Goal: Task Accomplishment & Management: Use online tool/utility

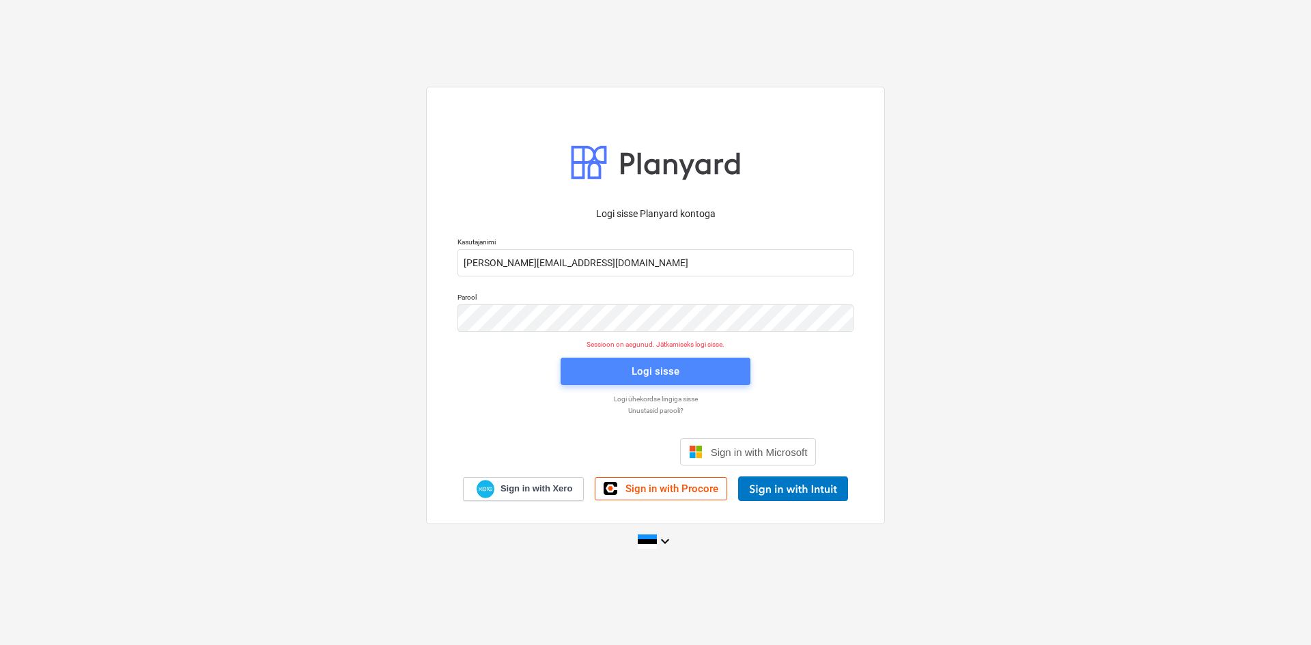
click at [649, 373] on div "Logi sisse" at bounding box center [656, 372] width 48 height 18
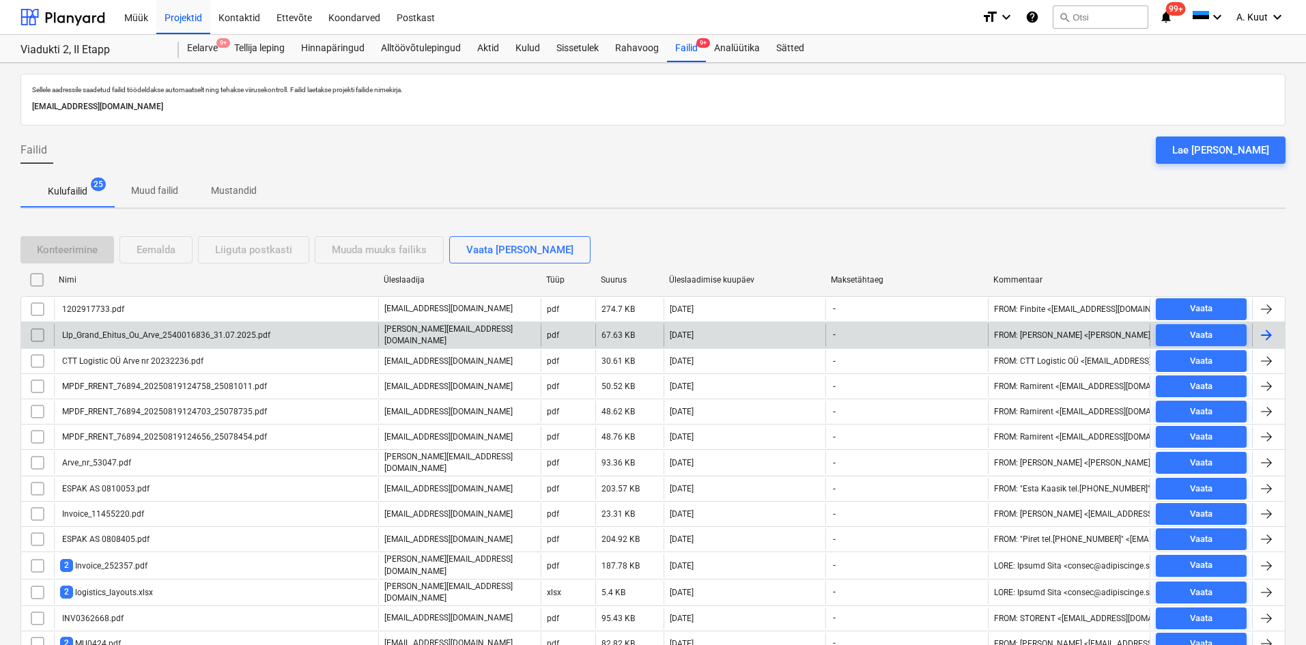
click at [162, 335] on div "Llp_Grand_Ehitus_Ou_Arve_2540016836_31.07.2025.pdf" at bounding box center [165, 335] width 210 height 10
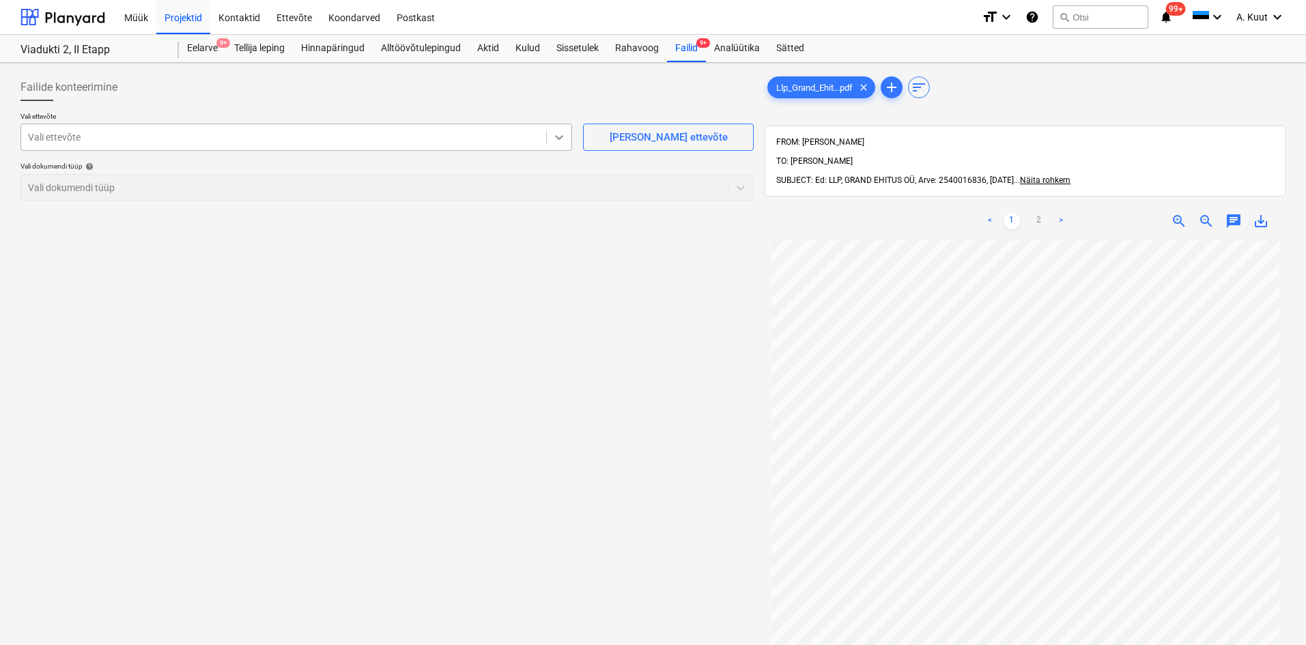
click at [555, 137] on icon at bounding box center [559, 137] width 14 height 14
type input "betone"
click at [71, 193] on div at bounding box center [374, 188] width 693 height 14
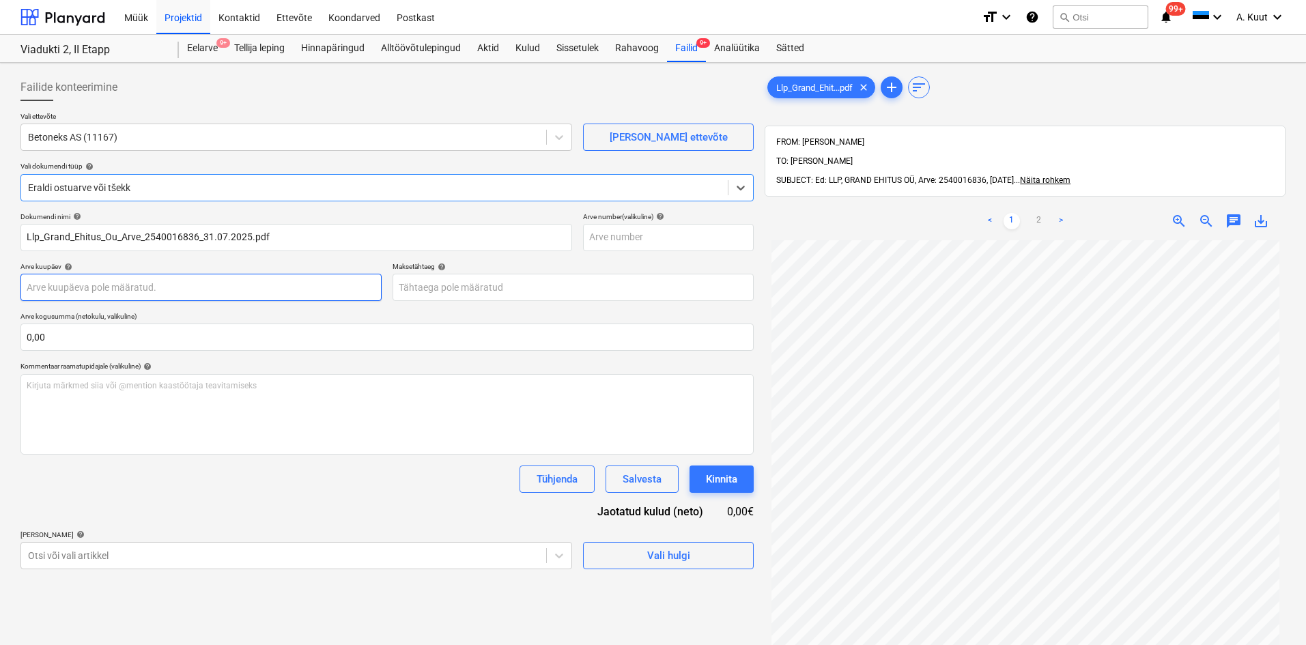
click at [72, 294] on body "Müük Projektid Kontaktid Ettevõte Koondarved Postkast format_size keyboard_arro…" at bounding box center [653, 322] width 1306 height 645
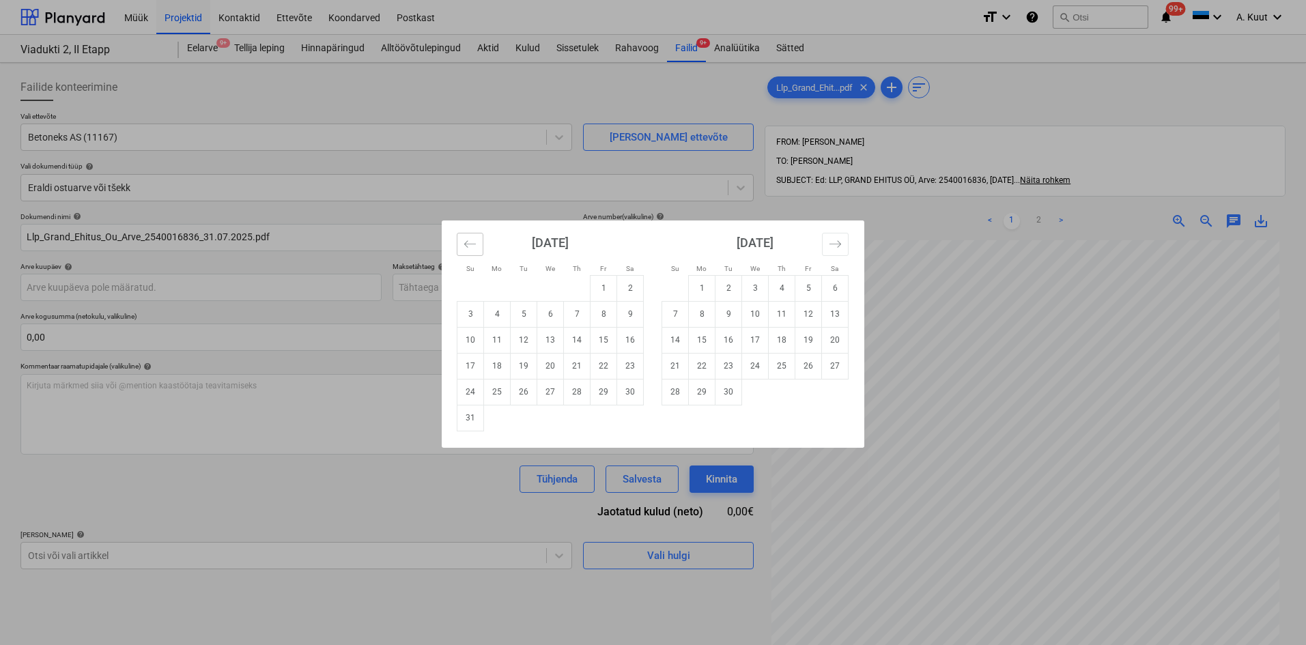
click at [475, 250] on icon "Move backward to switch to the previous month." at bounding box center [470, 244] width 13 height 13
click at [578, 391] on td "31" at bounding box center [577, 392] width 27 height 26
type input "[DATE]"
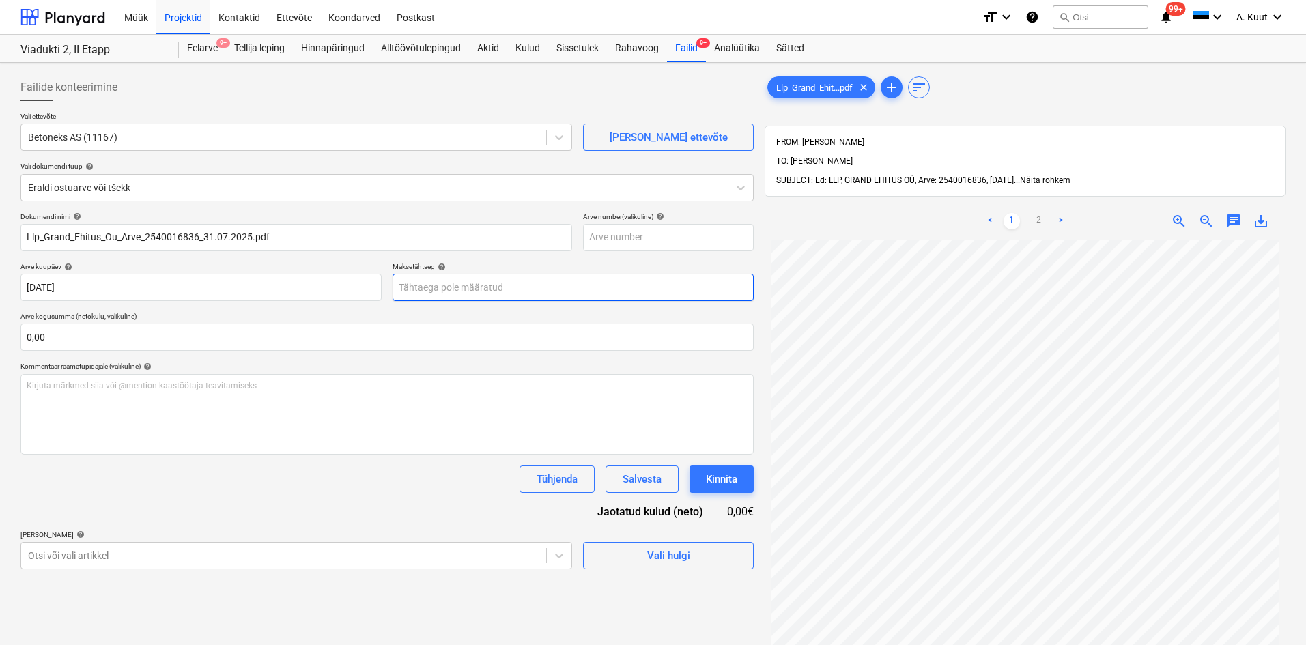
click at [434, 284] on body "Müük Projektid Kontaktid Ettevõte Koondarved Postkast format_size keyboard_arro…" at bounding box center [653, 322] width 1306 height 645
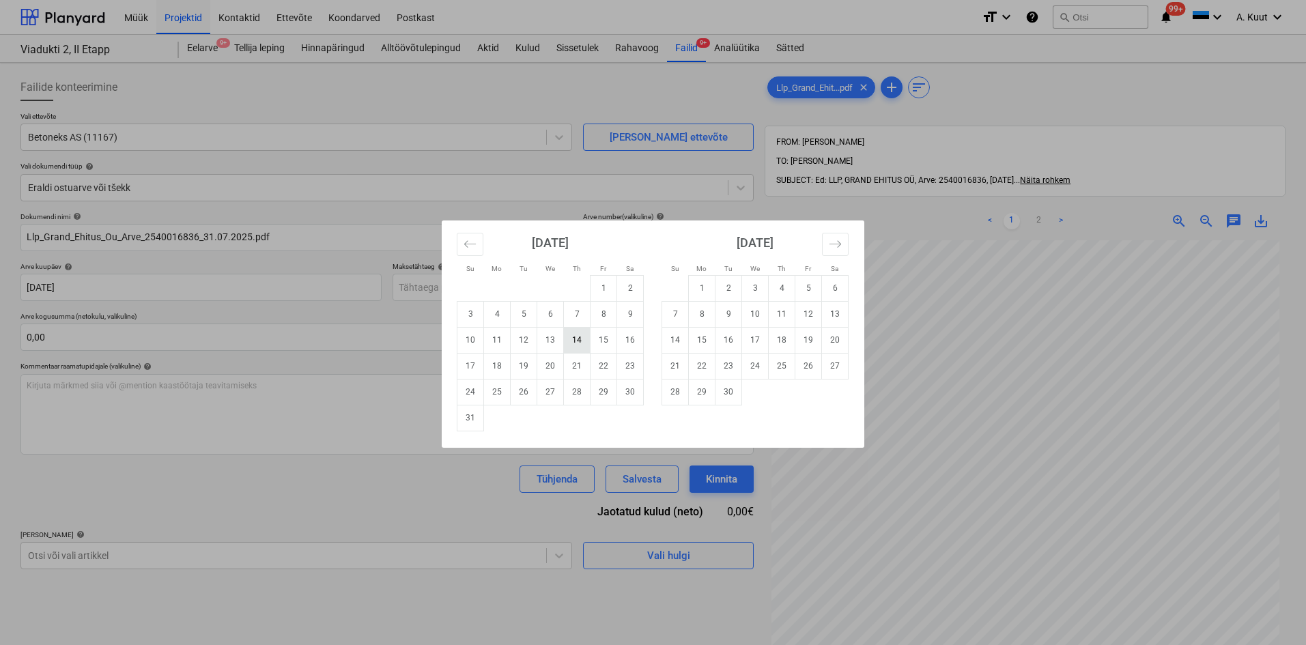
click at [578, 337] on td "14" at bounding box center [577, 340] width 27 height 26
type input "[DATE]"
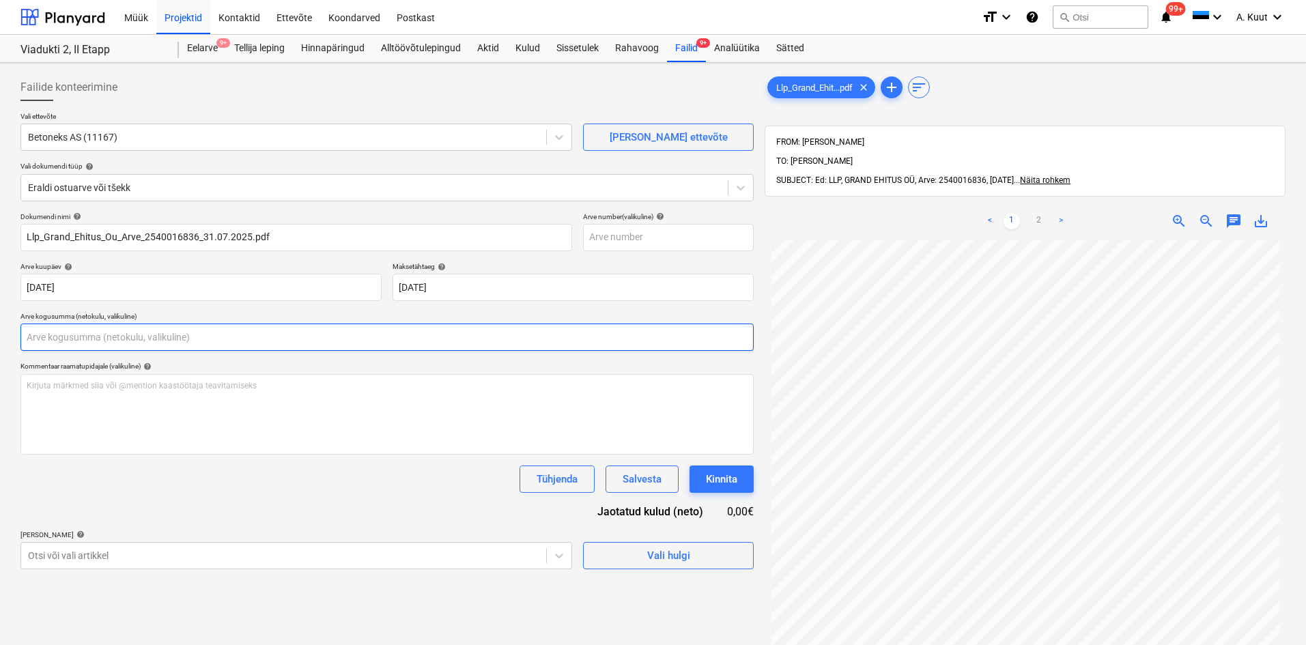
click at [70, 330] on input "text" at bounding box center [386, 337] width 733 height 27
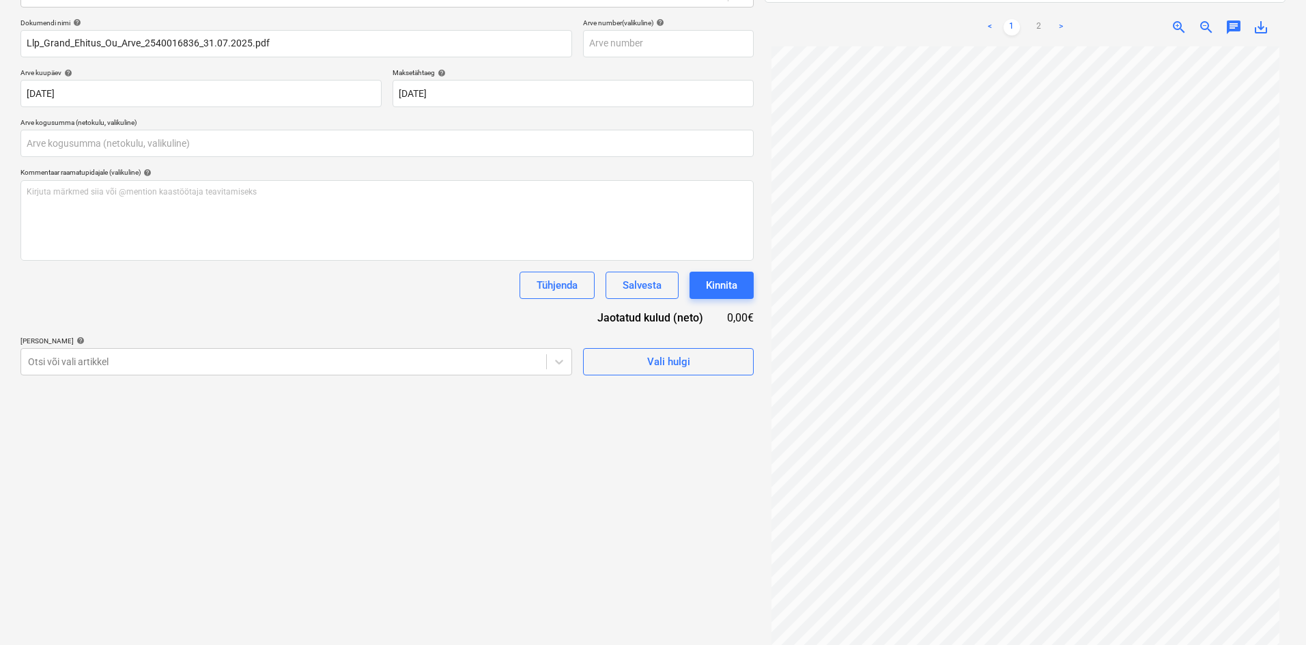
type input "0,00"
click at [1041, 6] on div "Projekti ületoomine ebaõnnestus" at bounding box center [1043, 14] width 158 height 16
click at [1039, 1] on div "Projekti ületoomine ebaõnnestus" at bounding box center [1043, 14] width 169 height 27
click at [1041, 5] on div "Projekti ületoomine ebaõnnestus" at bounding box center [1043, 14] width 169 height 27
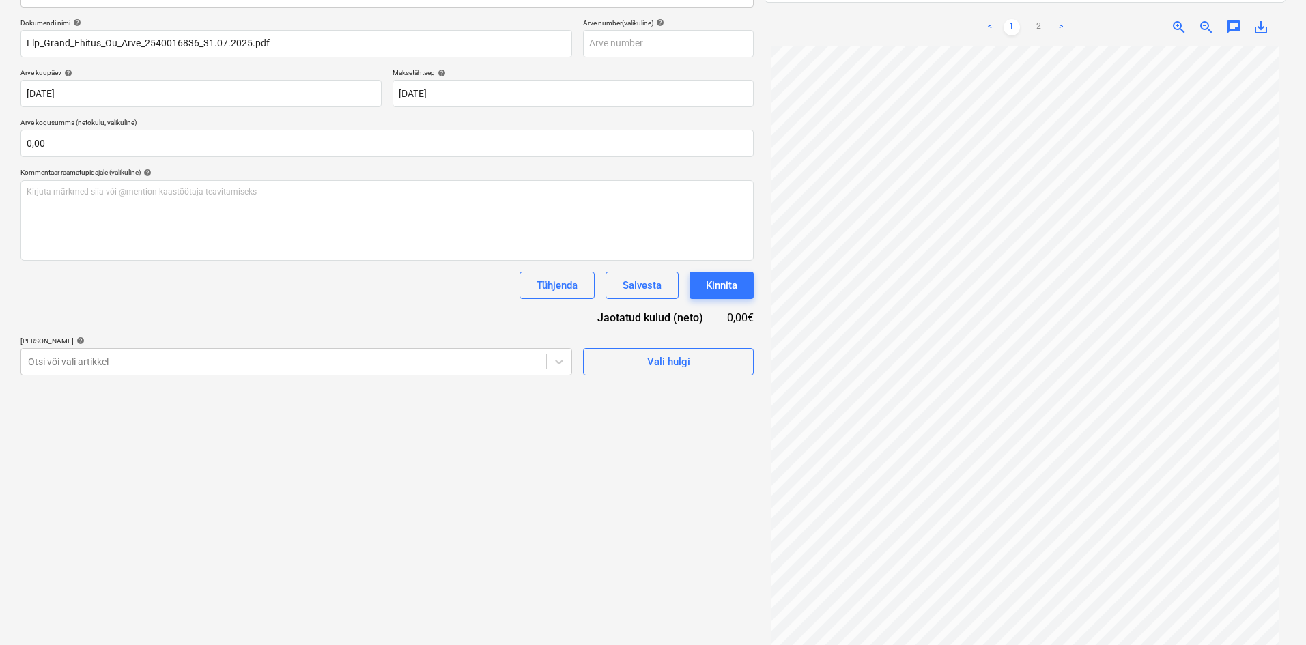
click at [1039, 4] on div "Projekti ületoomine ebaõnnestus" at bounding box center [1043, 14] width 169 height 27
click at [991, 6] on div "Projekti ületoomine ebaõnnestus" at bounding box center [1043, 14] width 158 height 16
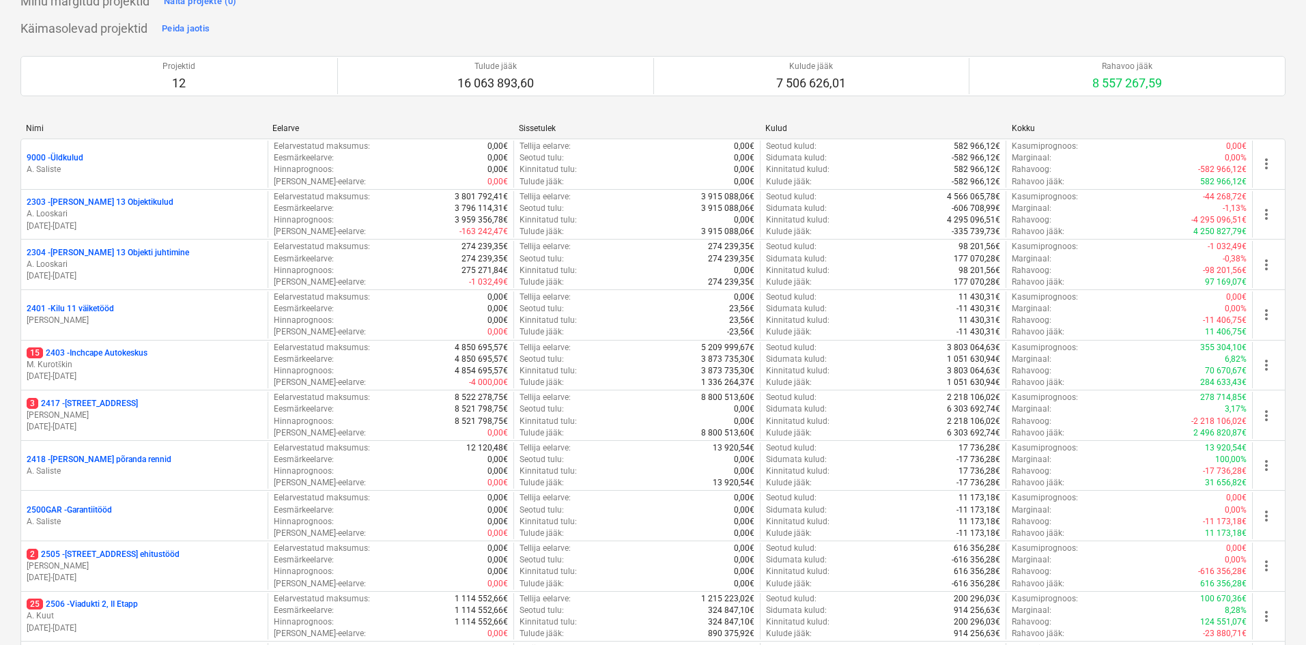
scroll to position [290, 0]
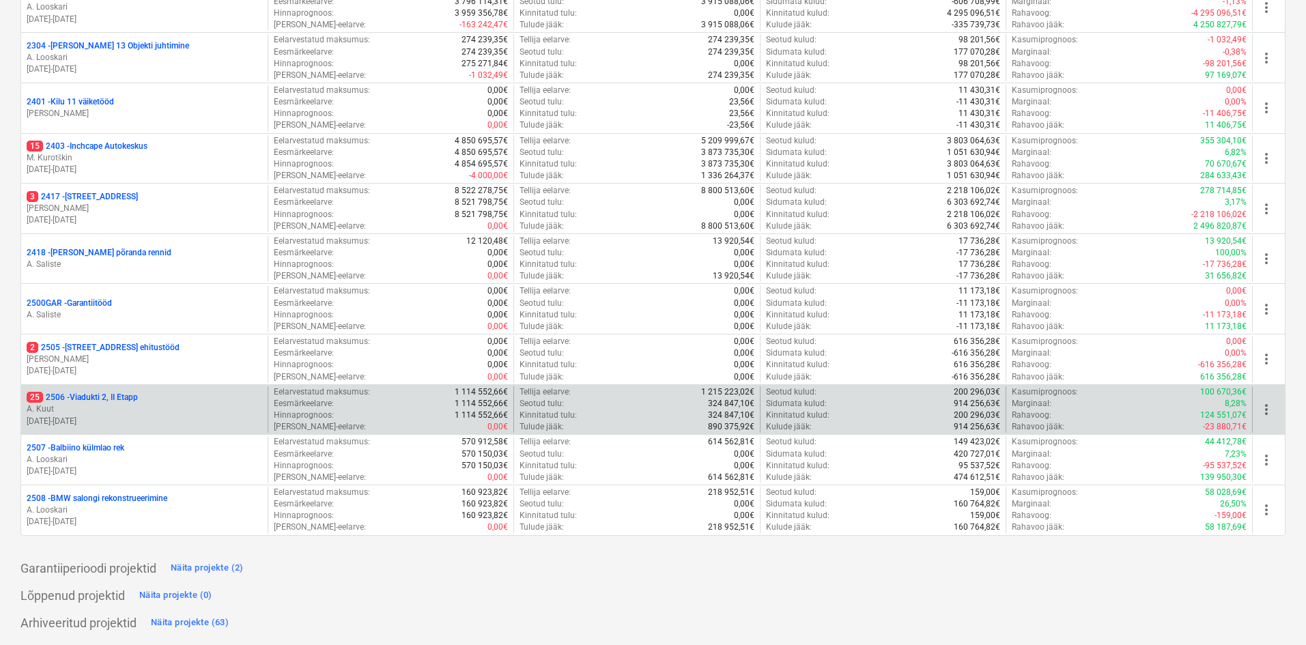
click at [109, 397] on p "25 2506 - Viadukti 2, II Etapp" at bounding box center [82, 398] width 111 height 12
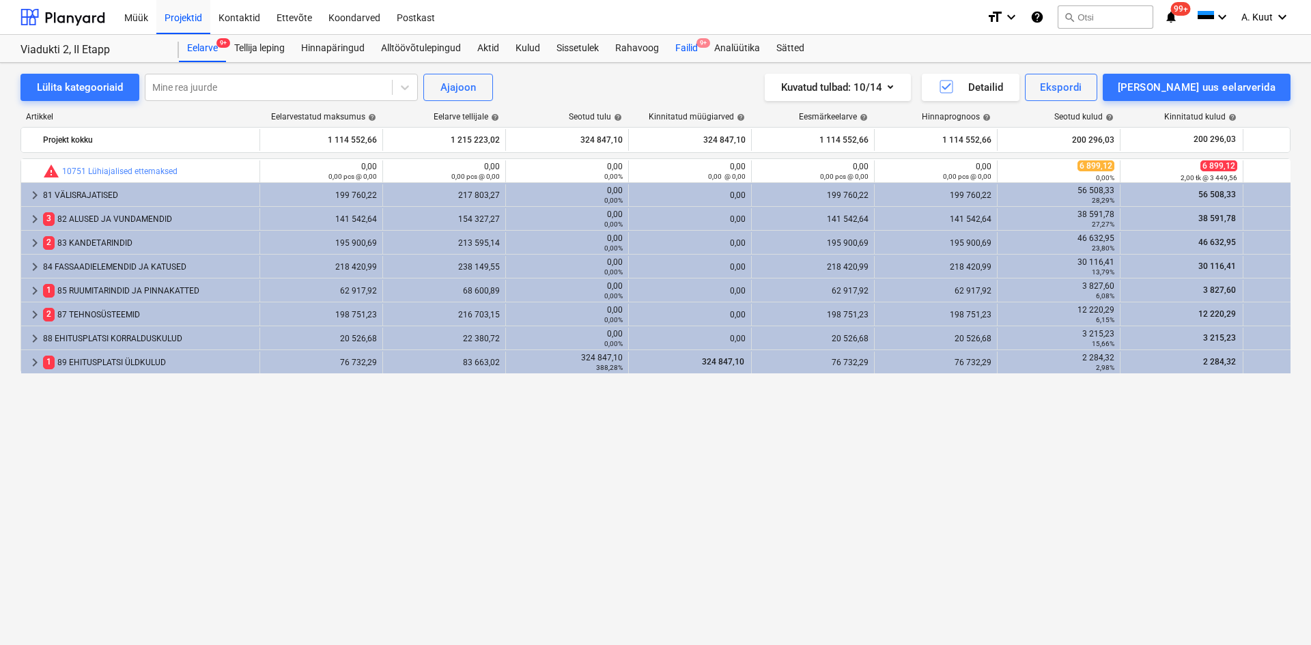
click at [680, 48] on div "Failid 9+" at bounding box center [686, 48] width 39 height 27
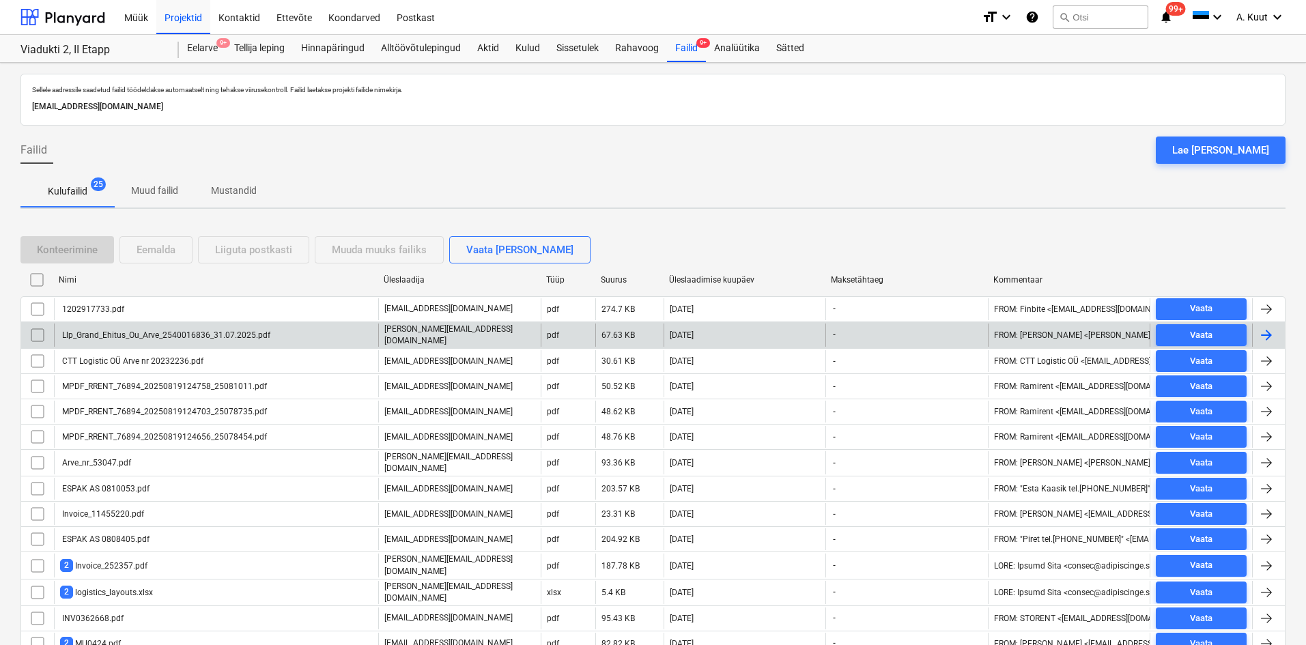
click at [100, 335] on div "Llp_Grand_Ehitus_Ou_Arve_2540016836_31.07.2025.pdf" at bounding box center [165, 335] width 210 height 10
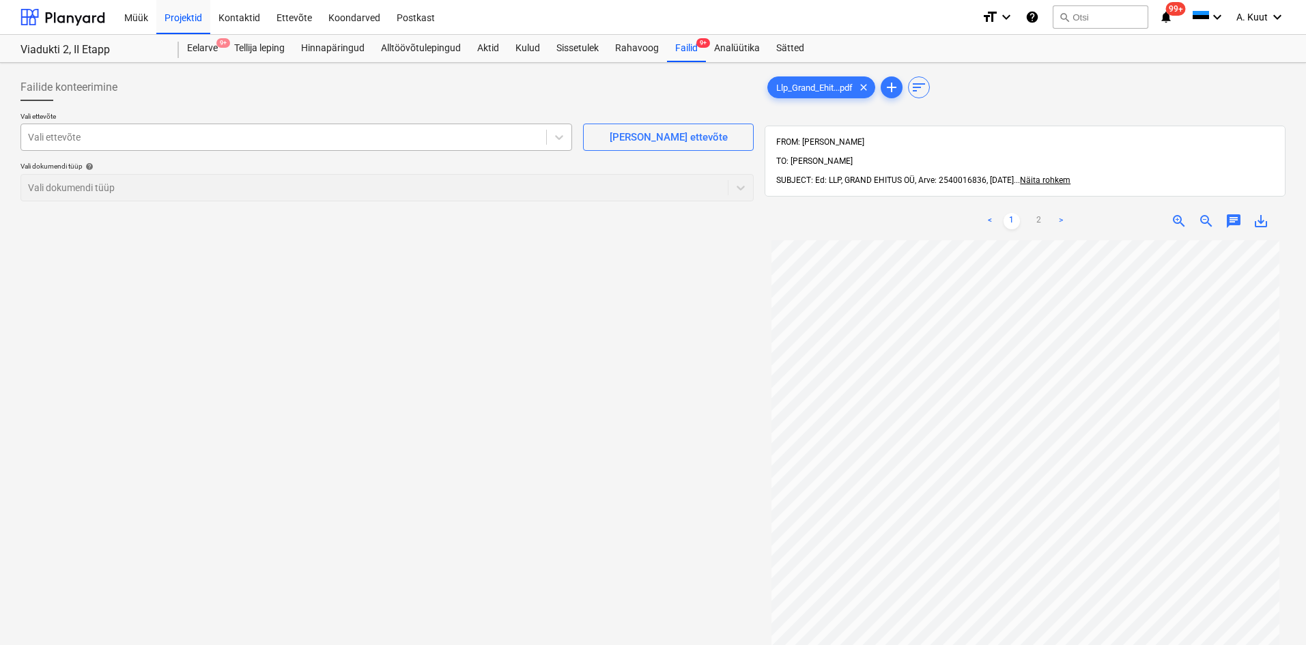
click at [158, 138] on div at bounding box center [283, 137] width 511 height 14
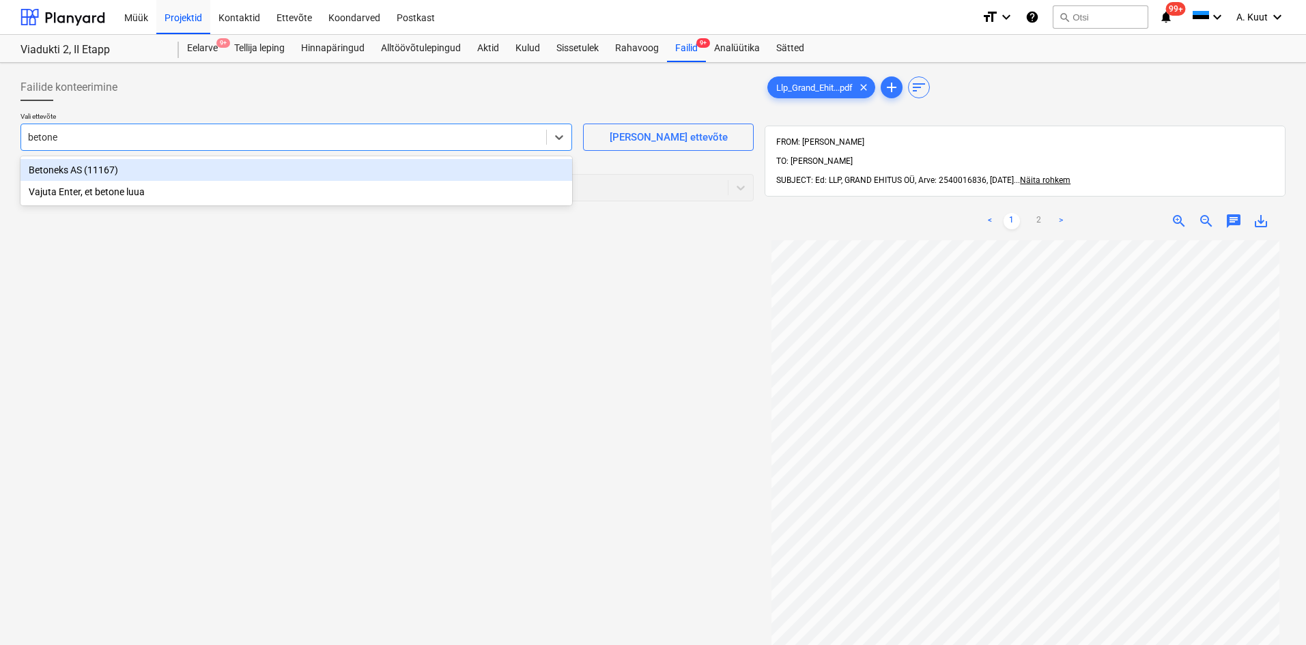
type input "betonek"
click at [48, 175] on div "Betoneks AS (11167)" at bounding box center [296, 170] width 552 height 22
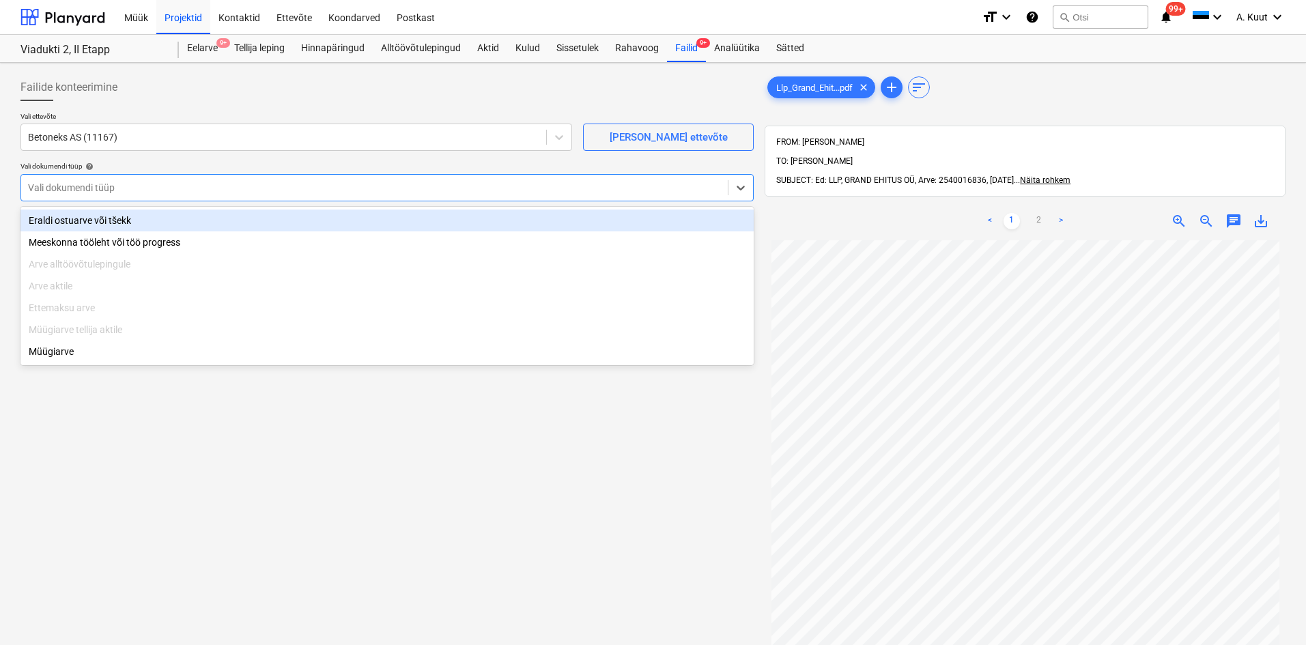
click at [48, 187] on div at bounding box center [374, 188] width 693 height 14
click at [51, 213] on div "Eraldi ostuarve või tšekk" at bounding box center [386, 221] width 733 height 22
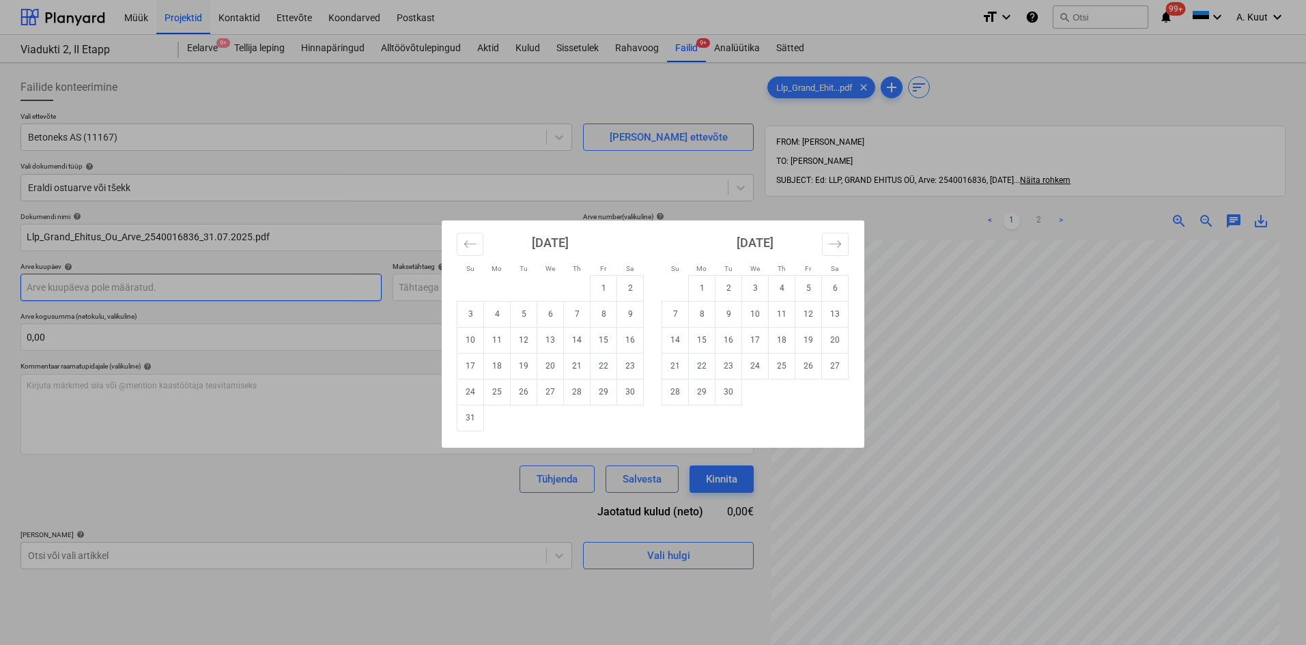
click at [48, 283] on body "Müük Projektid Kontaktid Ettevõte Koondarved Postkast format_size keyboard_arro…" at bounding box center [653, 322] width 1306 height 645
click at [465, 246] on icon "Move backward to switch to the previous month." at bounding box center [470, 244] width 13 height 13
click at [583, 390] on td "31" at bounding box center [577, 392] width 27 height 26
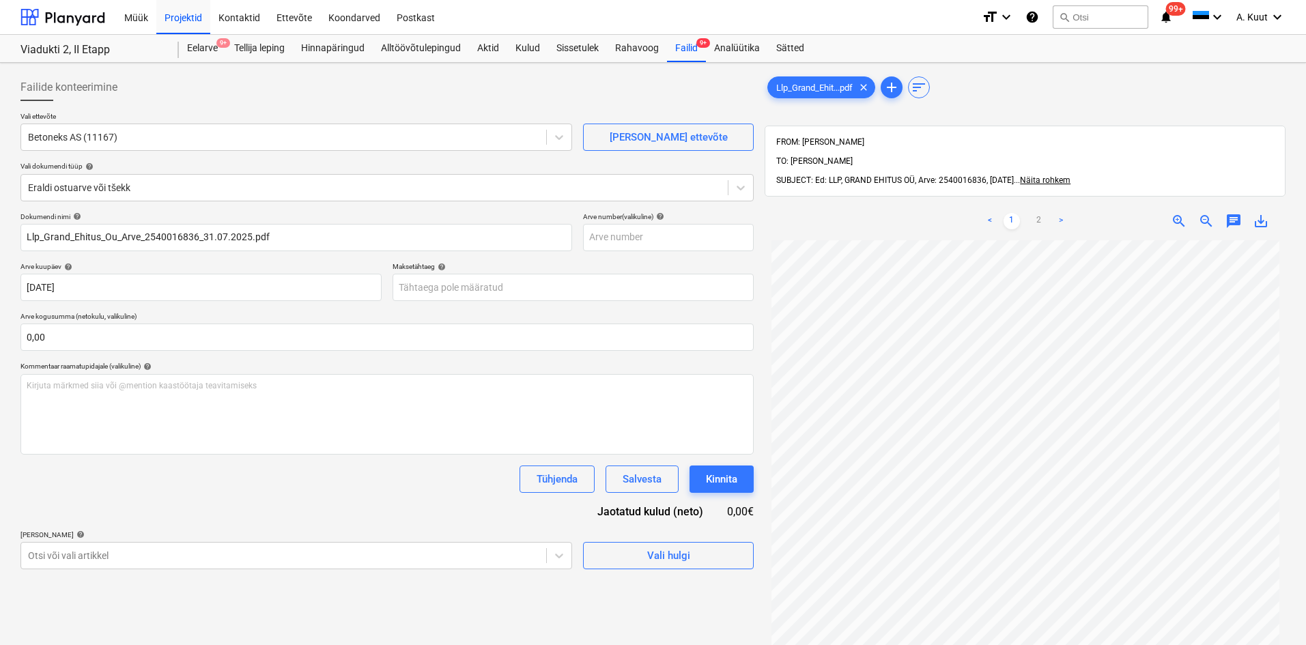
type input "[DATE]"
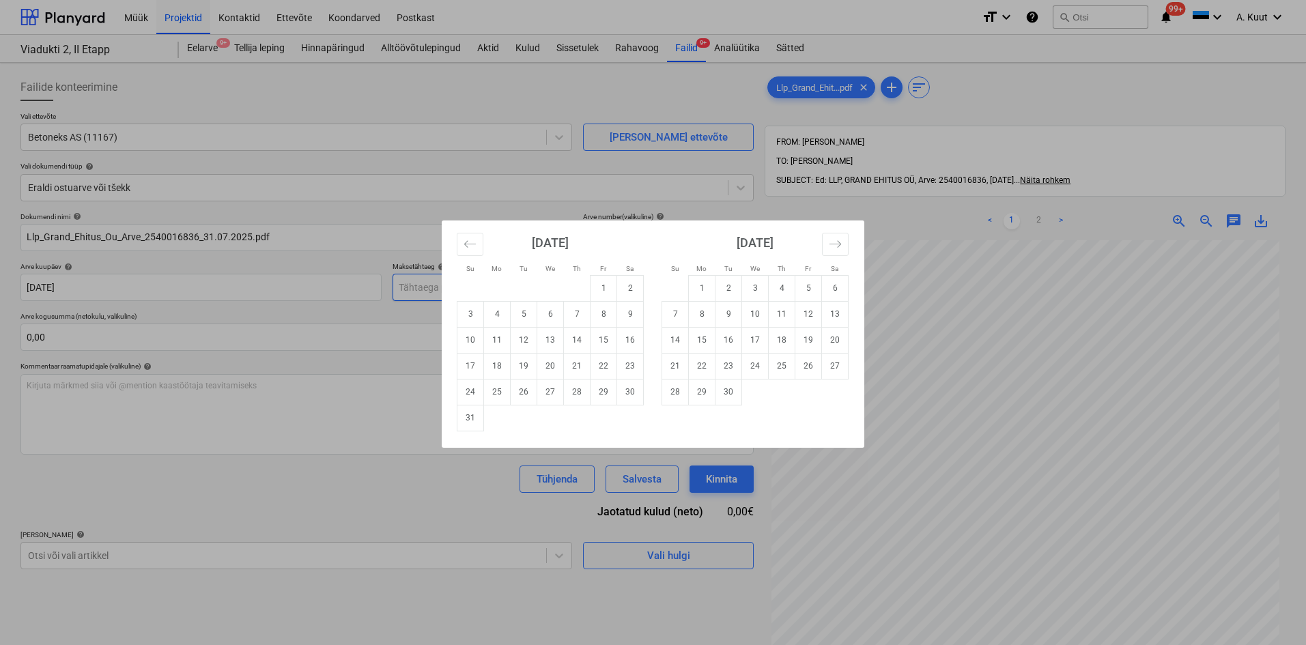
click at [437, 285] on body "Müük Projektid Kontaktid Ettevõte Koondarved Postkast format_size keyboard_arro…" at bounding box center [653, 322] width 1306 height 645
click at [584, 341] on td "14" at bounding box center [577, 340] width 27 height 26
type input "[DATE]"
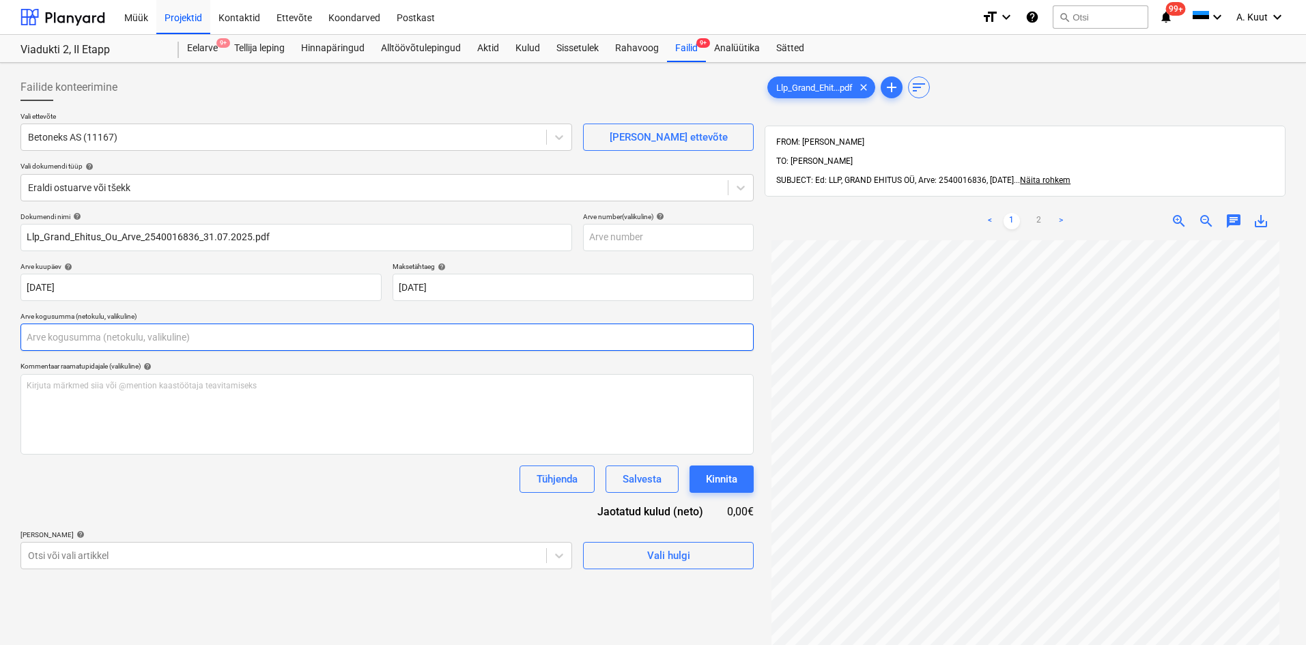
click at [82, 343] on input "text" at bounding box center [386, 337] width 733 height 27
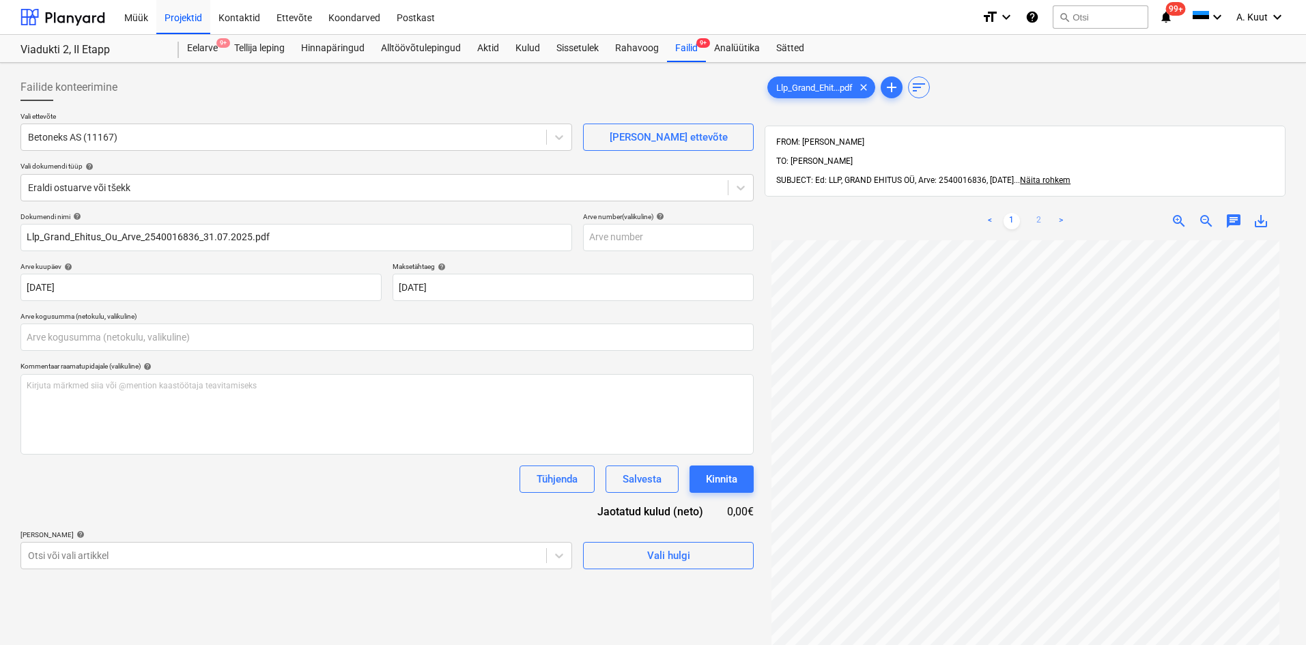
type input "0,00"
click at [1036, 213] on link "2" at bounding box center [1039, 221] width 16 height 16
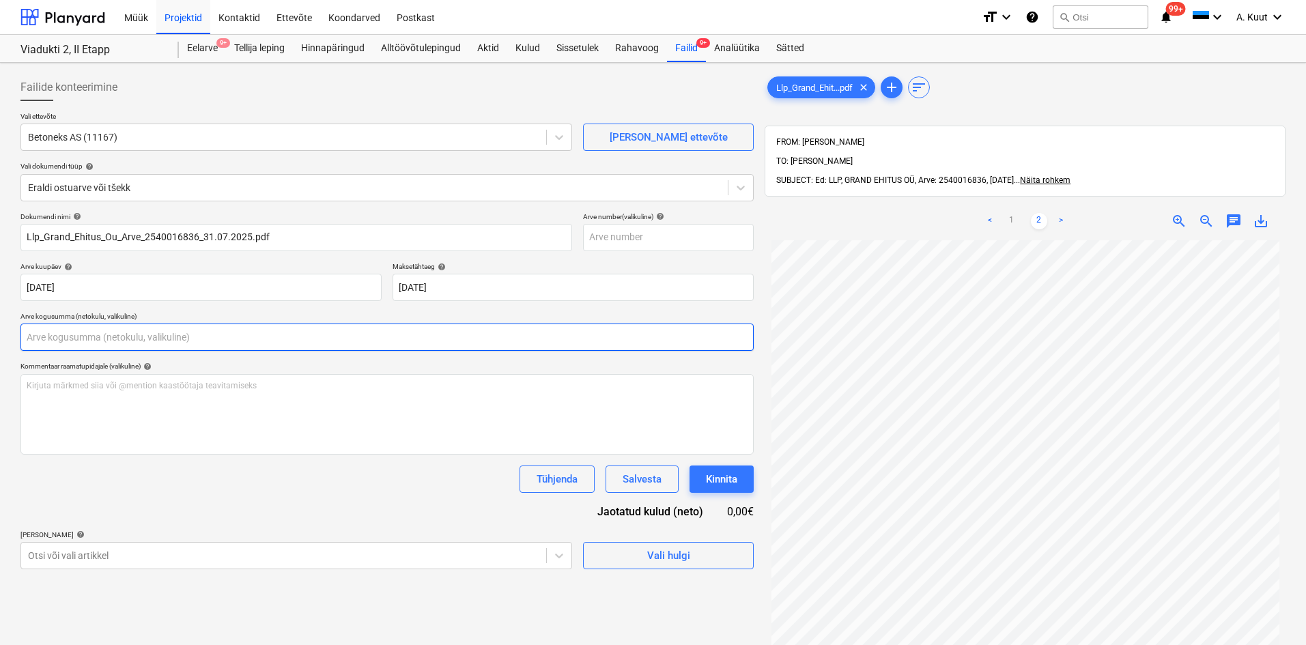
click at [47, 342] on input "text" at bounding box center [386, 337] width 733 height 27
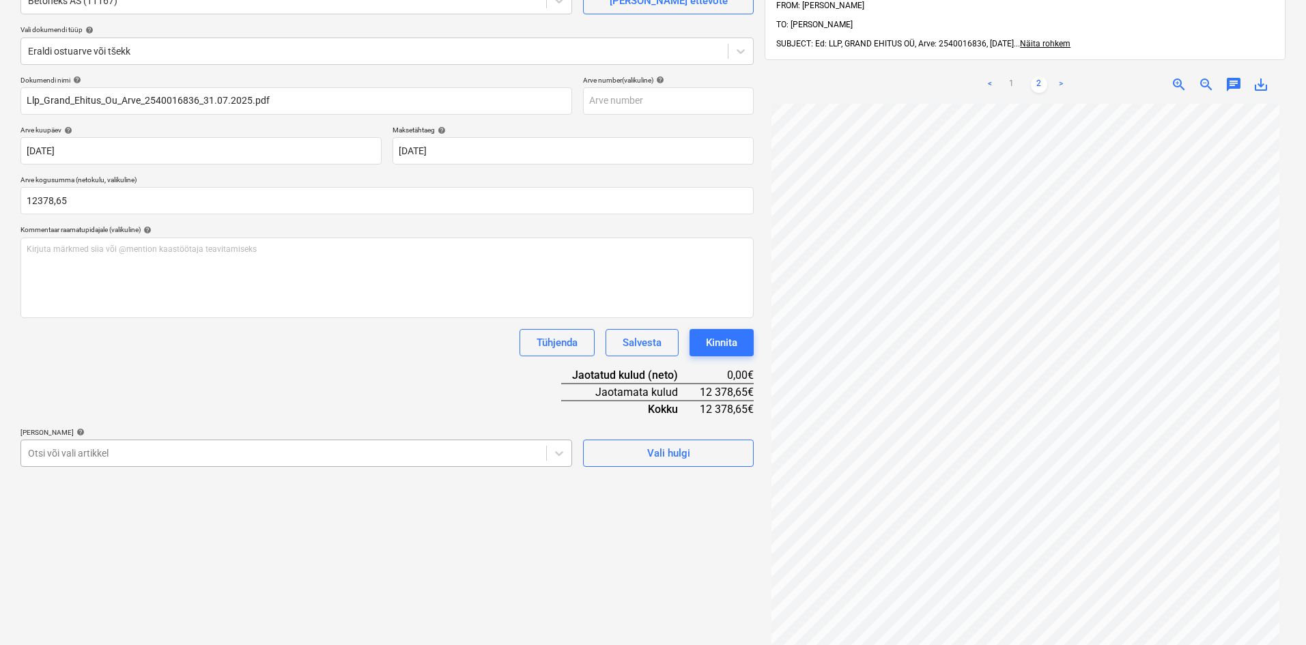
type input "12 378,65"
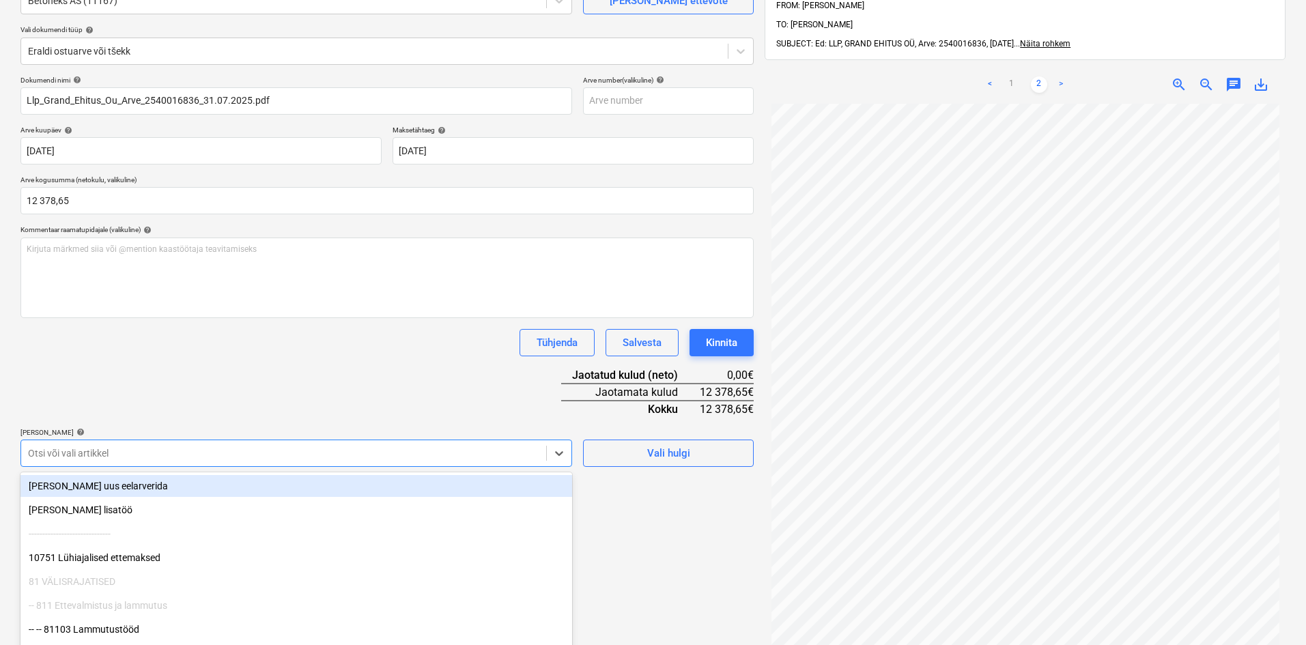
scroll to position [177, 0]
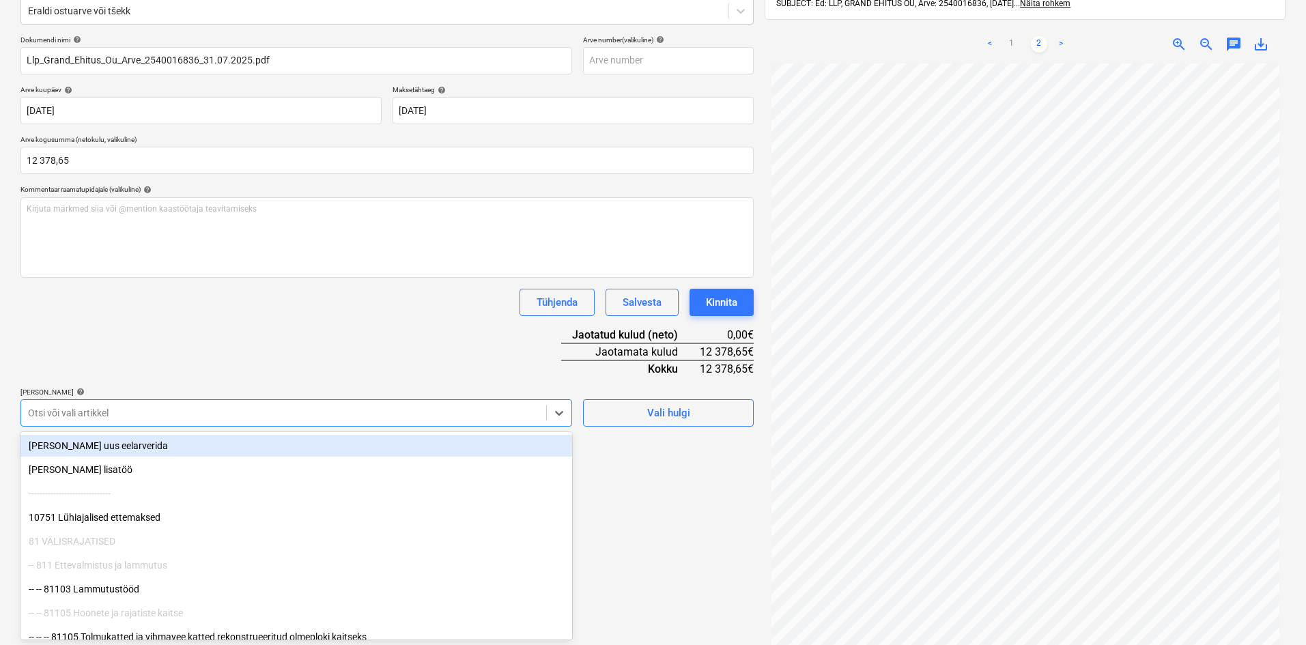
click at [114, 452] on body "Müük Projektid Kontaktid Ettevõte Koondarved Postkast format_size keyboard_arro…" at bounding box center [653, 145] width 1306 height 645
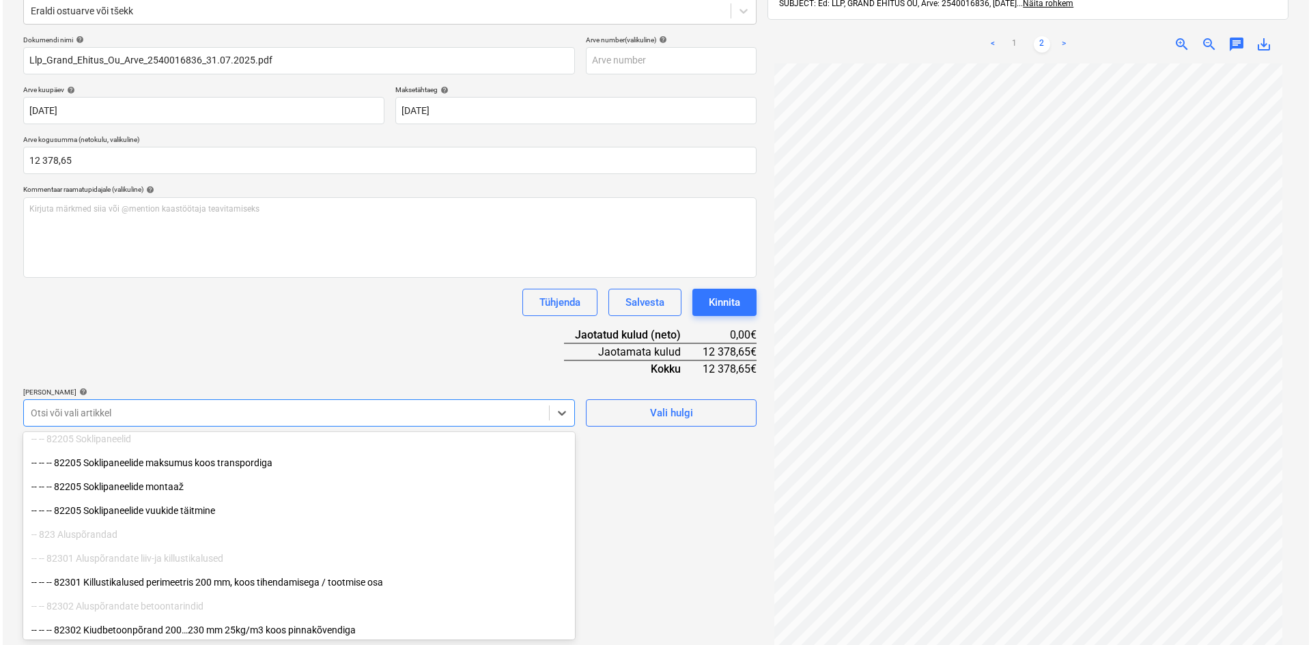
scroll to position [1229, 0]
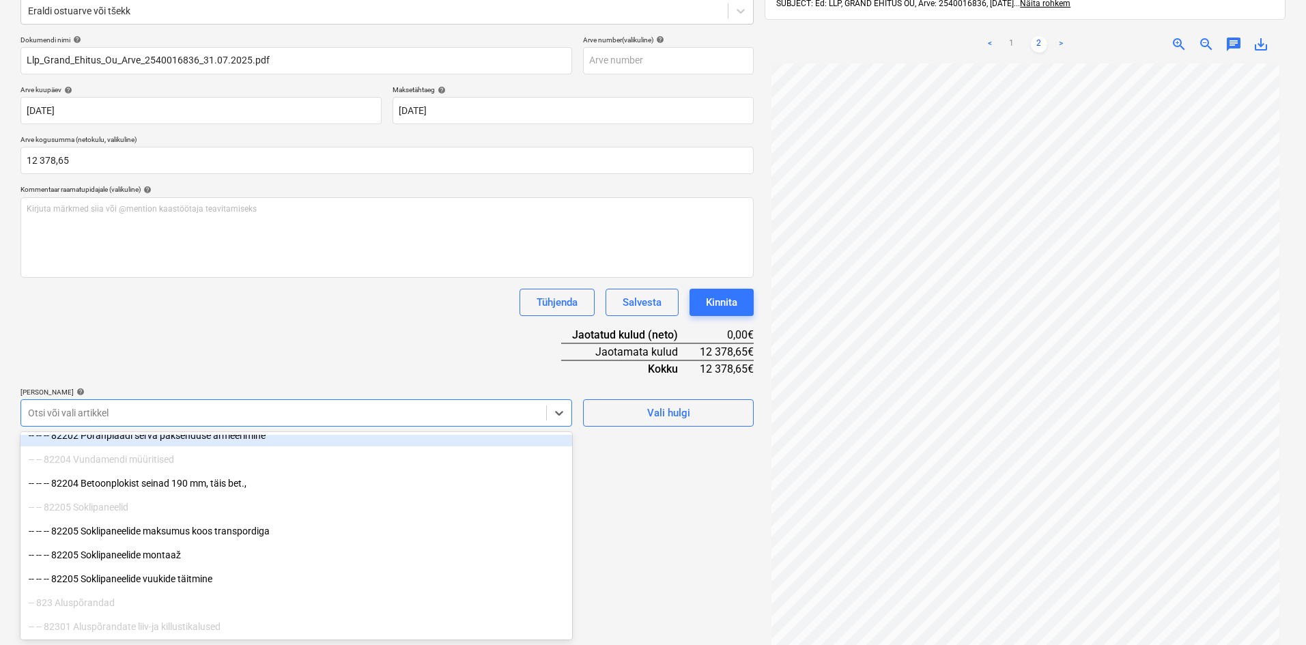
click at [99, 411] on div at bounding box center [283, 413] width 511 height 14
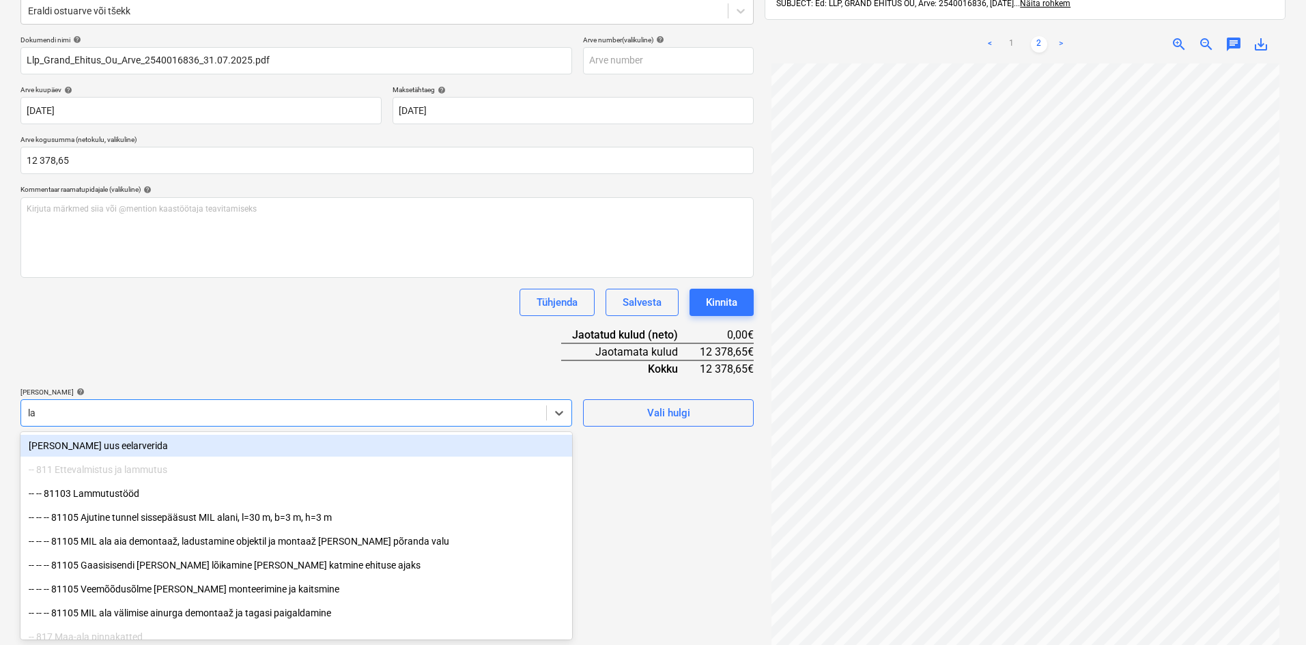
type input "lae"
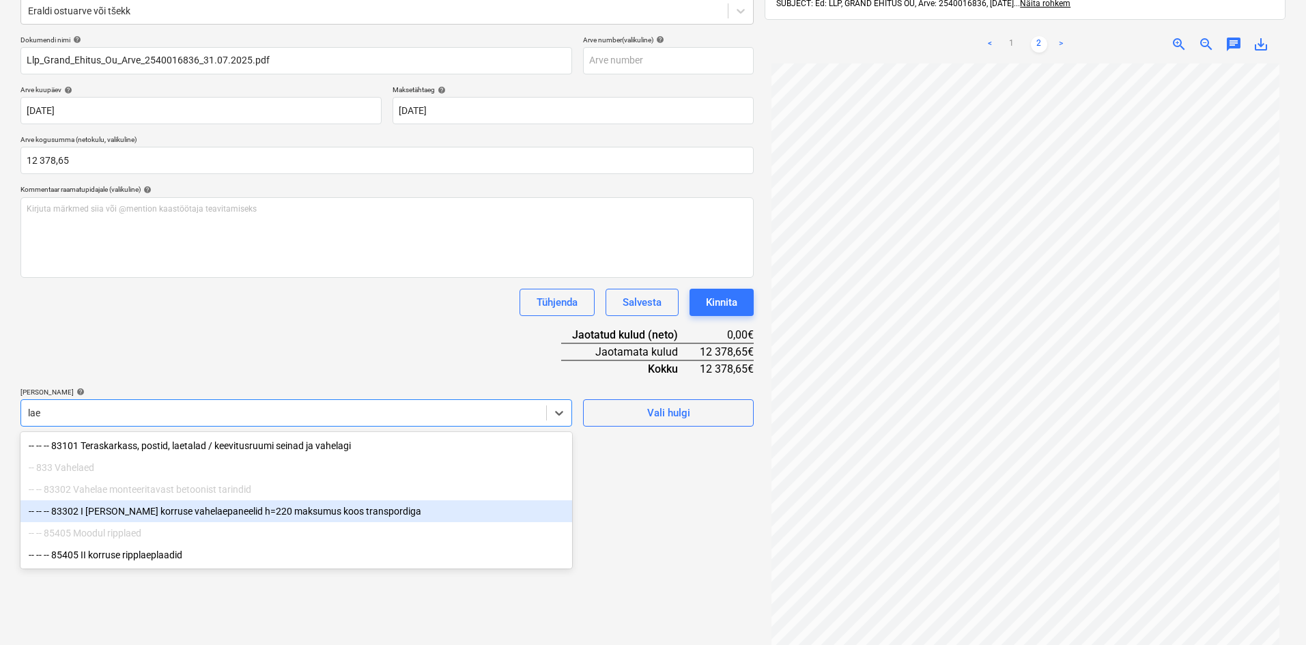
click at [94, 509] on div "-- -- -- 83302 I [PERSON_NAME] korruse vahelaepaneelid h=220 maksumus koos tran…" at bounding box center [296, 511] width 552 height 22
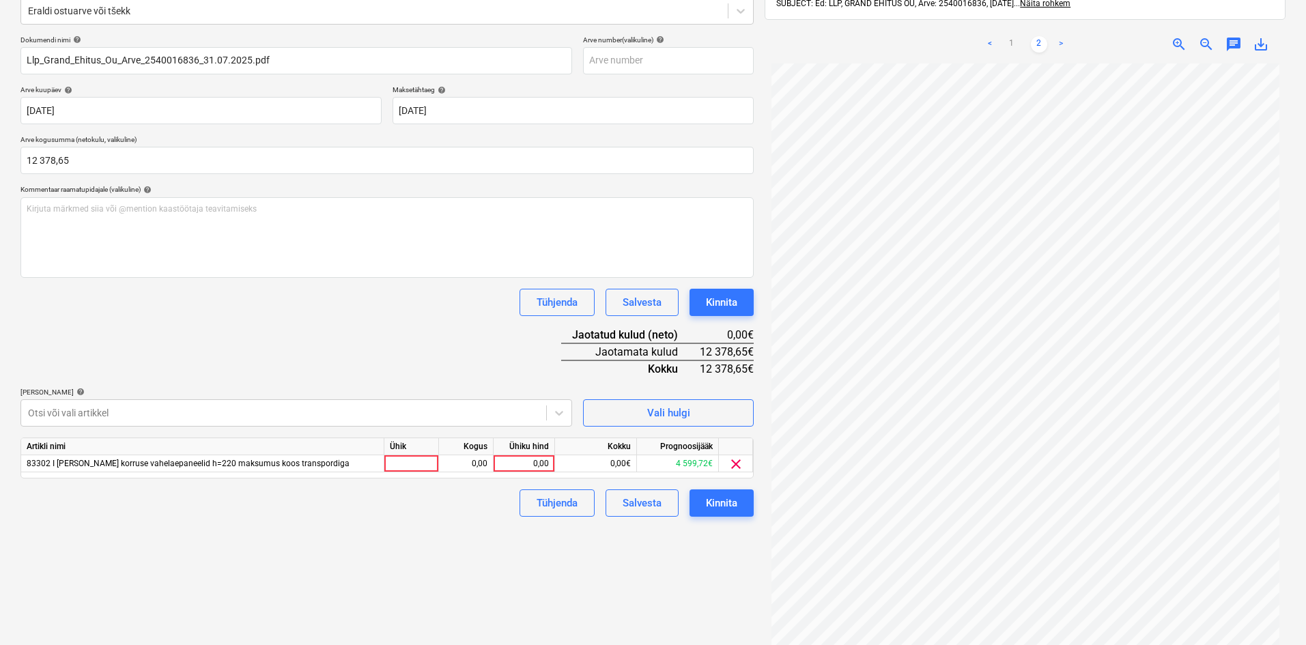
click at [223, 372] on div "Dokumendi nimi help Llp_Grand_Ehitus_Ou_Arve_2540016836_31.07.2025.pdf Arve num…" at bounding box center [386, 276] width 733 height 481
click at [545, 465] on div "0,00" at bounding box center [524, 463] width 50 height 17
type input "12378,65"
click at [376, 589] on div "Failide konteerimine Vali ettevõte Betoneks AS (11167) [PERSON_NAME] ettevõte V…" at bounding box center [387, 283] width 744 height 785
click at [731, 507] on div "Kinnita" at bounding box center [721, 503] width 31 height 18
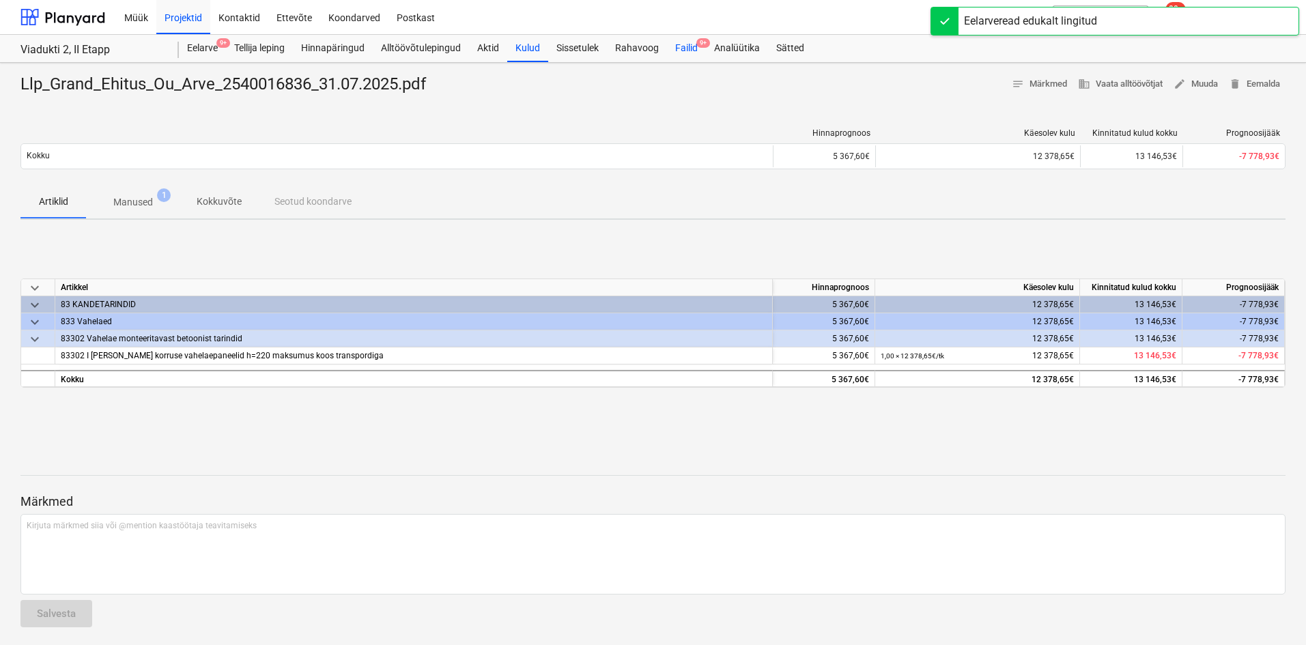
click at [693, 51] on div "Failid 9+" at bounding box center [686, 48] width 39 height 27
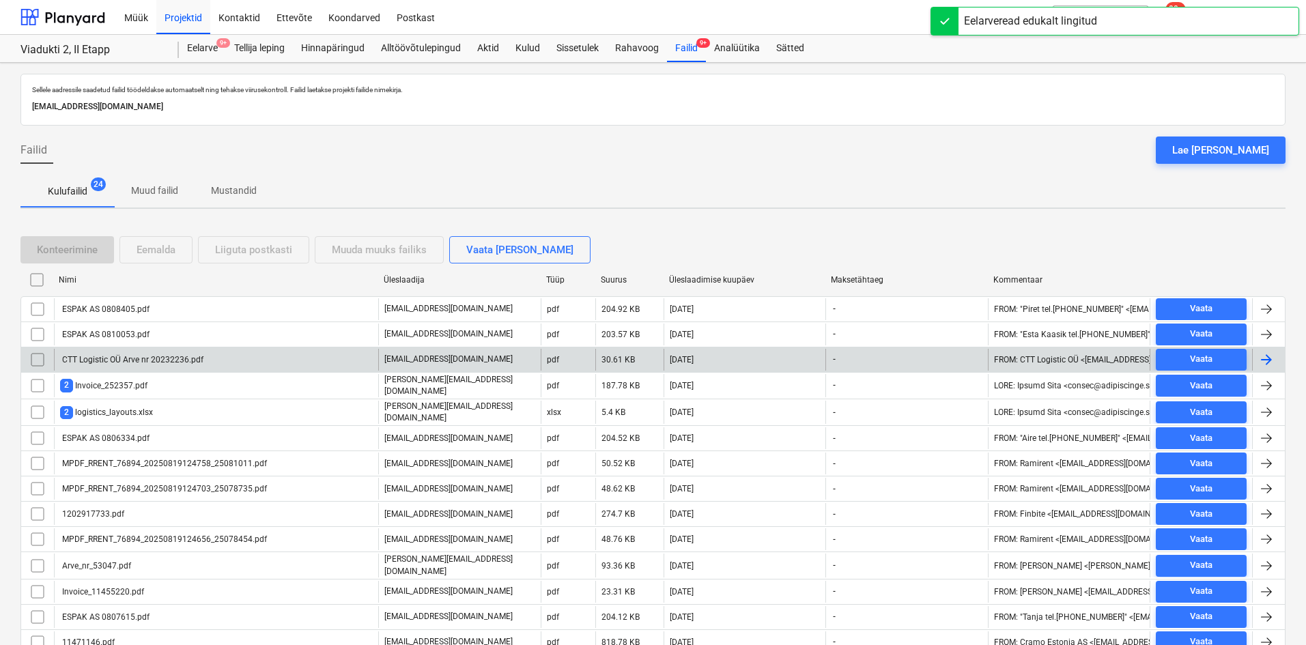
click at [141, 359] on div "CTT Logistic OÜ Arve nr 20232236.pdf" at bounding box center [131, 360] width 143 height 10
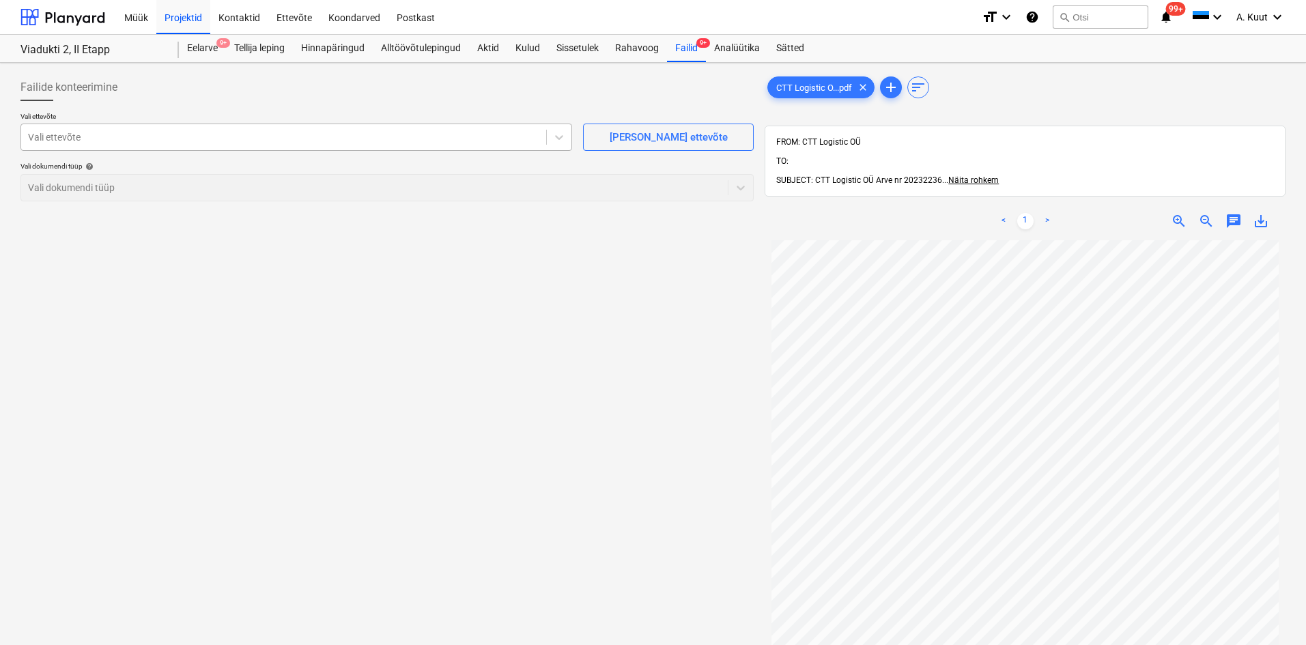
click at [100, 135] on div at bounding box center [283, 137] width 511 height 14
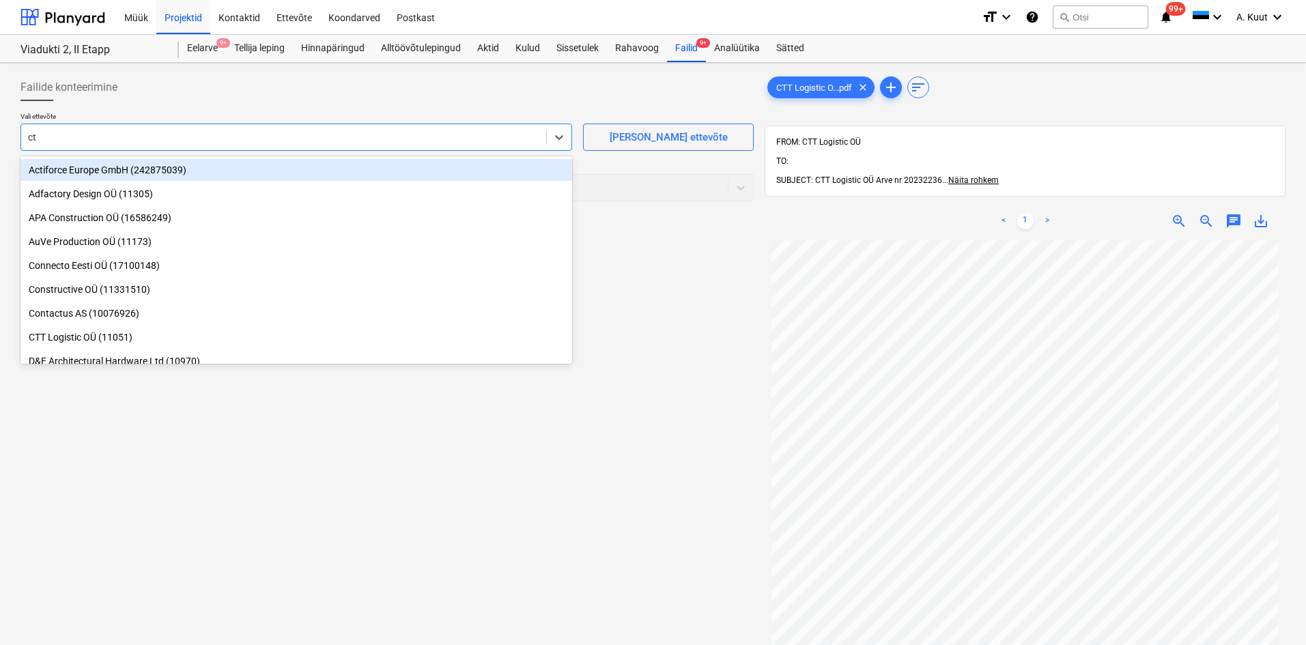
type input "ctt"
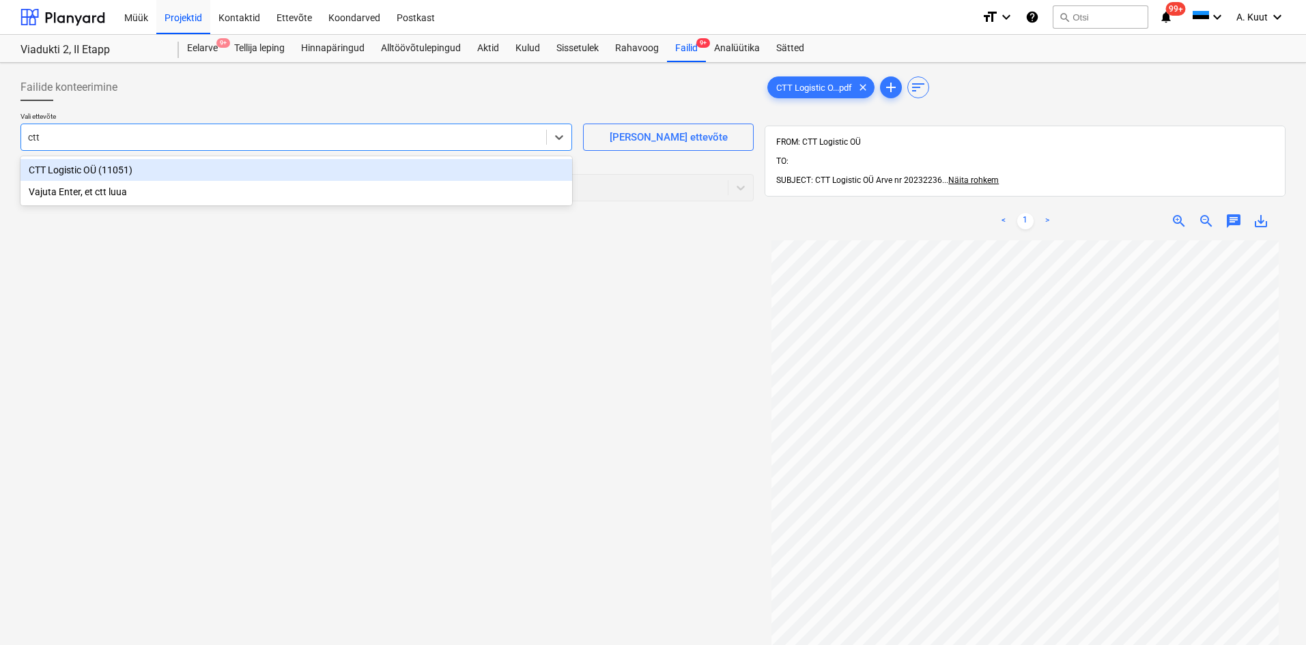
click at [54, 171] on div "CTT Logistic OÜ (11051)" at bounding box center [296, 170] width 552 height 22
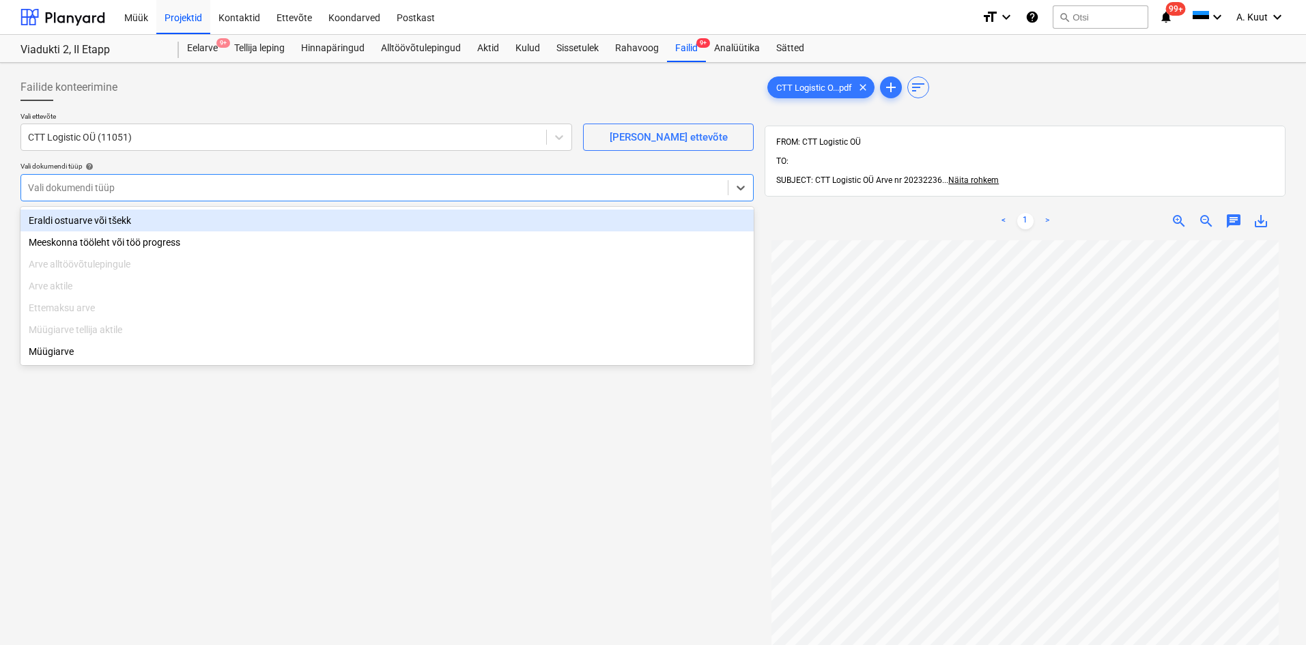
click at [69, 187] on div at bounding box center [374, 188] width 693 height 14
click at [69, 220] on div "Eraldi ostuarve või tšekk" at bounding box center [386, 221] width 733 height 22
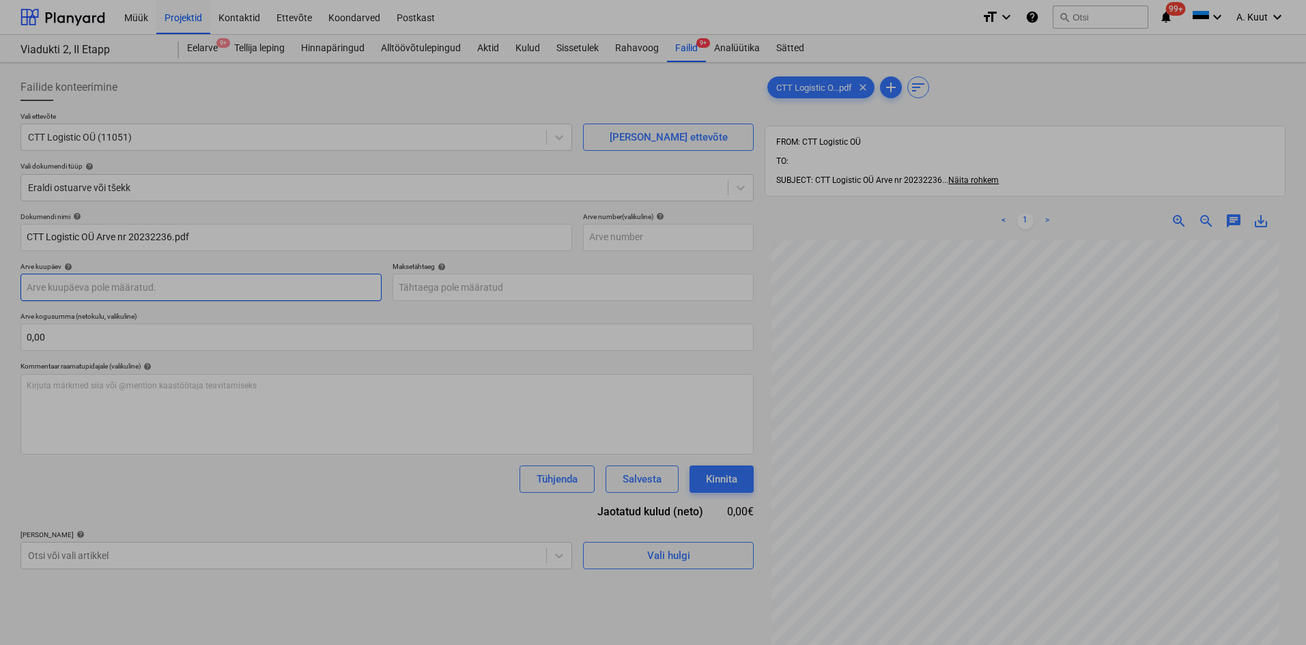
click at [76, 289] on body "Müük Projektid Kontaktid Ettevõte Koondarved Postkast format_size keyboard_arro…" at bounding box center [653, 322] width 1306 height 645
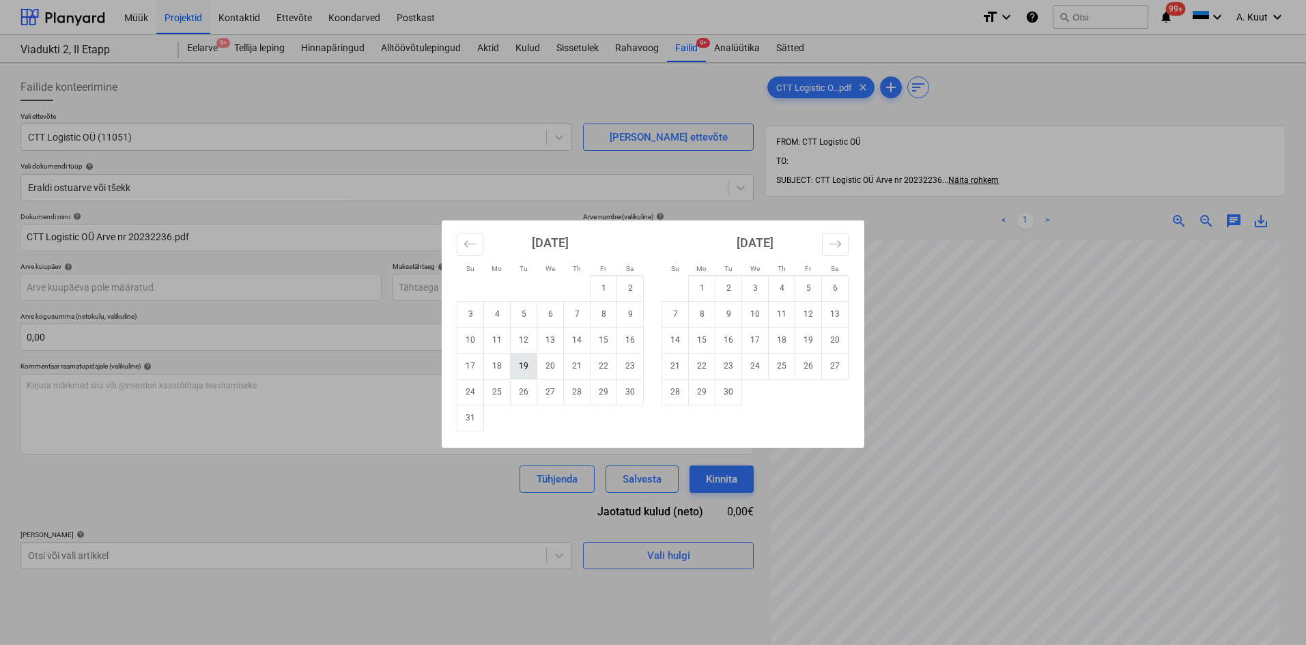
click at [528, 371] on td "19" at bounding box center [524, 366] width 27 height 26
type input "[DATE]"
click at [442, 292] on body "Müük Projektid Kontaktid Ettevõte Koondarved Postkast format_size keyboard_arro…" at bounding box center [653, 322] width 1306 height 645
click at [729, 294] on td "2" at bounding box center [729, 288] width 27 height 26
type input "[DATE]"
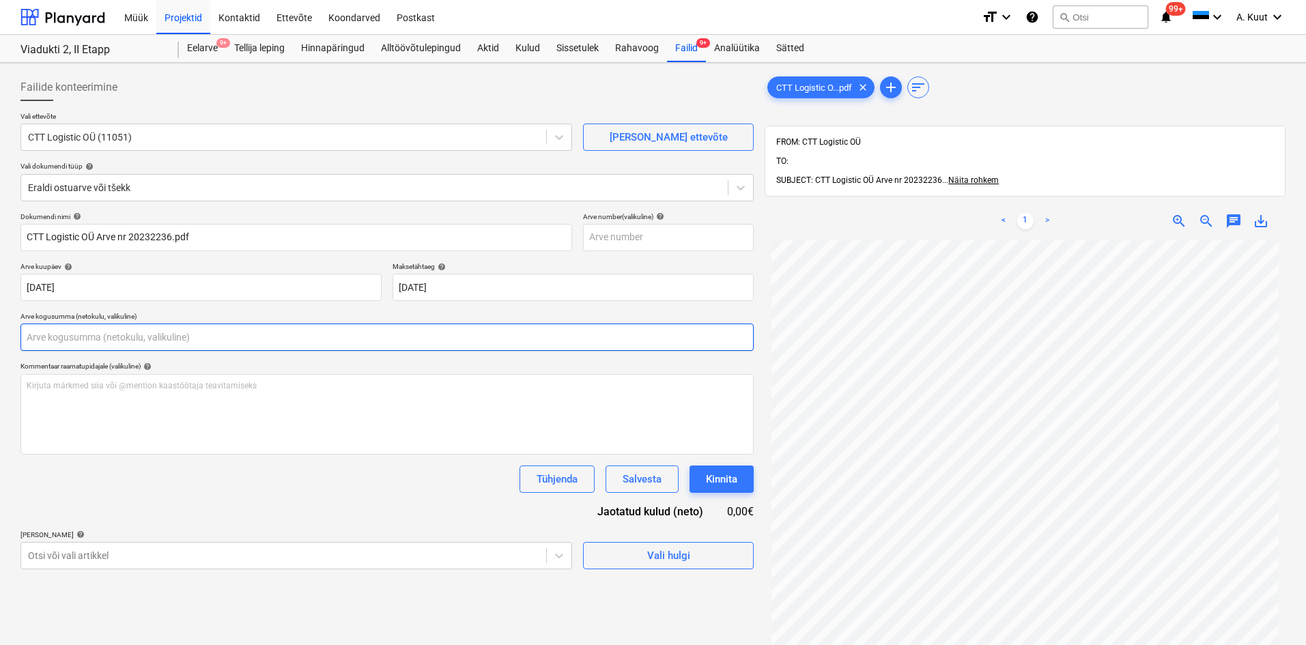
click at [71, 339] on input "text" at bounding box center [386, 337] width 733 height 27
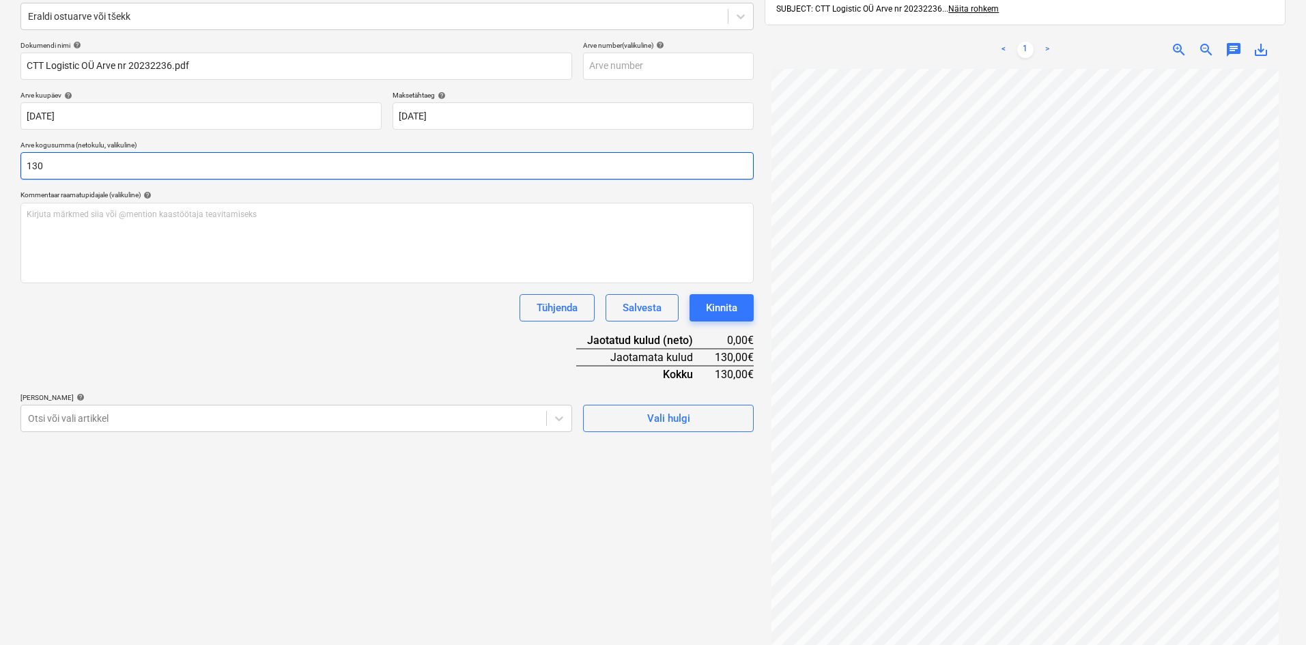
scroll to position [194, 0]
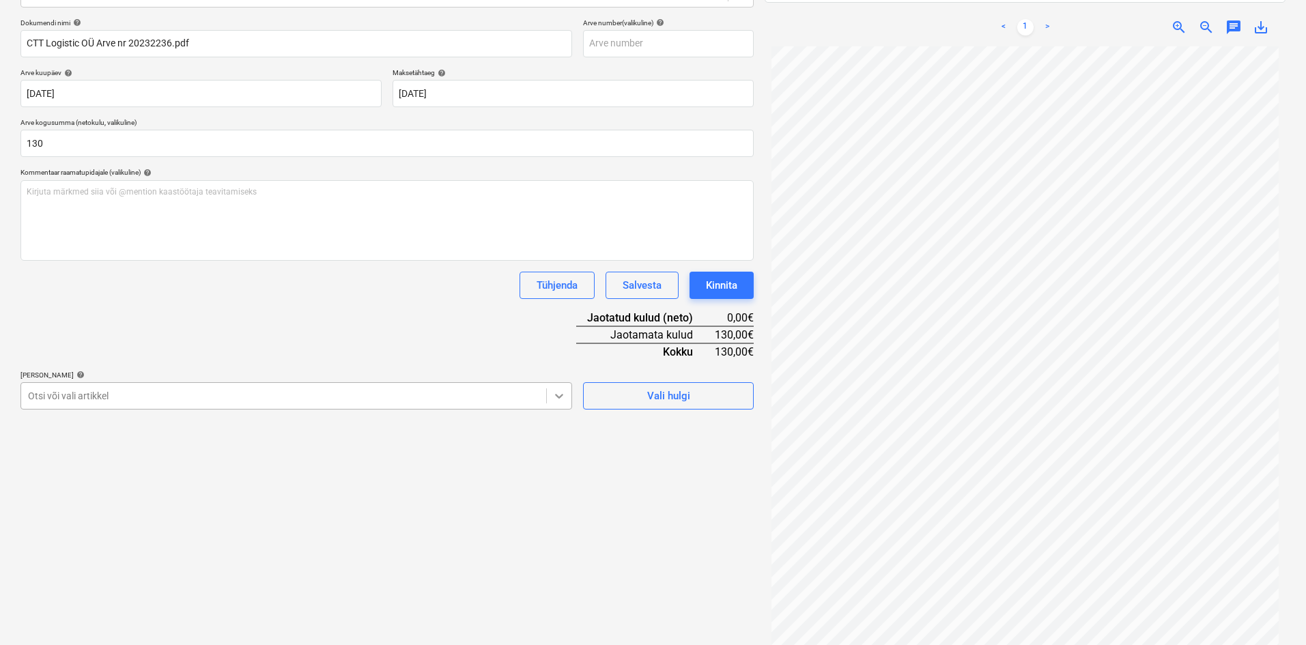
type input "130,00"
click at [559, 394] on icon at bounding box center [559, 396] width 14 height 14
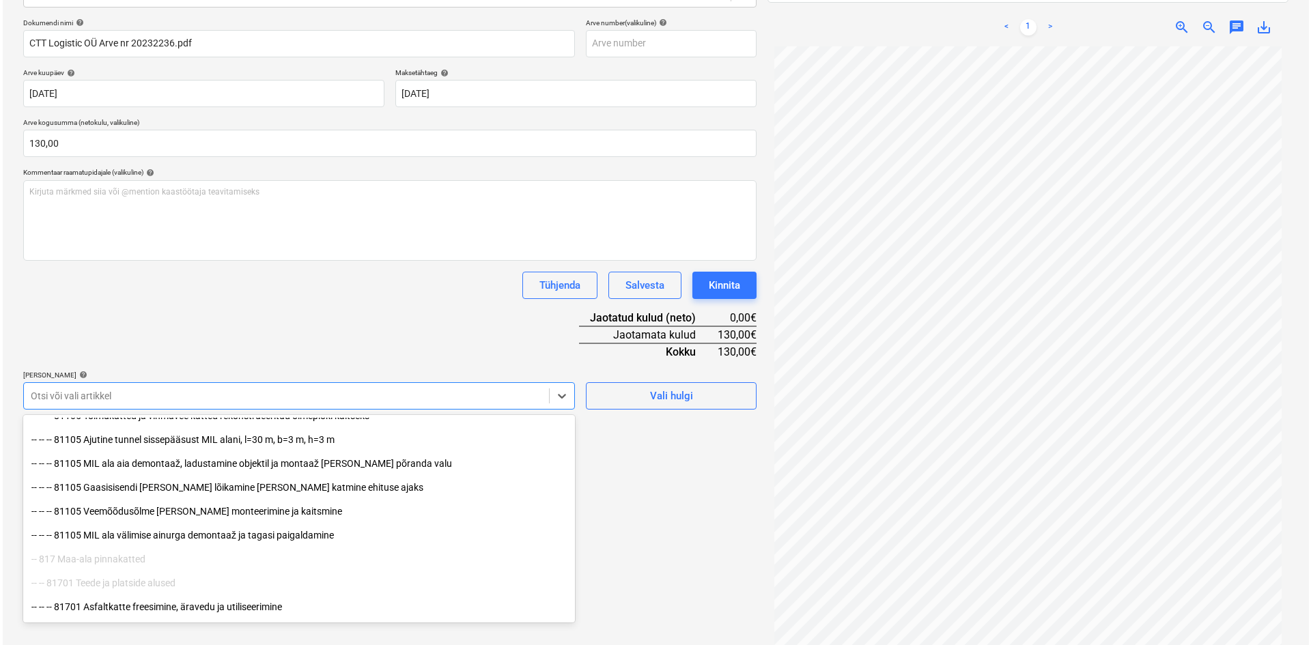
scroll to position [205, 0]
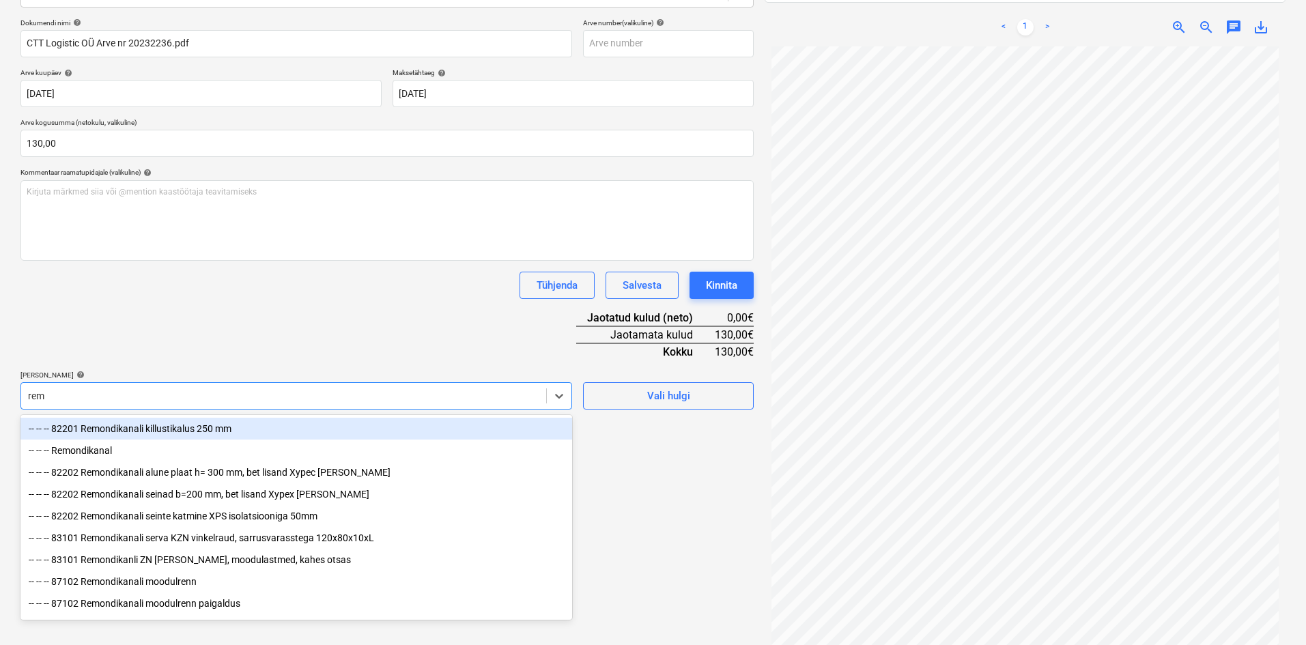
type input "remo"
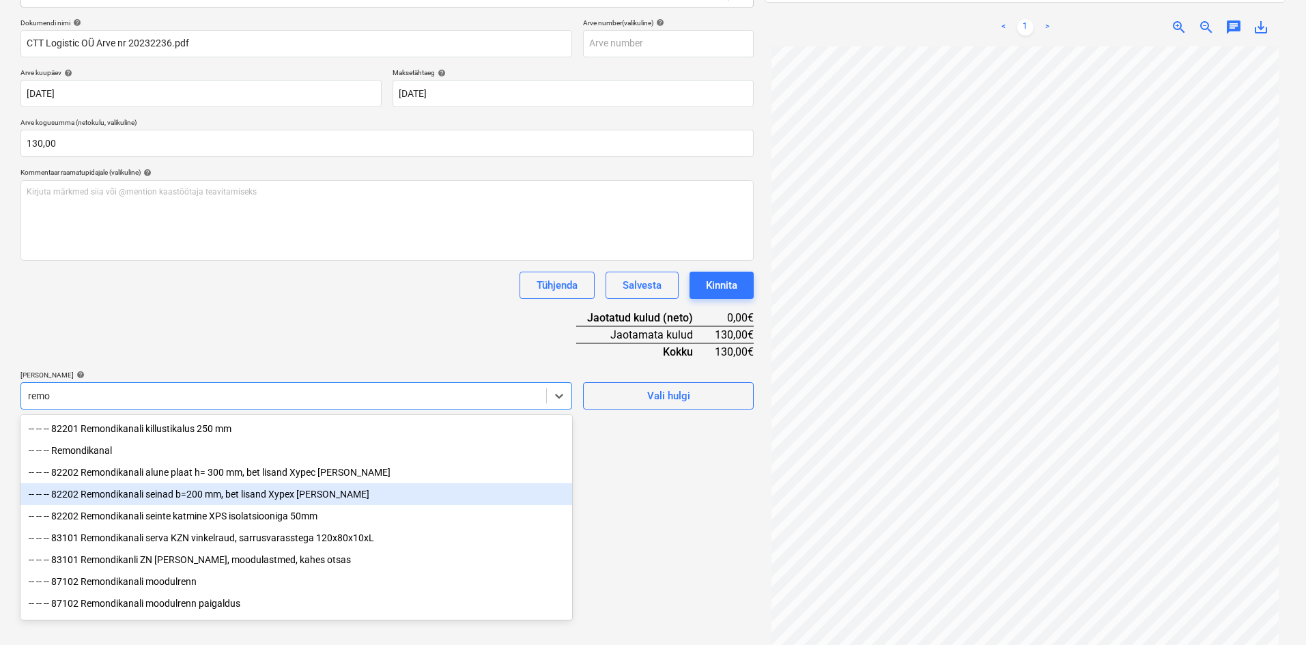
click at [180, 494] on div "-- -- -- 82202 Remondikanali seinad b=200 mm, bet lisand Xypex [PERSON_NAME]" at bounding box center [296, 494] width 552 height 22
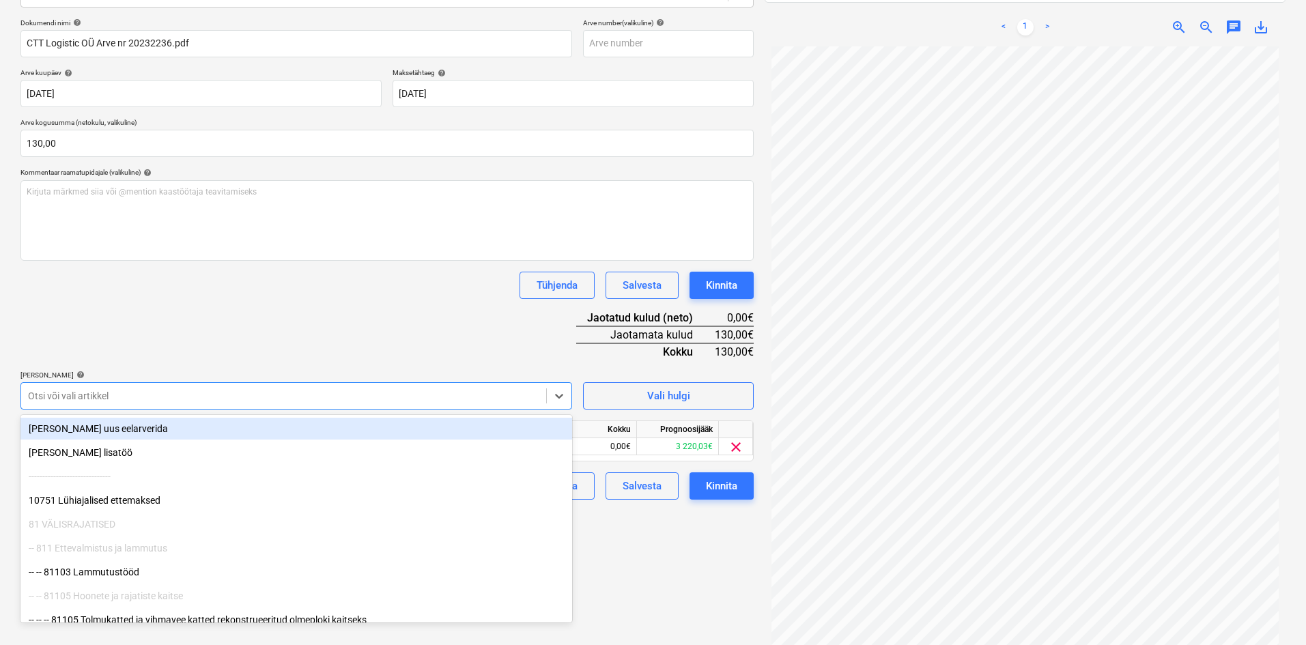
click at [396, 326] on div "Dokumendi nimi help CTT Logistic OÜ Arve nr 20232236.pdf Arve number (valikulin…" at bounding box center [386, 258] width 733 height 481
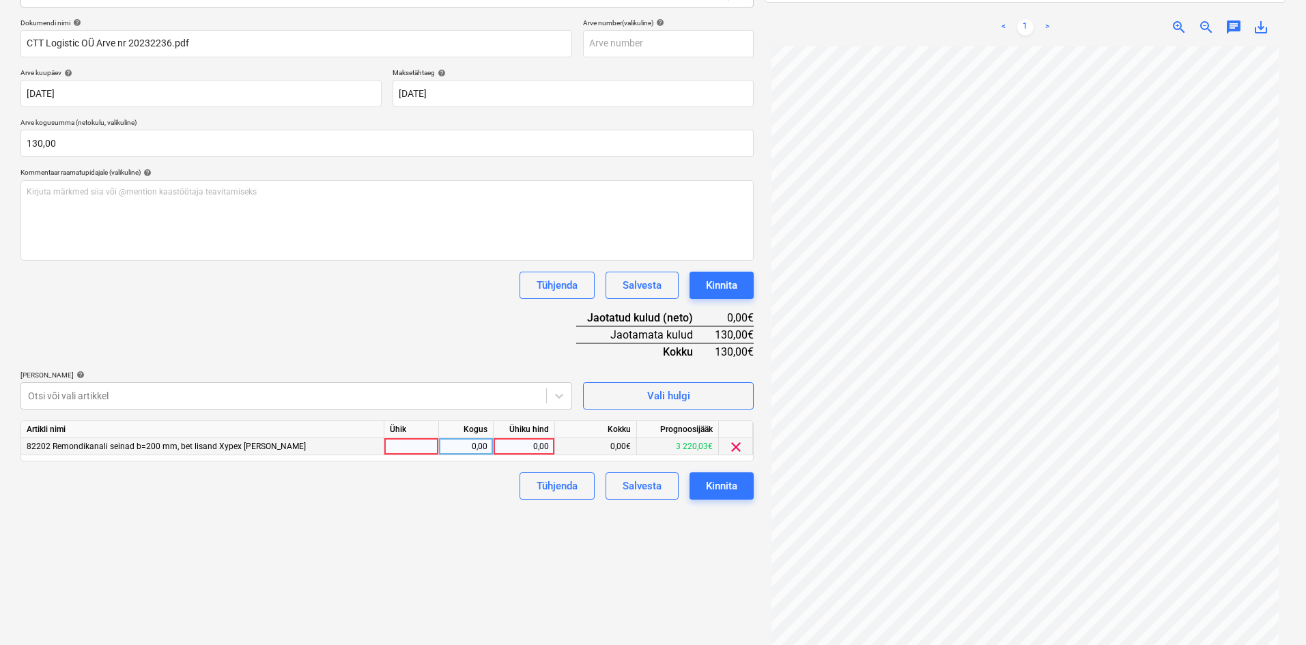
click at [543, 446] on div "0,00" at bounding box center [524, 446] width 50 height 17
type input "130"
click at [455, 548] on div "Failide konteerimine Vali ettevõte CTT Logistic OÜ (11051) [PERSON_NAME] uus et…" at bounding box center [387, 266] width 744 height 785
click at [729, 488] on div "Kinnita" at bounding box center [721, 486] width 31 height 18
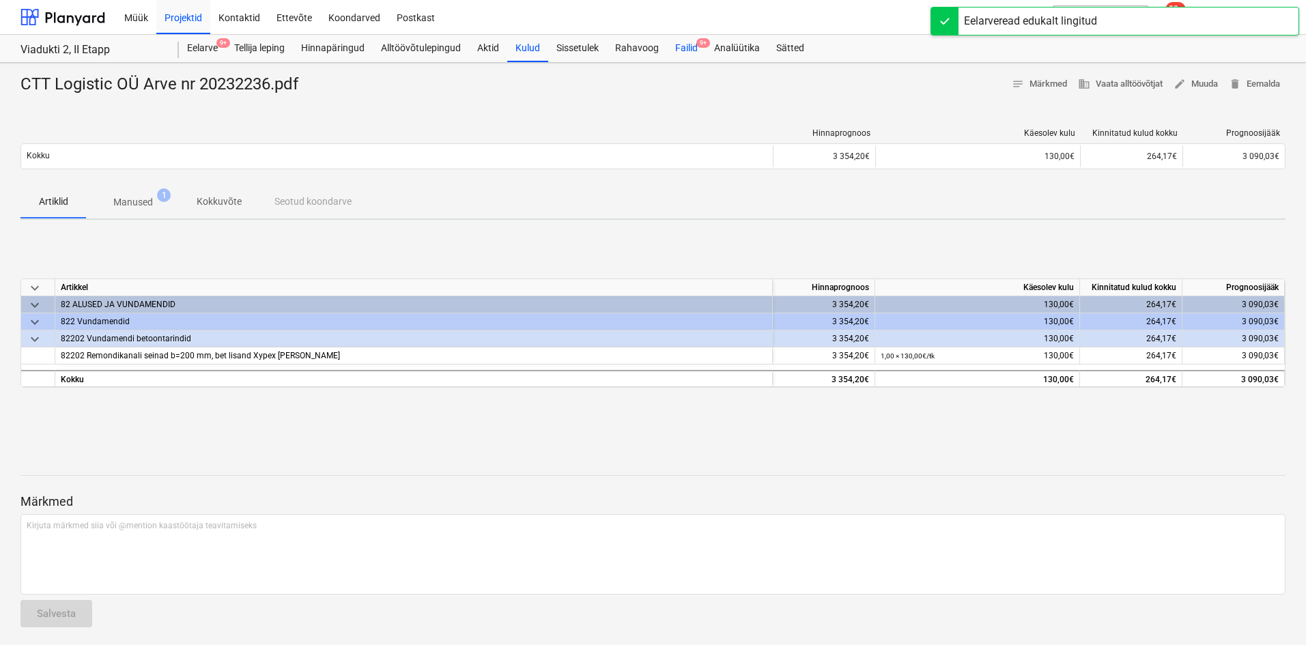
click at [688, 42] on div "Failid 9+" at bounding box center [686, 48] width 39 height 27
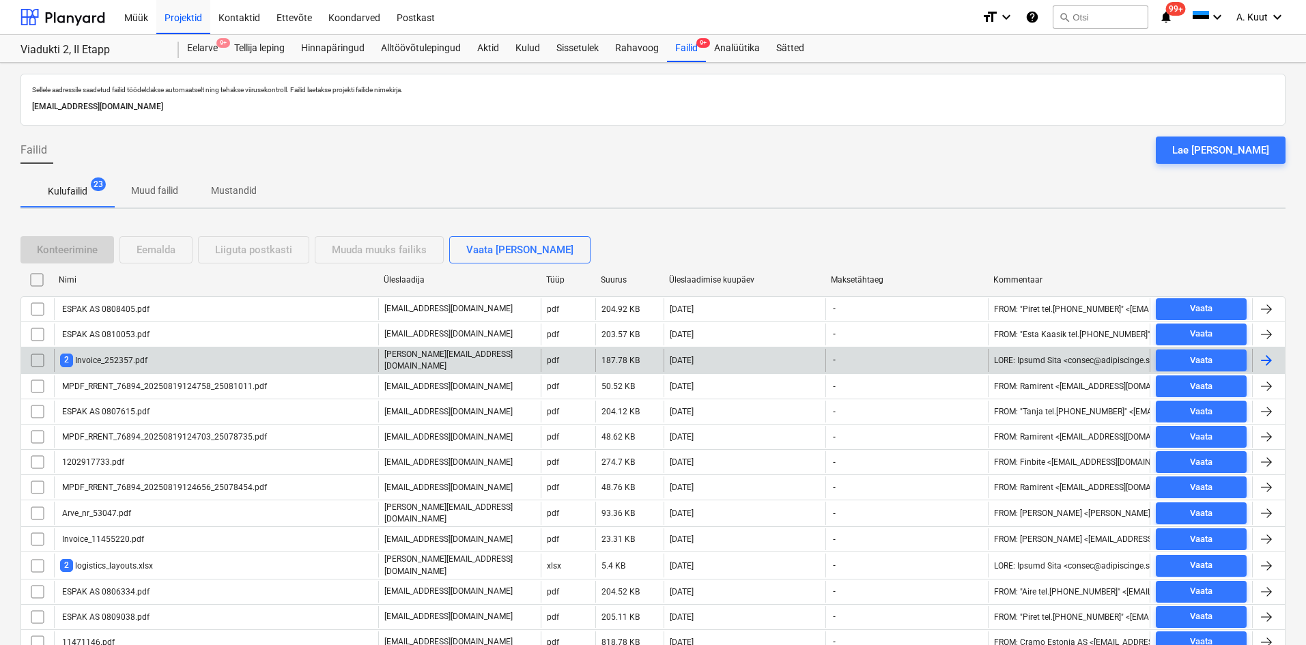
click at [131, 362] on div "2 Invoice_252357.pdf" at bounding box center [103, 360] width 87 height 13
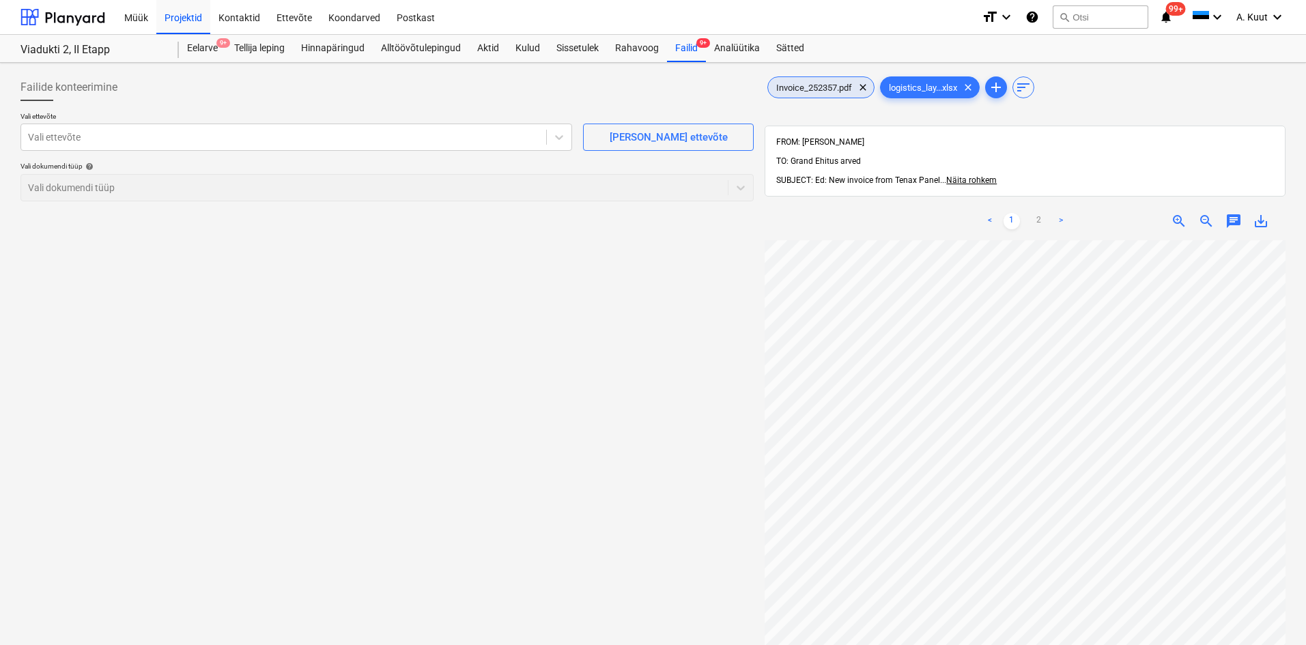
click at [841, 86] on span "Invoice_252357.pdf" at bounding box center [814, 88] width 92 height 10
click at [58, 135] on div at bounding box center [283, 137] width 511 height 14
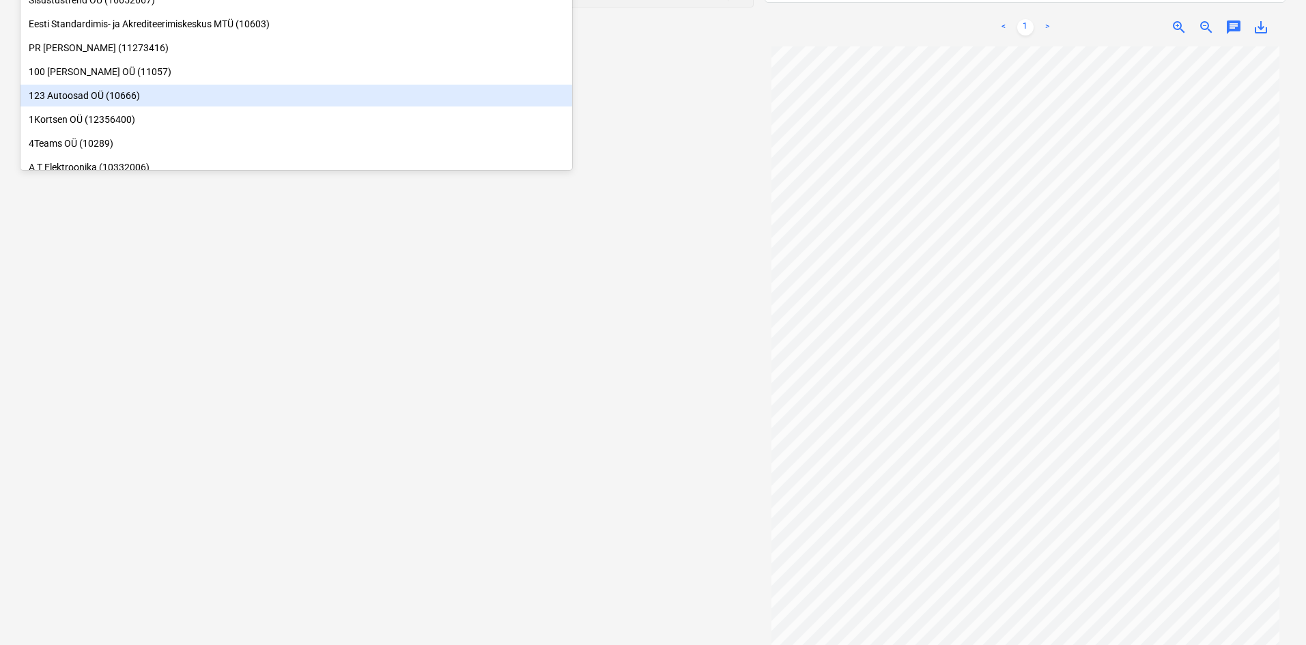
scroll to position [132, 0]
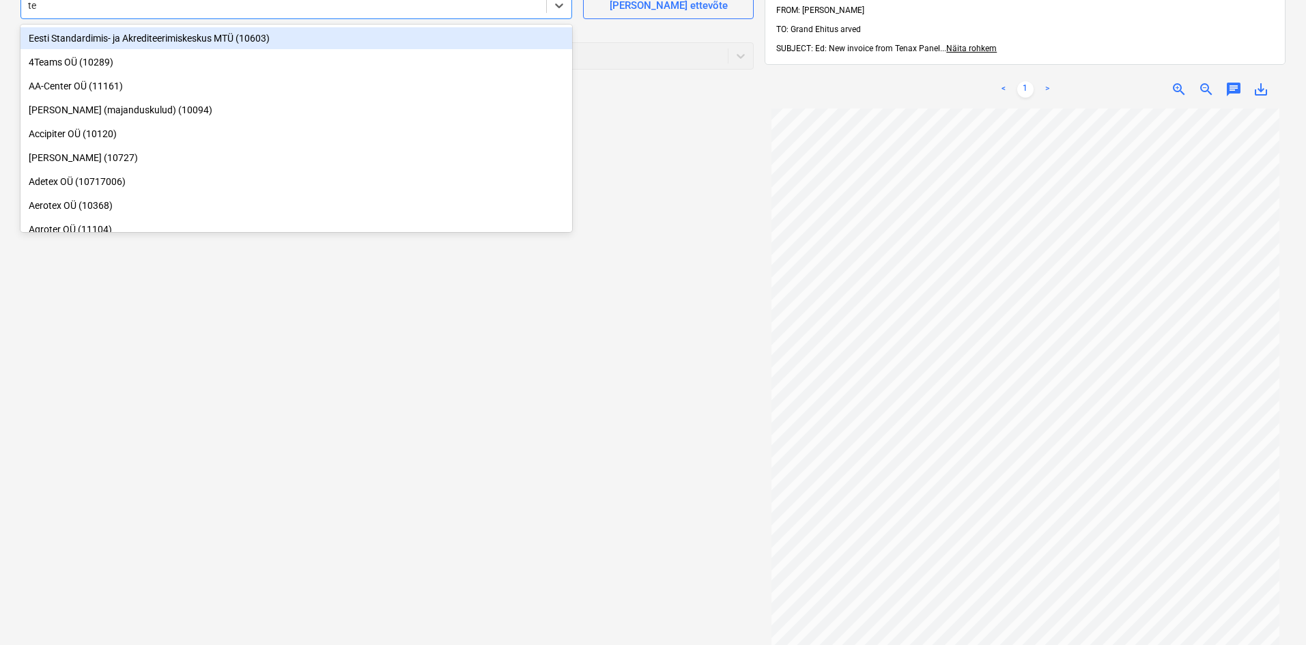
type input "ten"
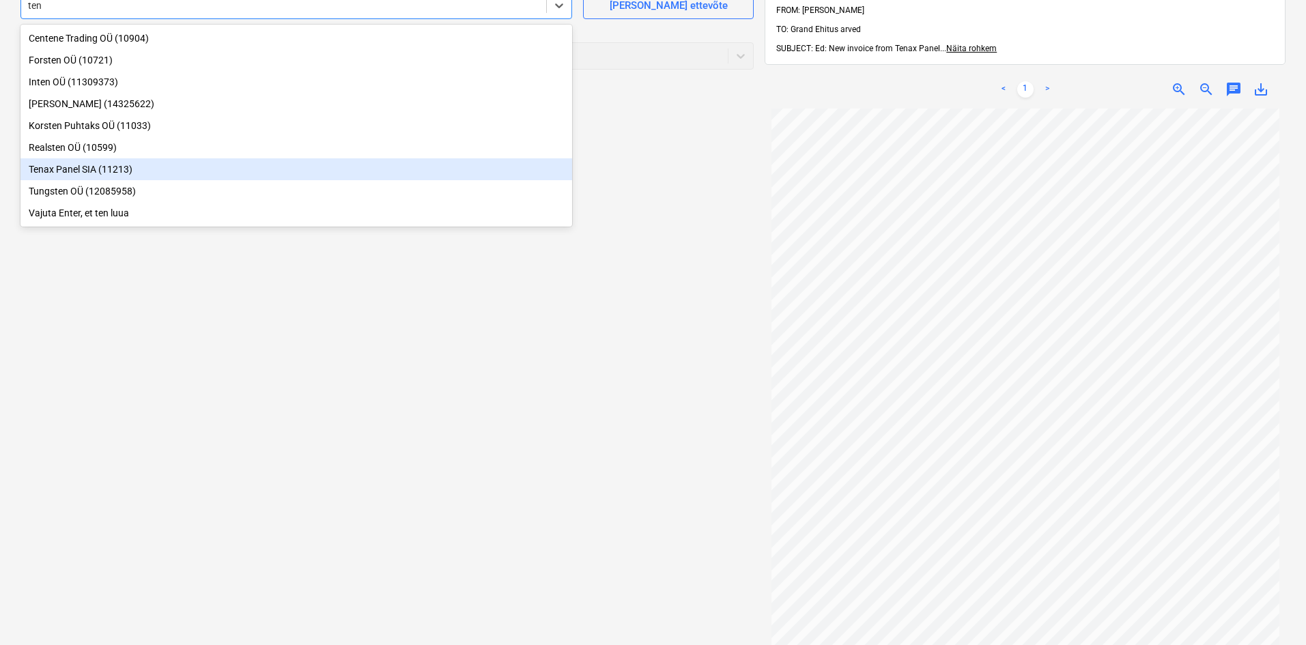
click at [48, 175] on div "Tenax Panel SIA (11213)" at bounding box center [296, 169] width 552 height 22
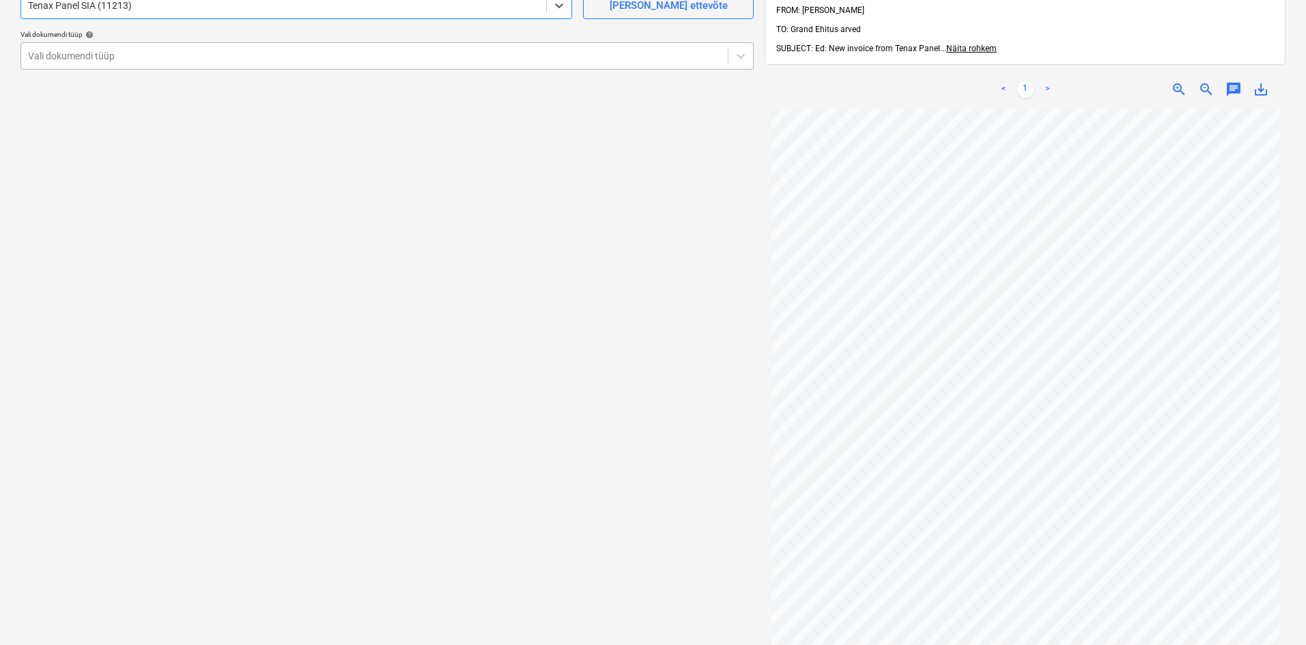
click at [119, 64] on div "Vali dokumendi tüüp" at bounding box center [374, 55] width 707 height 19
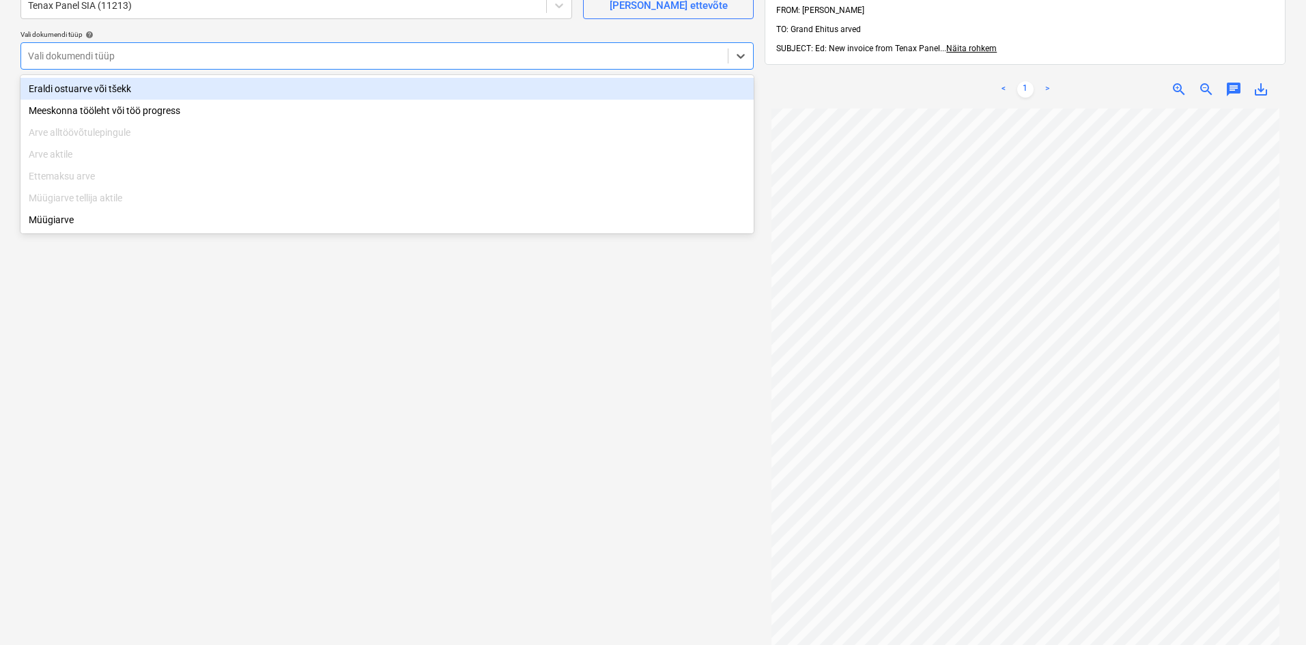
click at [117, 89] on div "Eraldi ostuarve või tšekk" at bounding box center [386, 89] width 733 height 22
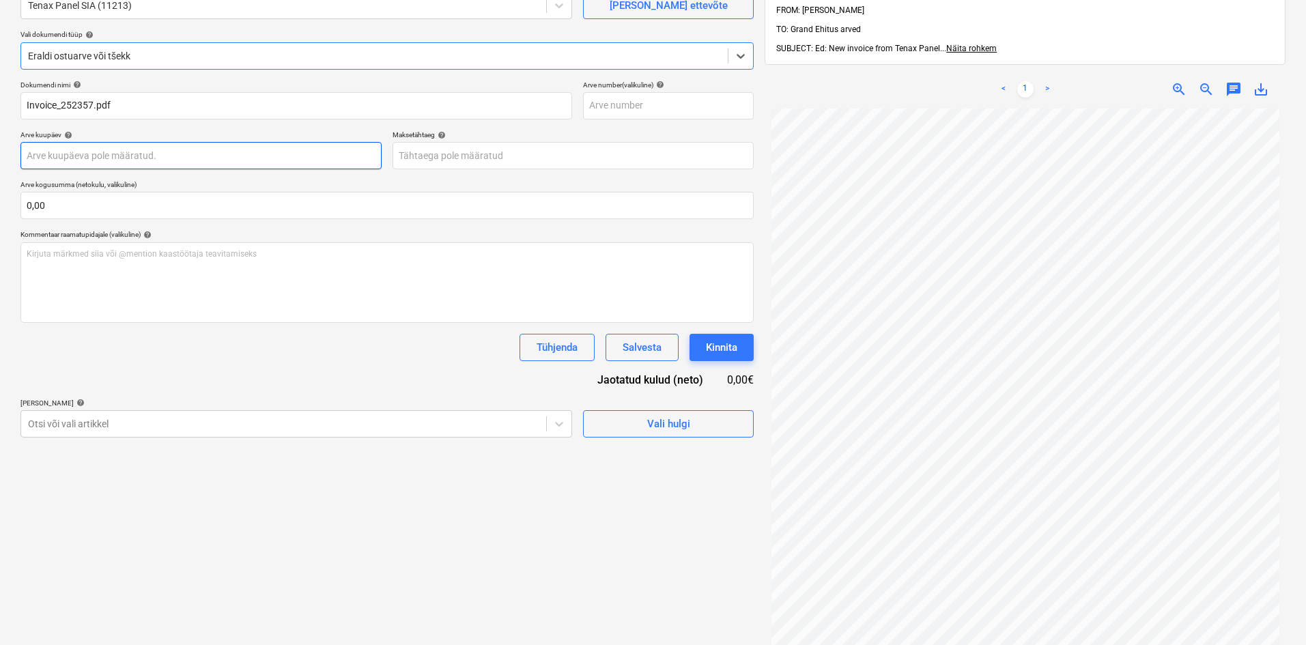
click at [72, 159] on body "Müük Projektid Kontaktid Ettevõte Koondarved Postkast format_size keyboard_arro…" at bounding box center [653, 190] width 1306 height 645
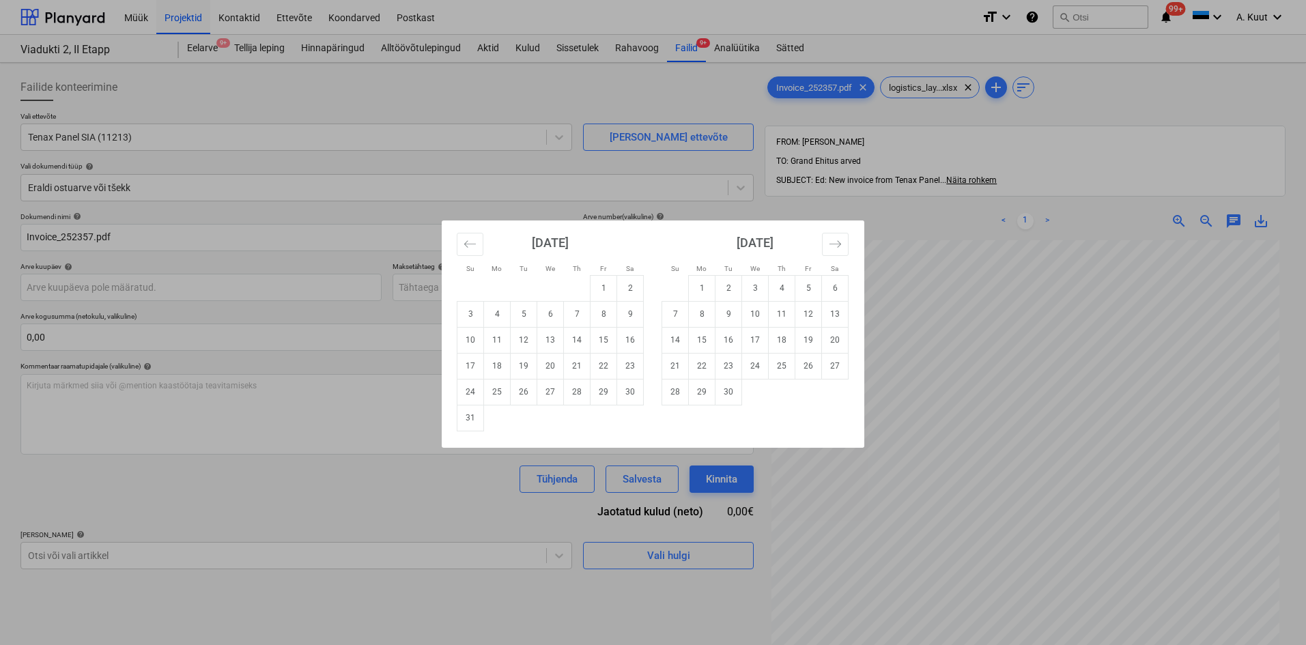
click at [1032, 419] on div "Su Mo Tu We Th Fr Sa Su Mo Tu We Th Fr Sa [DATE] 1 2 3 4 5 6 7 8 9 10 11 12 13 …" at bounding box center [653, 322] width 1306 height 645
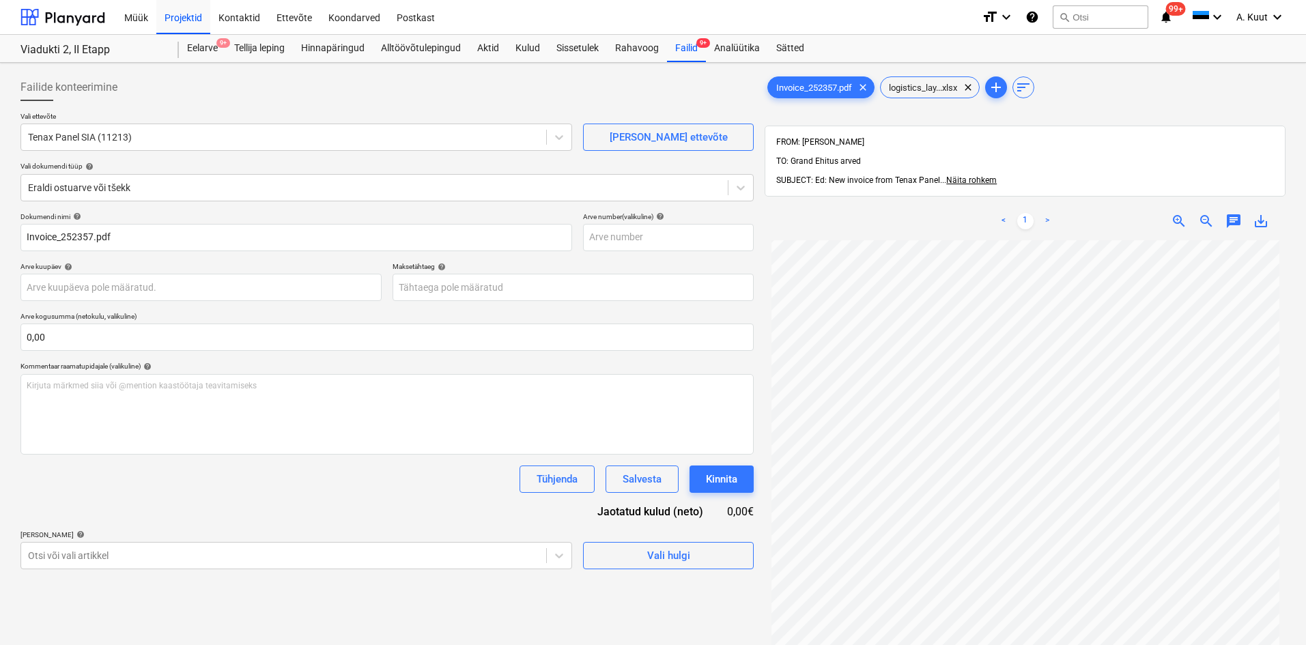
scroll to position [68, 0]
click at [82, 294] on body "Müük Projektid Kontaktid Ettevõte Koondarved Postkast format_size keyboard_arro…" at bounding box center [653, 322] width 1306 height 645
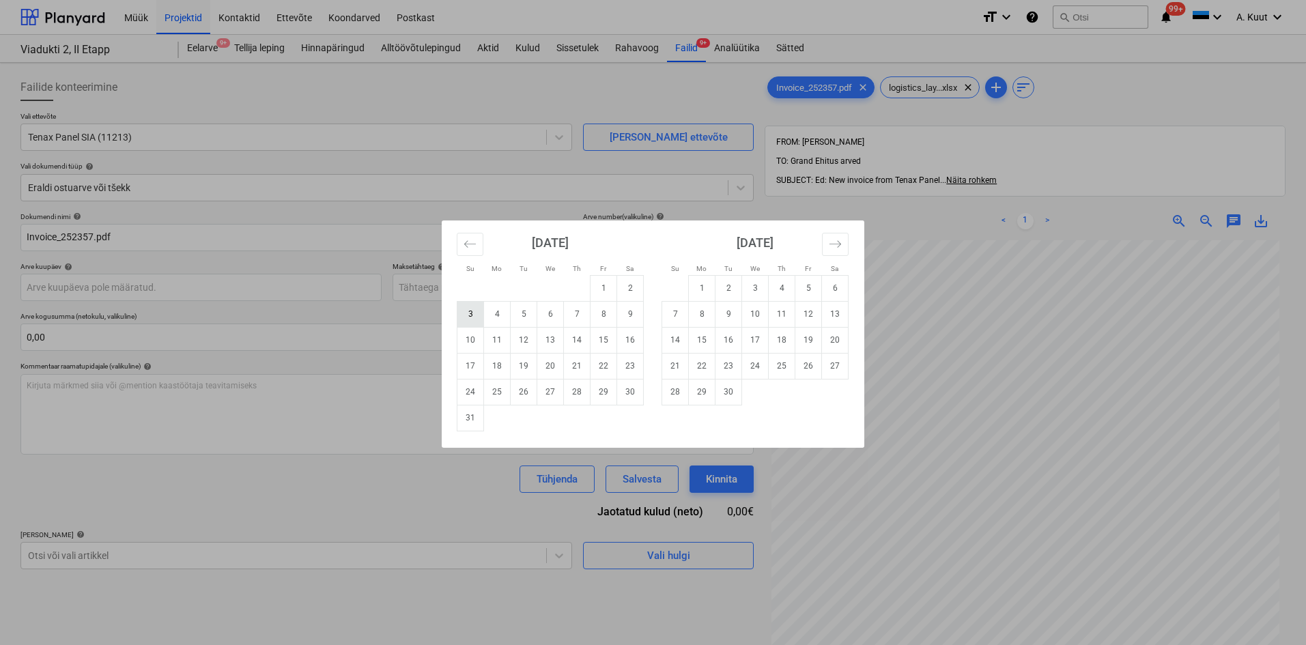
click at [469, 318] on td "3" at bounding box center [470, 314] width 27 height 26
type input "[DATE]"
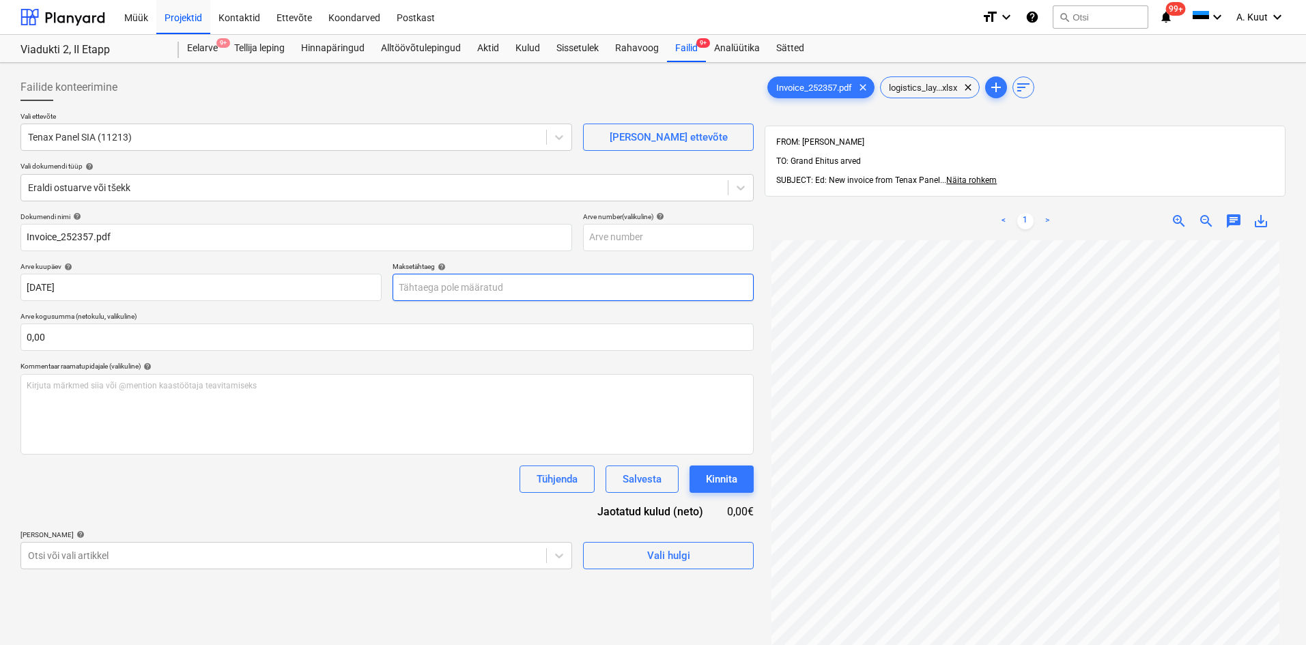
click at [418, 283] on body "Müük Projektid Kontaktid Ettevõte Koondarved Postkast format_size keyboard_arro…" at bounding box center [653, 322] width 1306 height 645
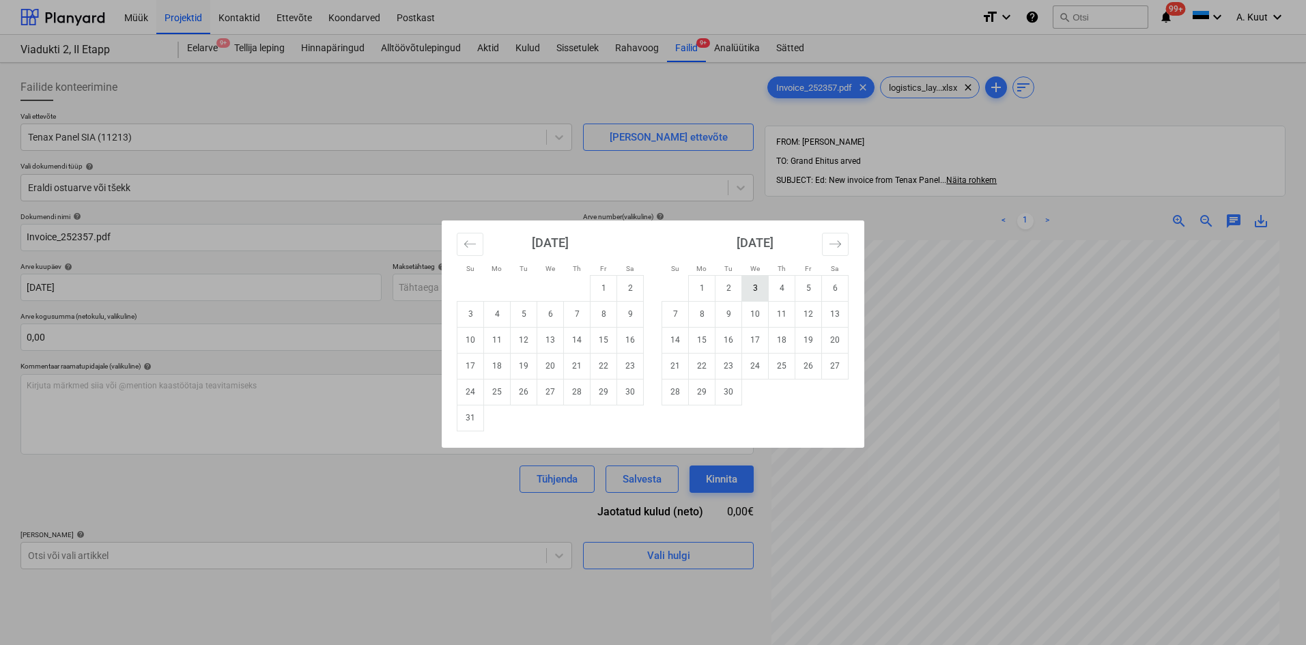
click at [751, 289] on td "3" at bounding box center [755, 288] width 27 height 26
type input "[DATE]"
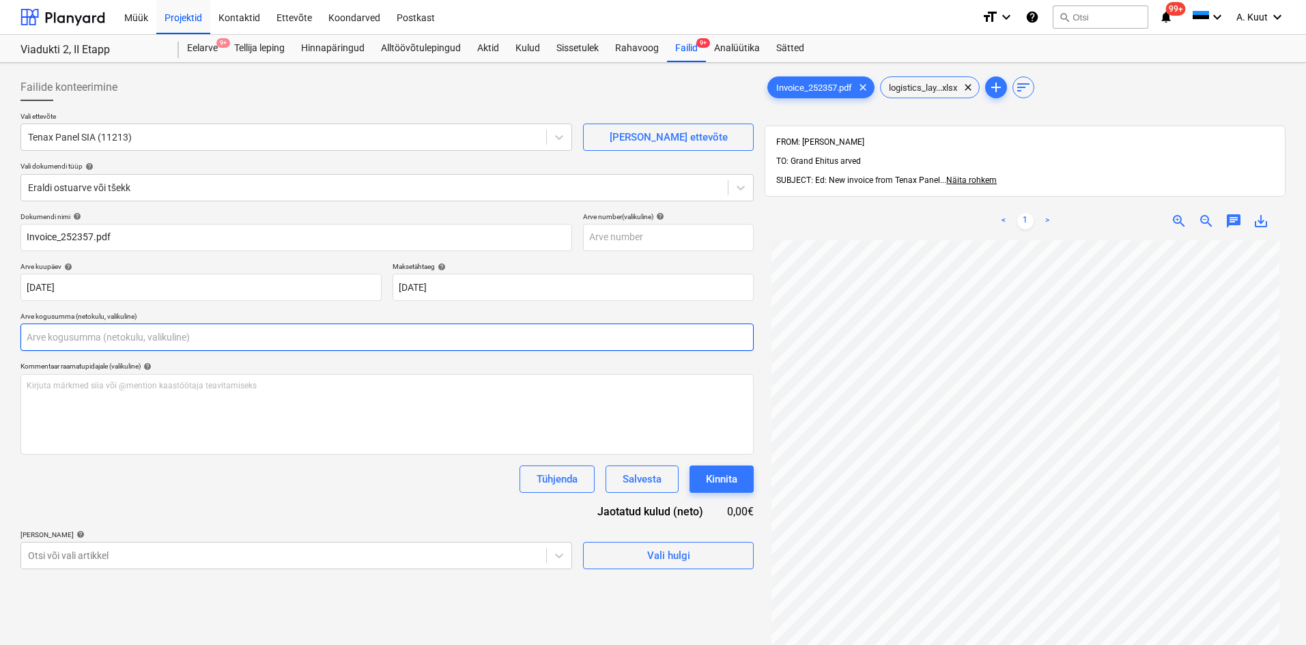
click at [78, 341] on input "text" at bounding box center [386, 337] width 733 height 27
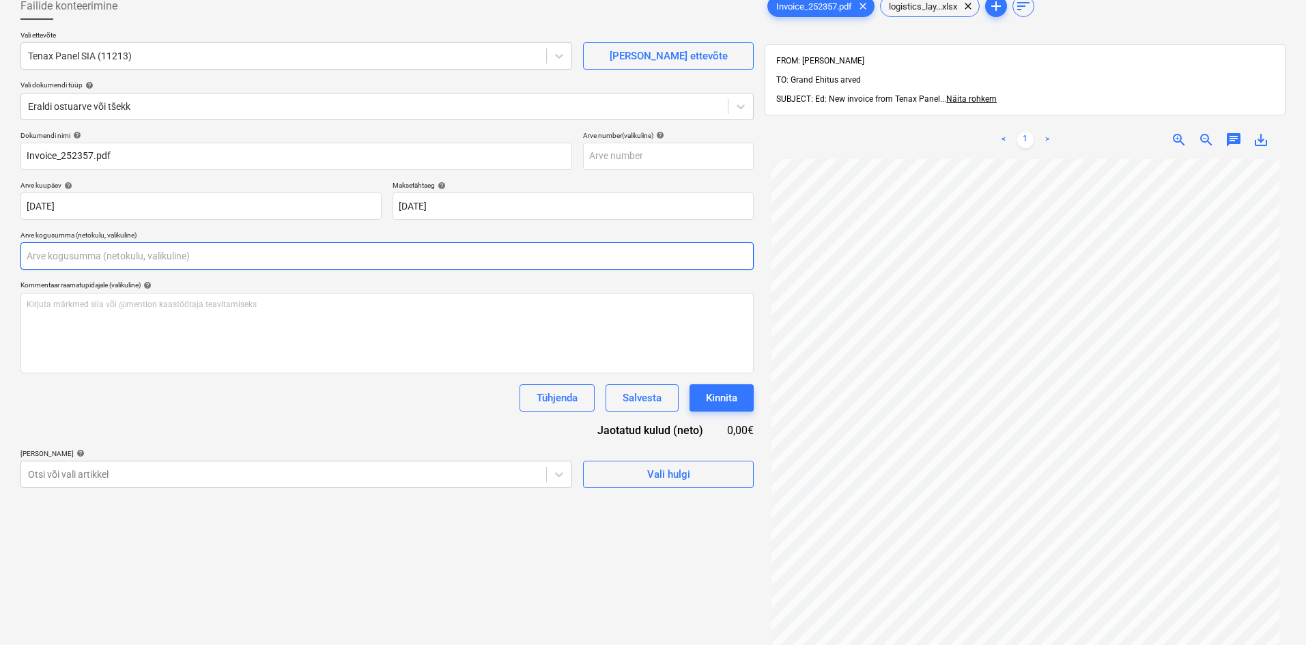
scroll to position [194, 0]
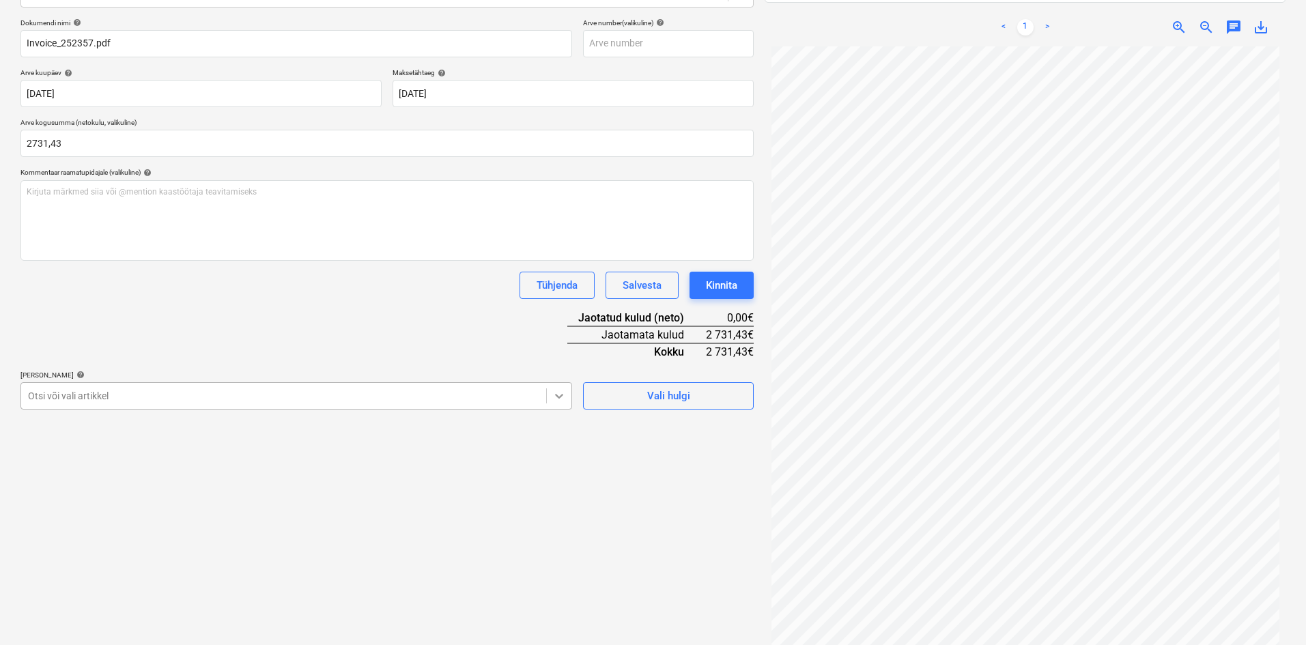
type input "2 731,43"
click at [555, 392] on icon at bounding box center [559, 396] width 14 height 14
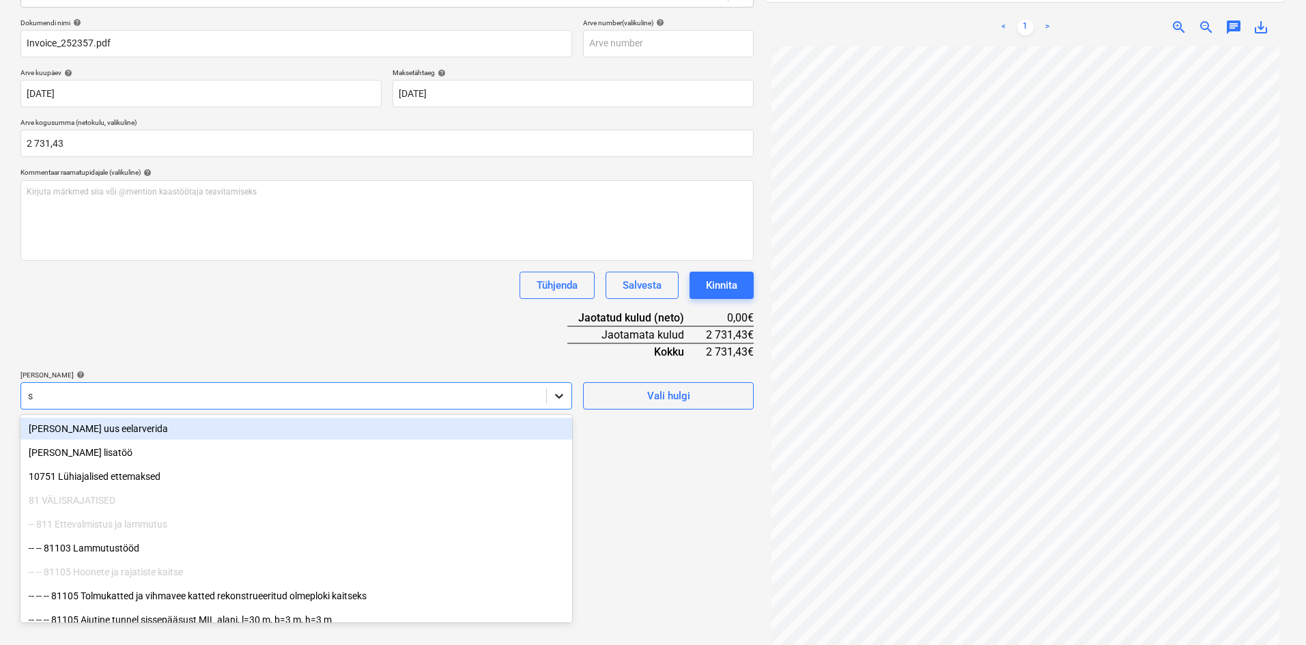
type input "sw"
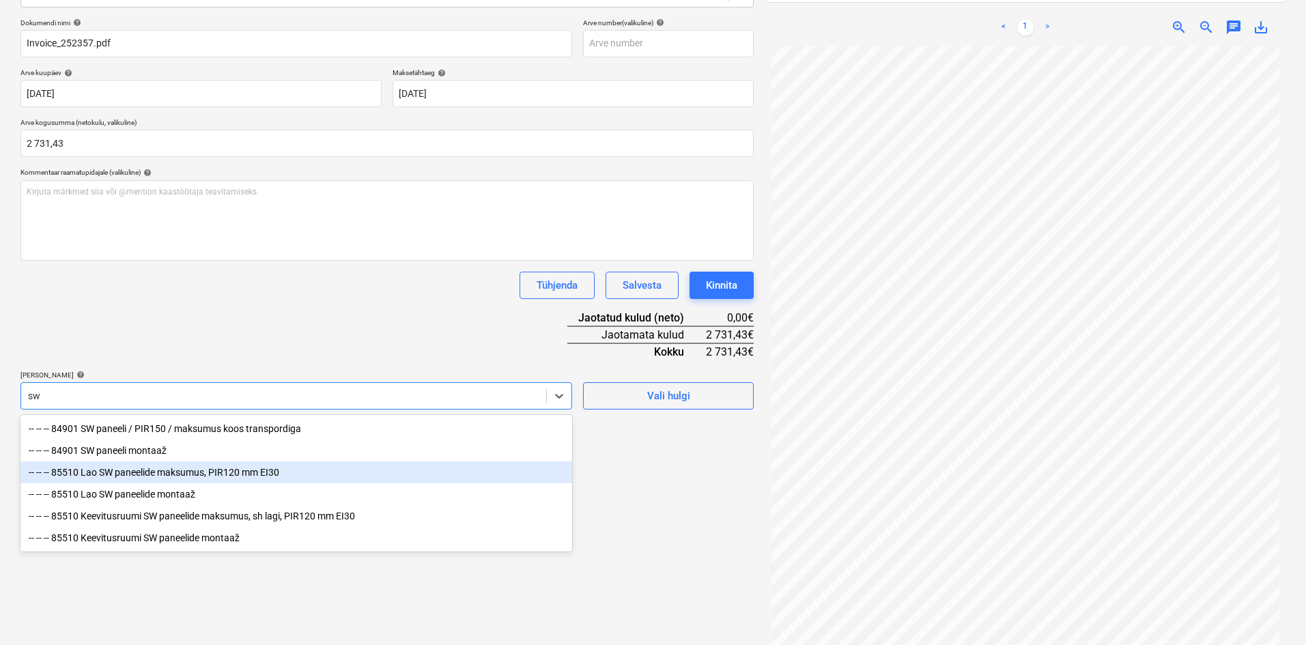
click at [109, 477] on div "-- -- -- 85510 Lao SW paneelide maksumus, PIR120 mm EI30" at bounding box center [296, 473] width 552 height 22
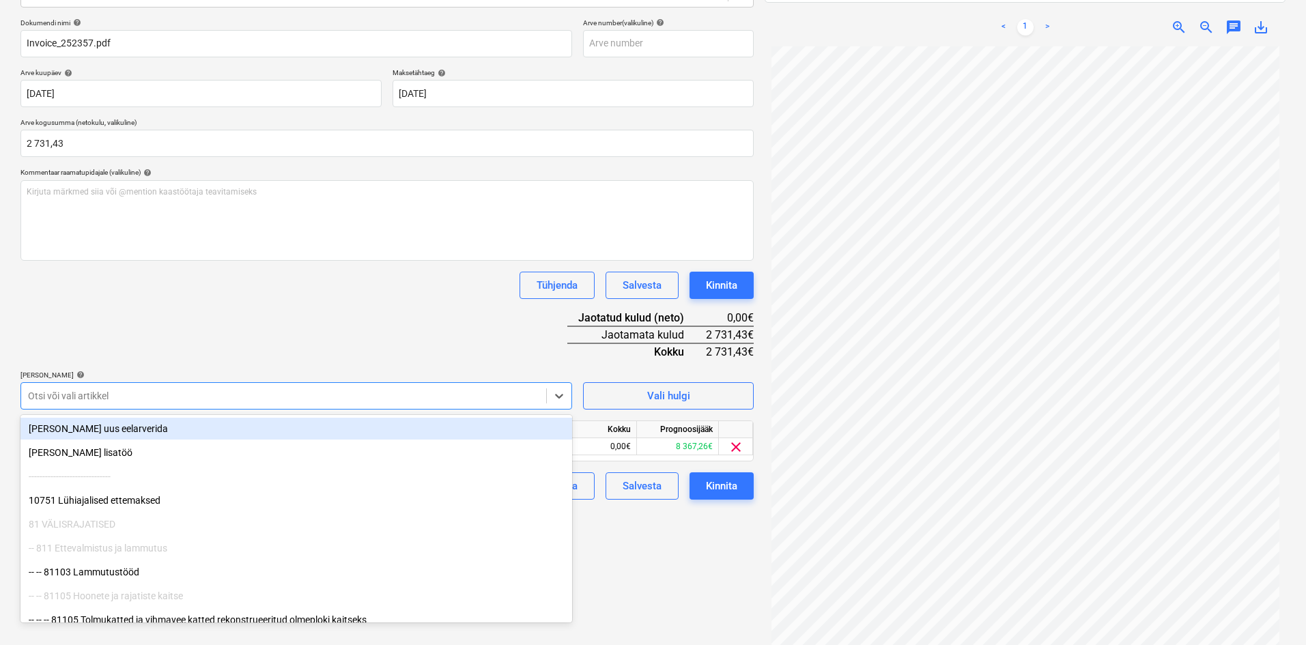
click at [240, 348] on div "Dokumendi nimi help Invoice_252357.pdf Arve number (valikuline) help Arve kuupä…" at bounding box center [386, 258] width 733 height 481
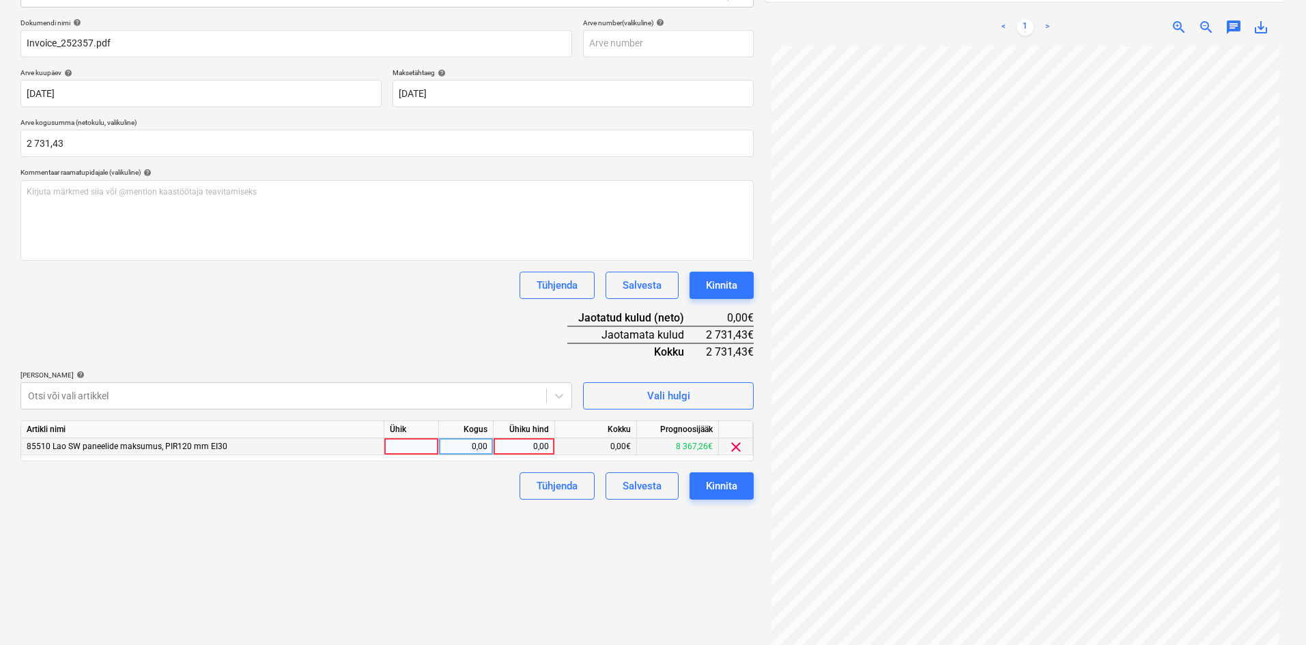
click at [538, 448] on div "0,00" at bounding box center [524, 446] width 50 height 17
type input "2731,43"
click at [735, 447] on span "clear" at bounding box center [736, 447] width 16 height 16
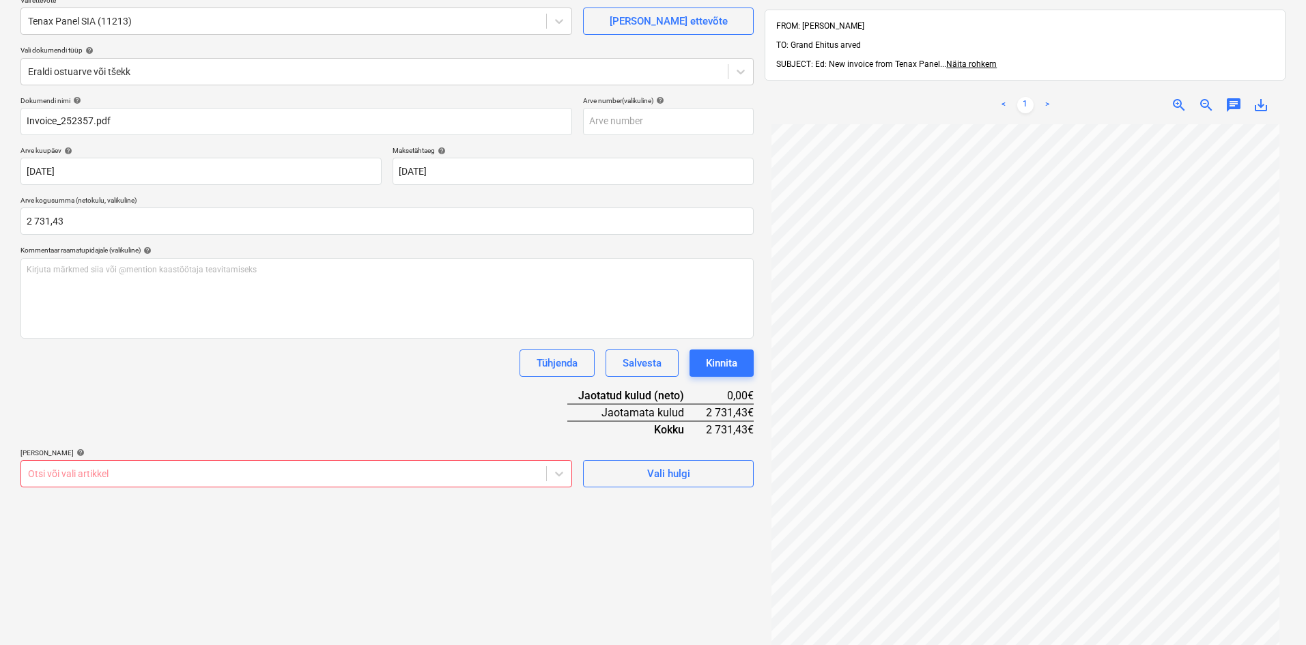
scroll to position [0, 0]
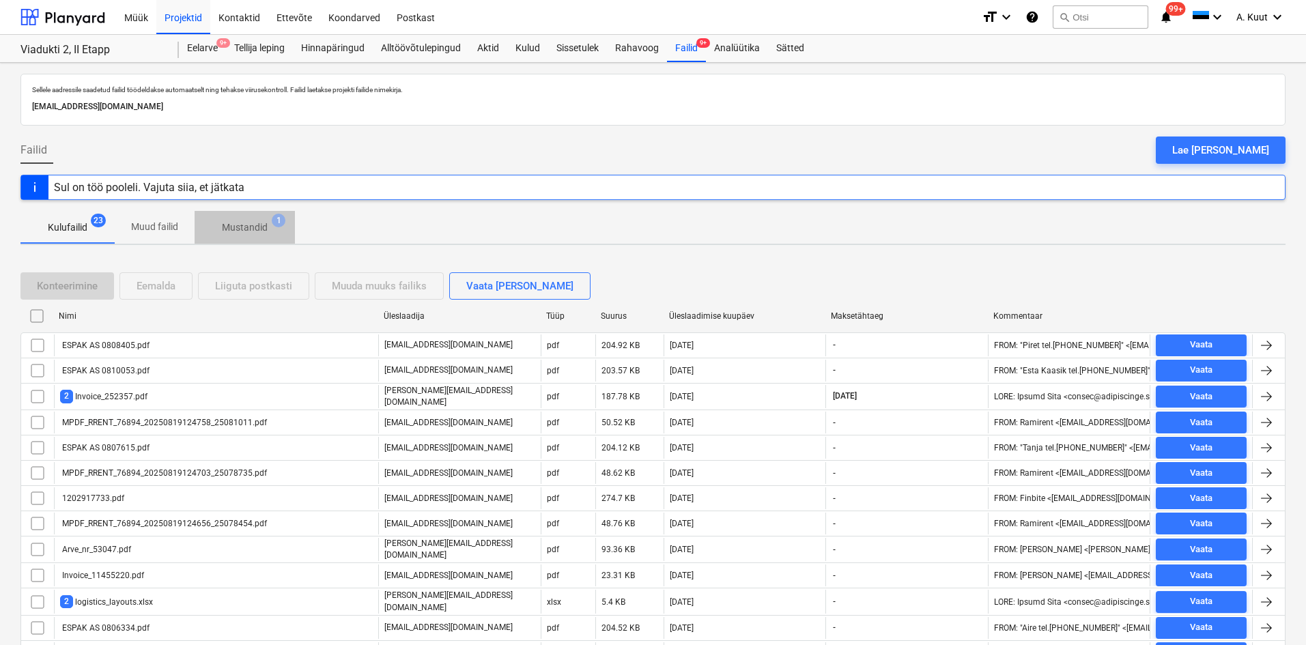
click at [225, 225] on p "Mustandid" at bounding box center [245, 228] width 46 height 14
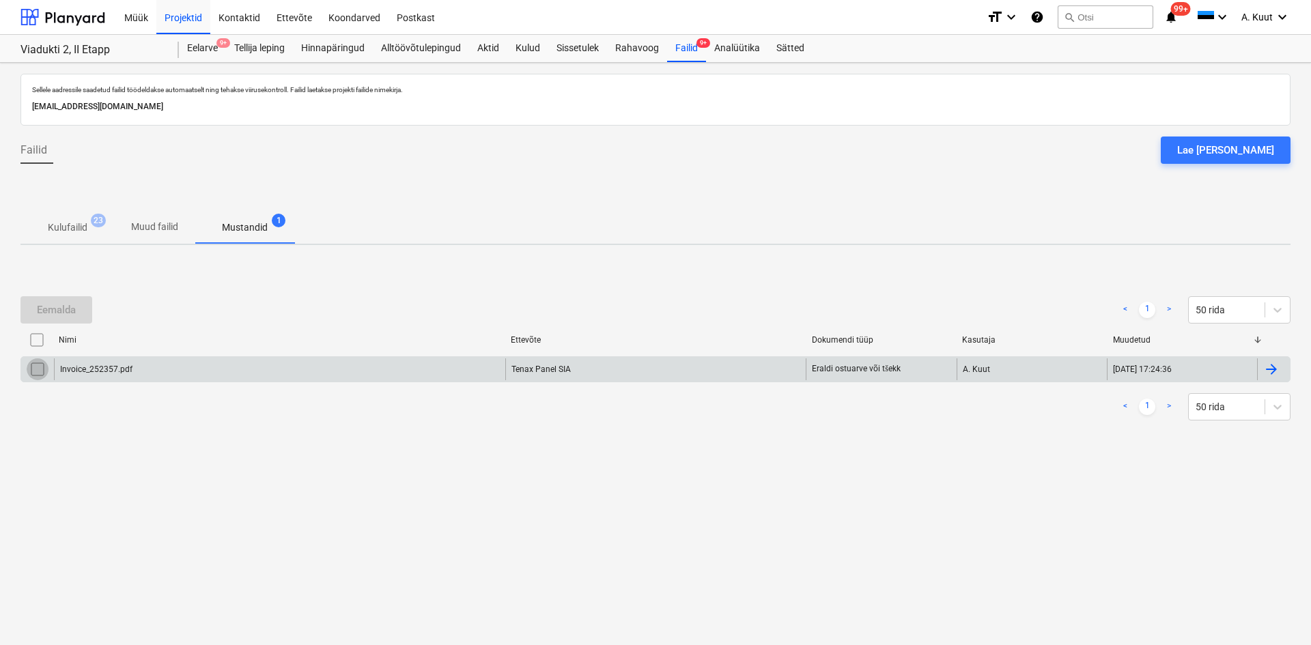
click at [38, 371] on input "checkbox" at bounding box center [38, 369] width 22 height 22
click at [66, 311] on div "Eemalda" at bounding box center [56, 310] width 39 height 18
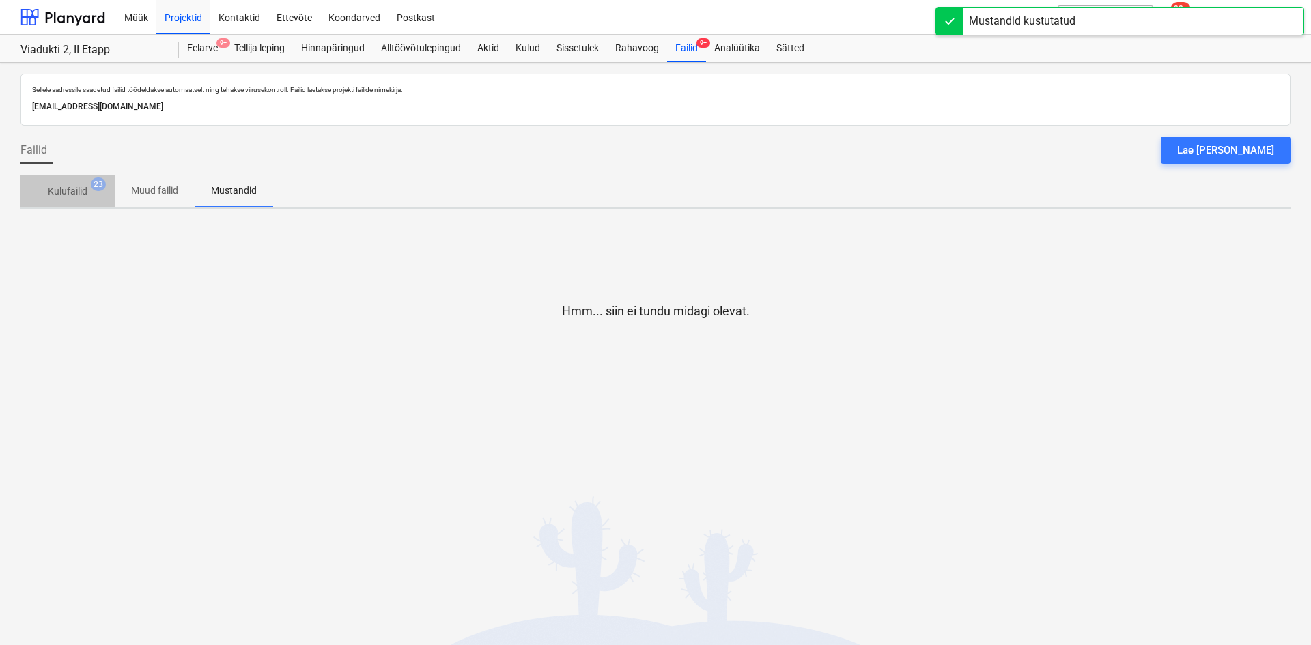
click at [74, 189] on p "Kulufailid" at bounding box center [68, 191] width 40 height 14
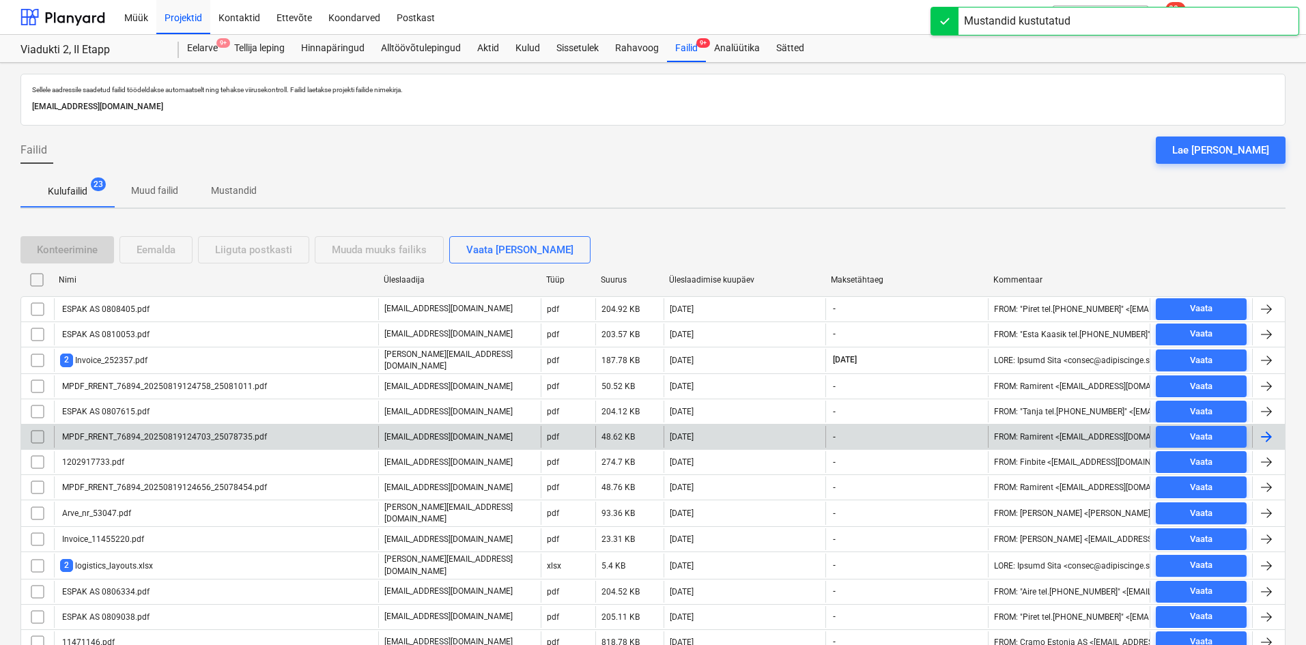
scroll to position [206, 0]
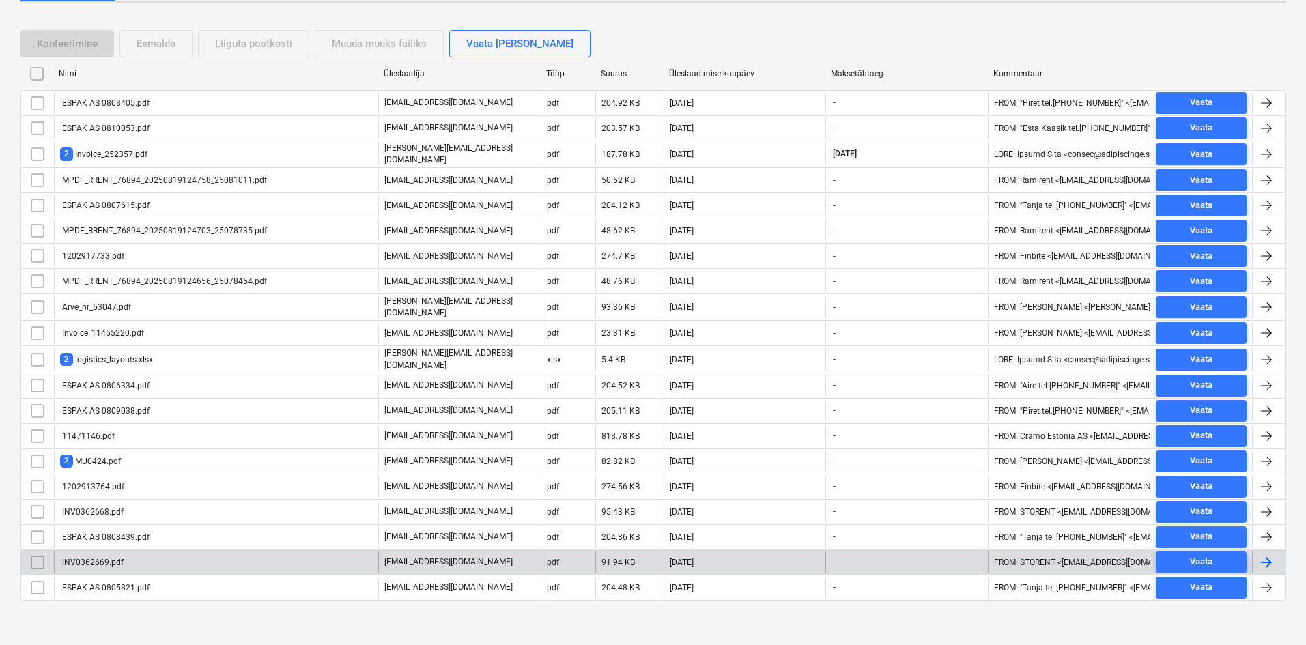
click at [127, 555] on div "INV0362669.pdf" at bounding box center [216, 563] width 324 height 22
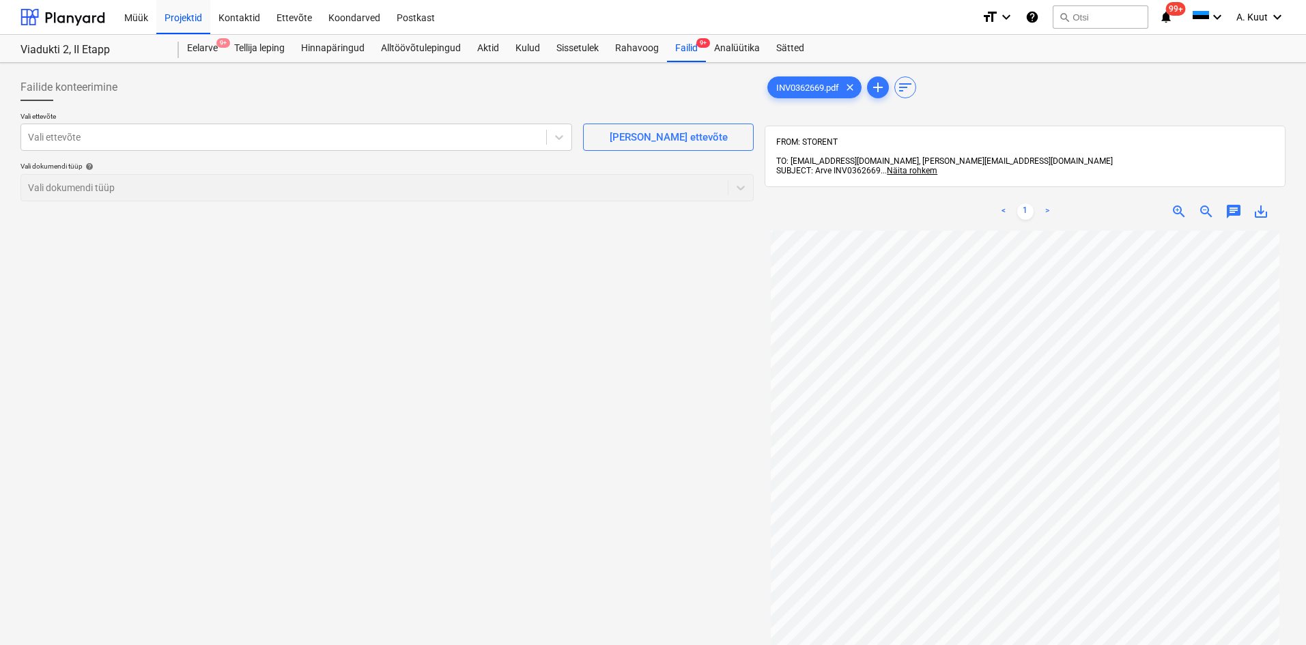
scroll to position [115, 0]
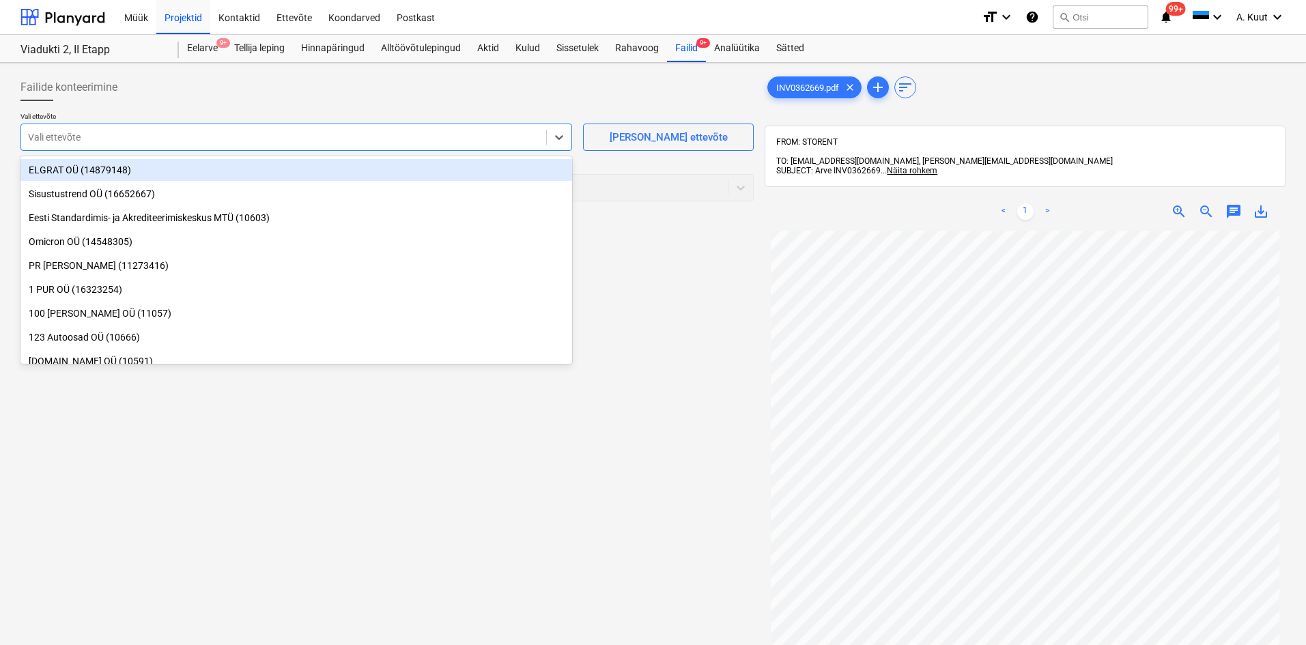
click at [54, 144] on div at bounding box center [283, 137] width 511 height 14
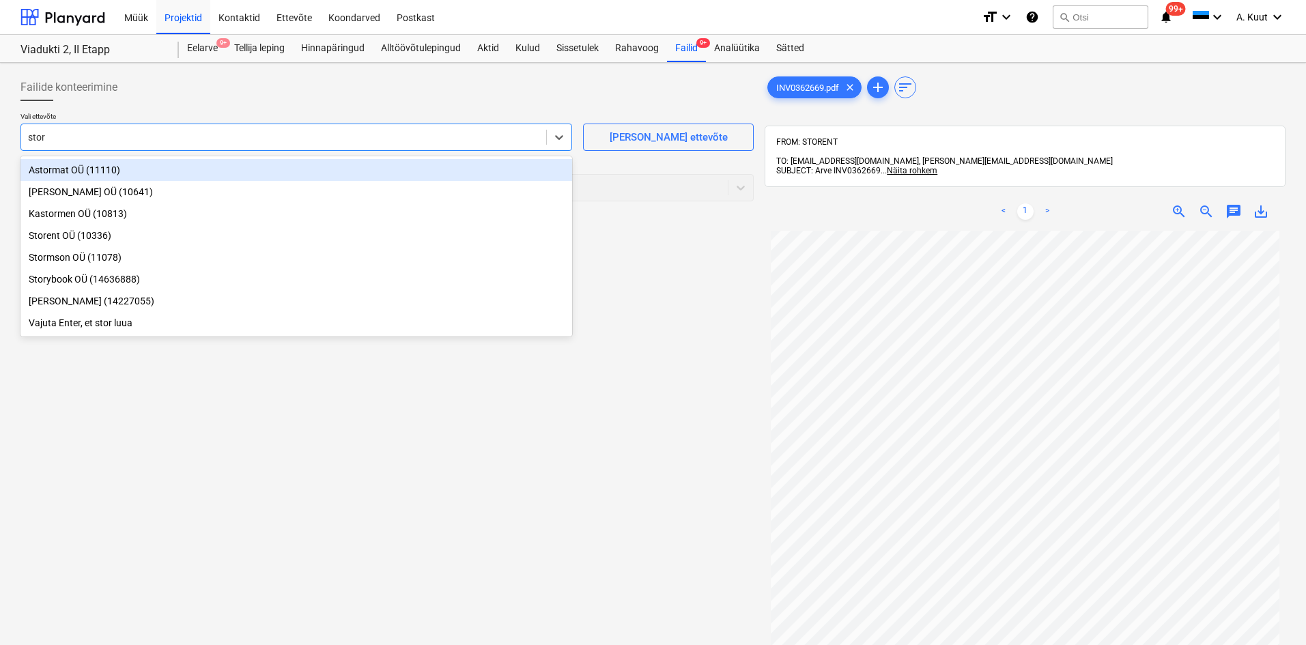
type input "store"
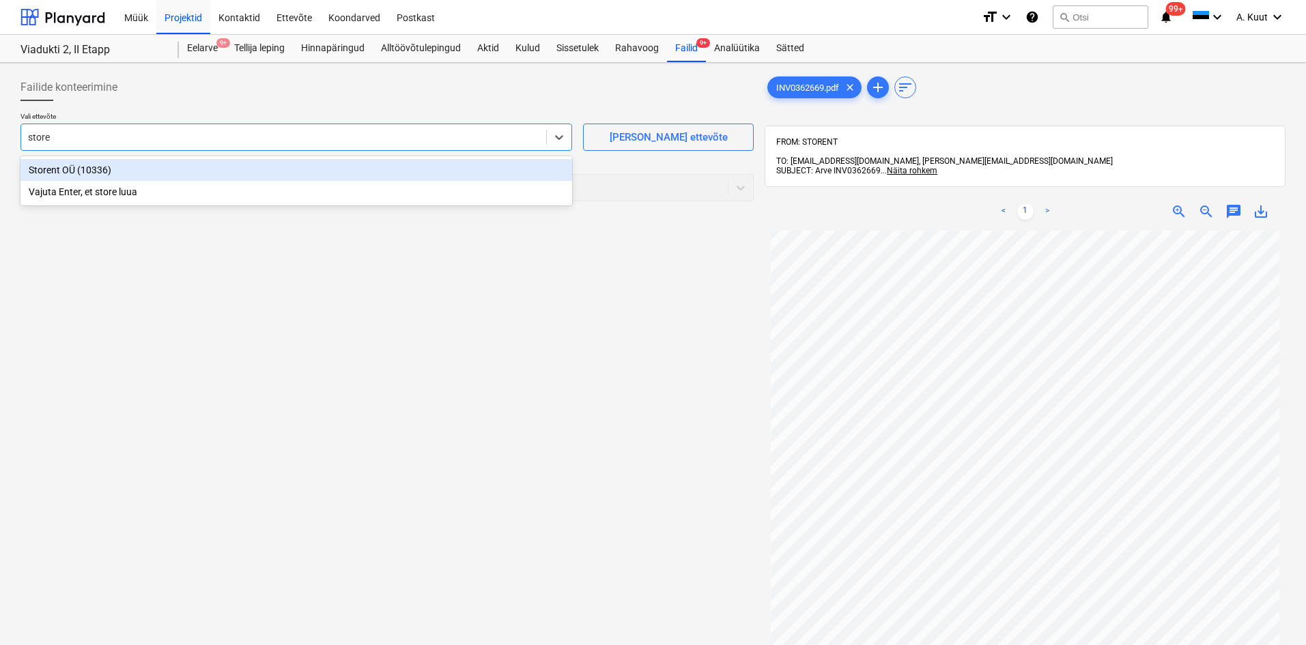
click at [45, 171] on div "Storent OÜ (10336)" at bounding box center [296, 170] width 552 height 22
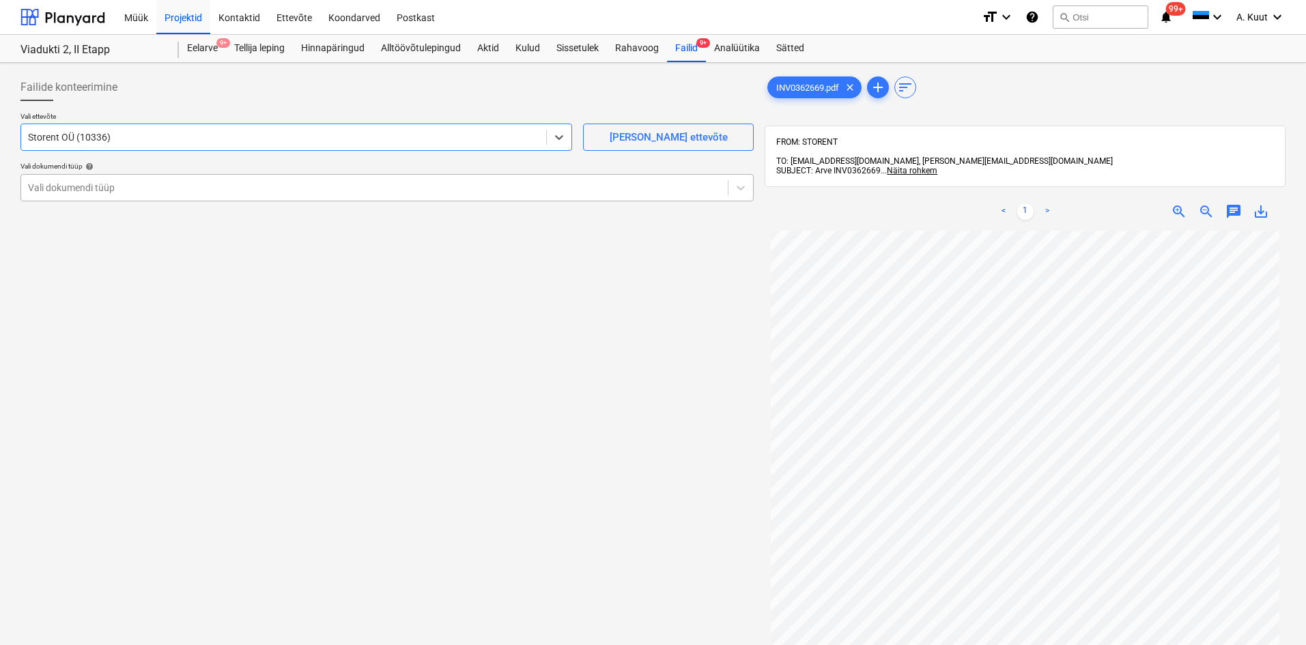
click at [63, 192] on div at bounding box center [374, 188] width 693 height 14
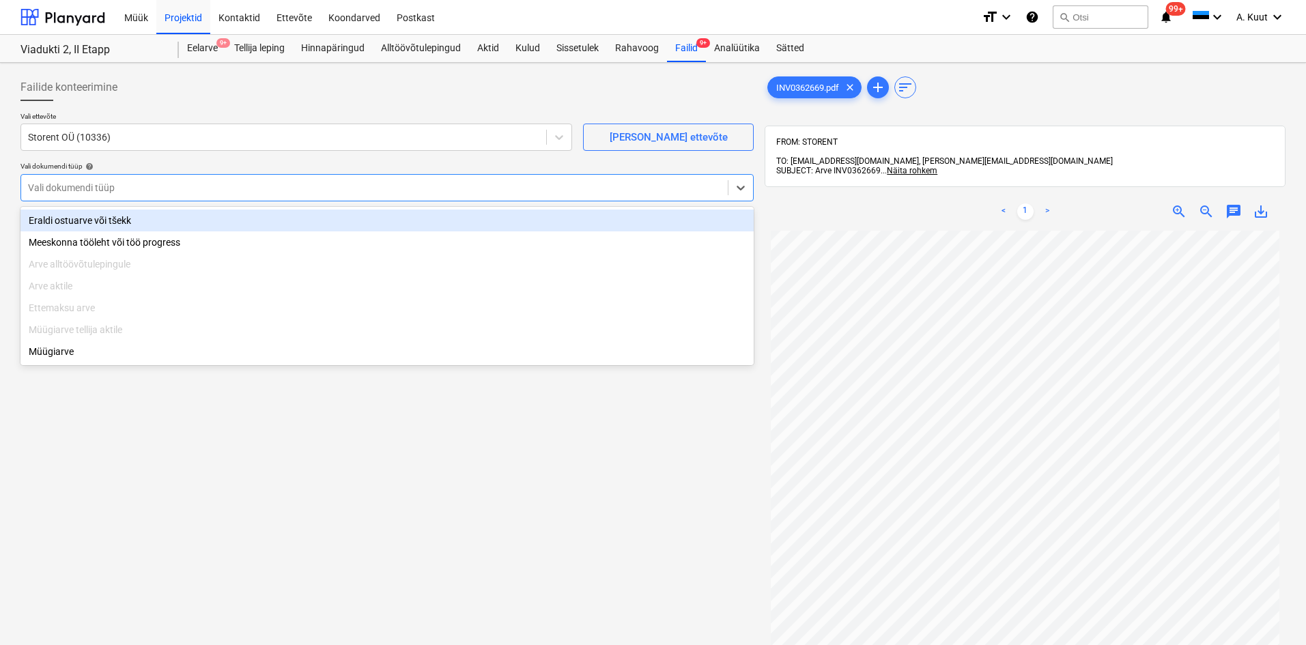
click at [73, 224] on div "Eraldi ostuarve või tšekk" at bounding box center [386, 221] width 733 height 22
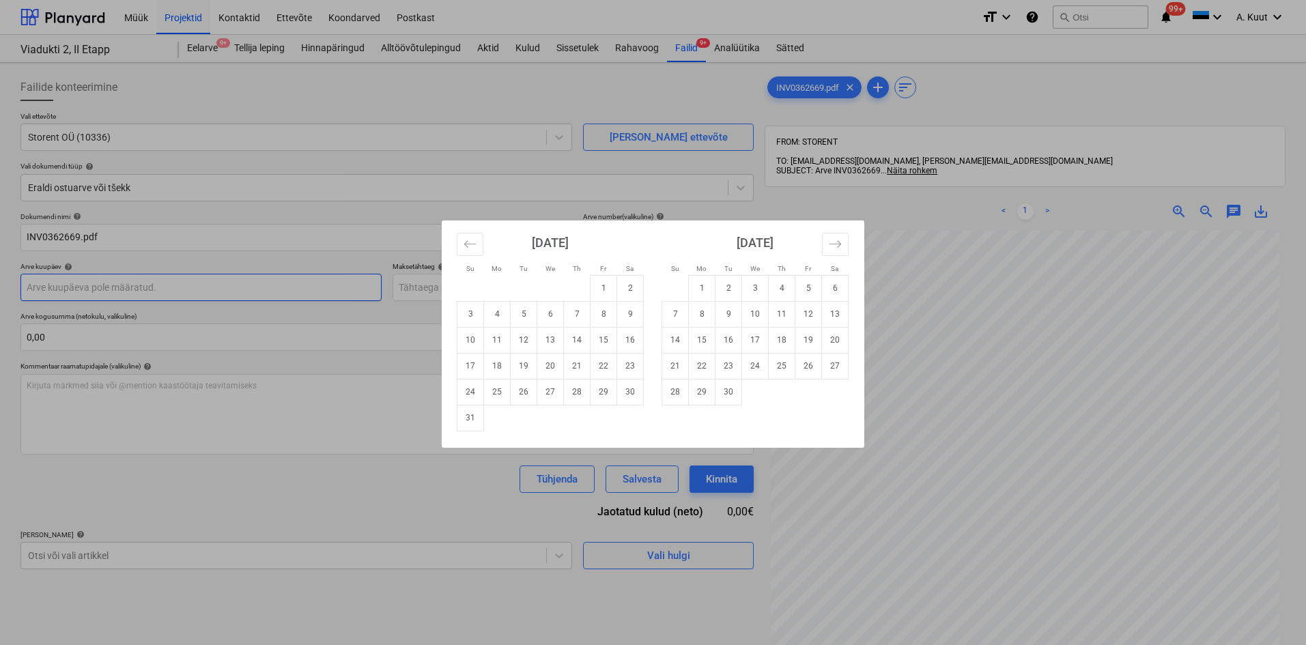
click at [53, 292] on body "Müük Projektid Kontaktid Ettevõte Koondarved Postkast format_size keyboard_arro…" at bounding box center [653, 322] width 1306 height 645
click at [598, 339] on td "15" at bounding box center [604, 340] width 27 height 26
type input "[DATE]"
click at [464, 284] on body "Müük Projektid Kontaktid Ettevõte Koondarved Postkast format_size keyboard_arro…" at bounding box center [653, 322] width 1306 height 645
click at [627, 393] on td "30" at bounding box center [630, 392] width 27 height 26
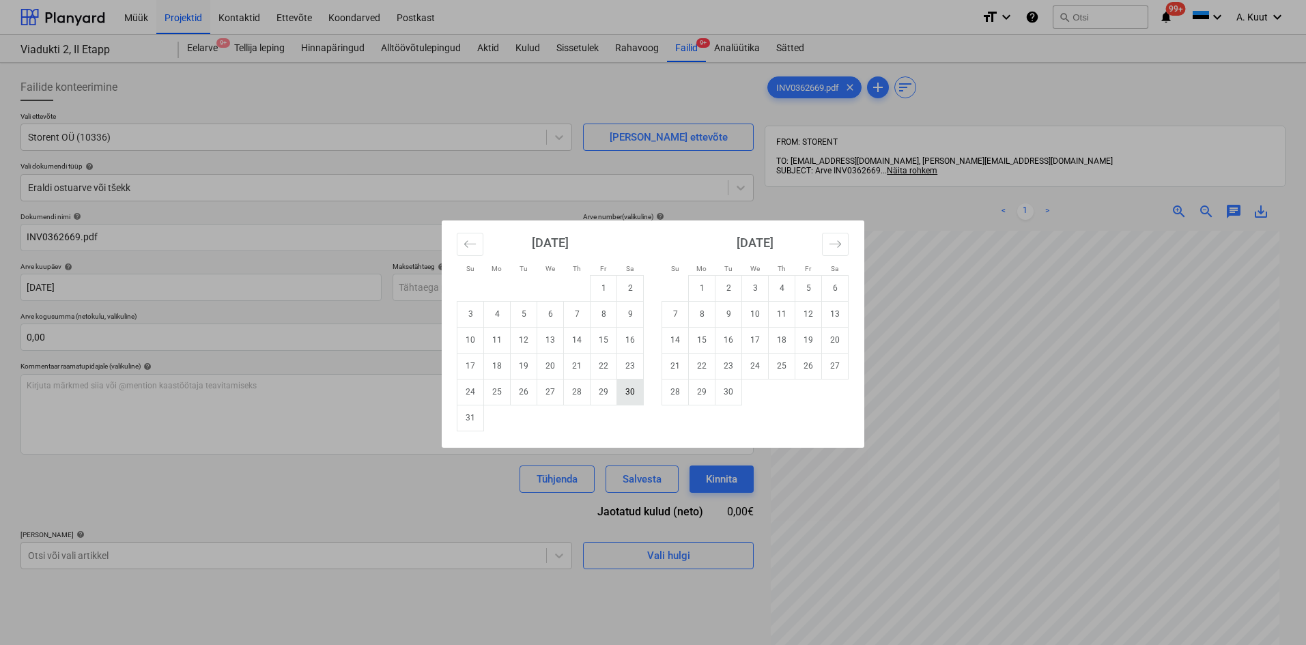
type input "[DATE]"
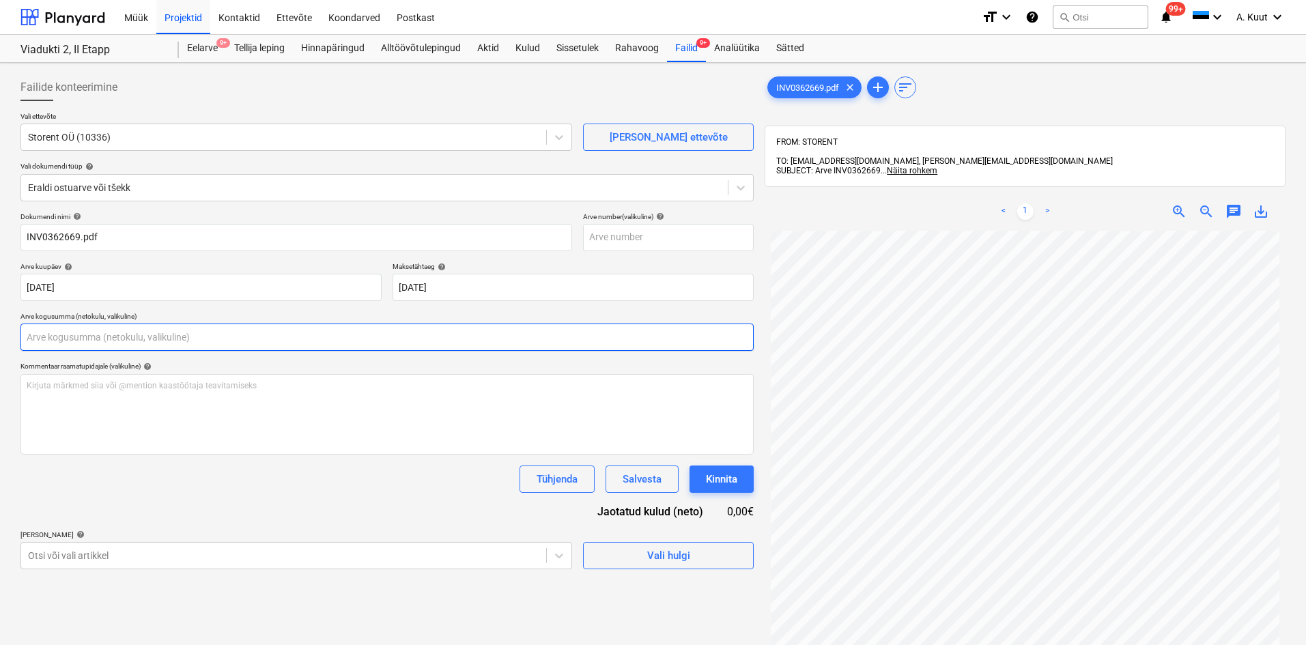
click at [123, 342] on input "text" at bounding box center [386, 337] width 733 height 27
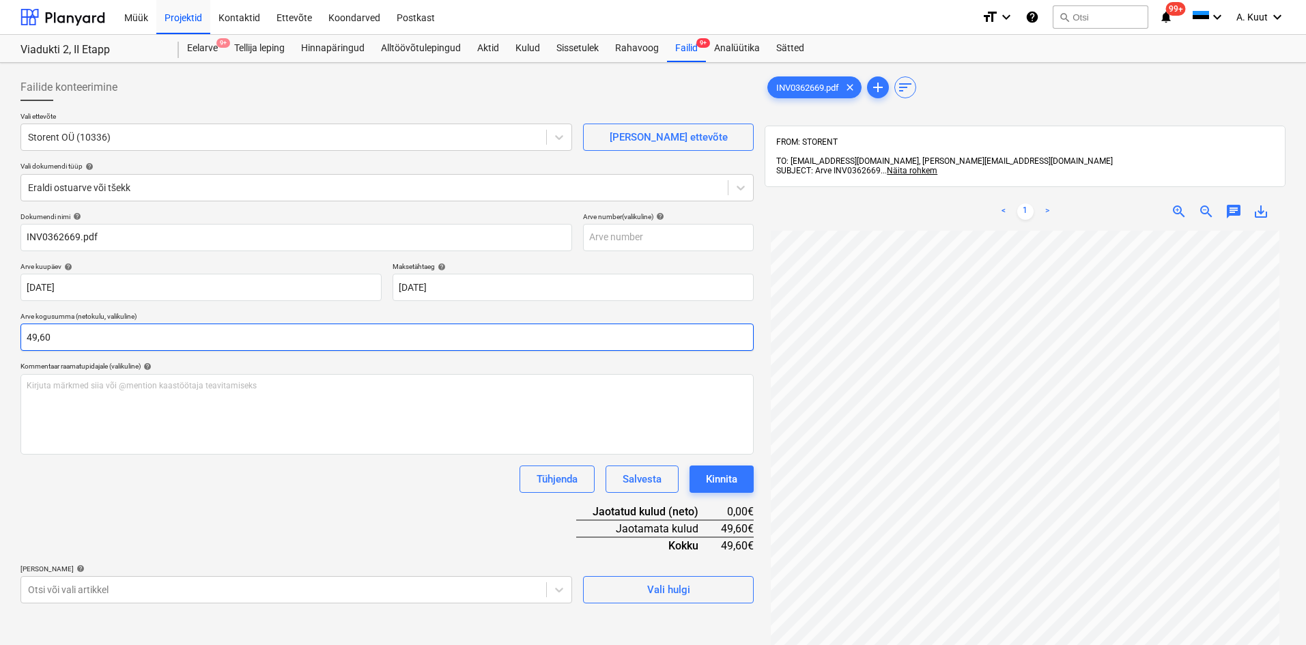
type input "49,60"
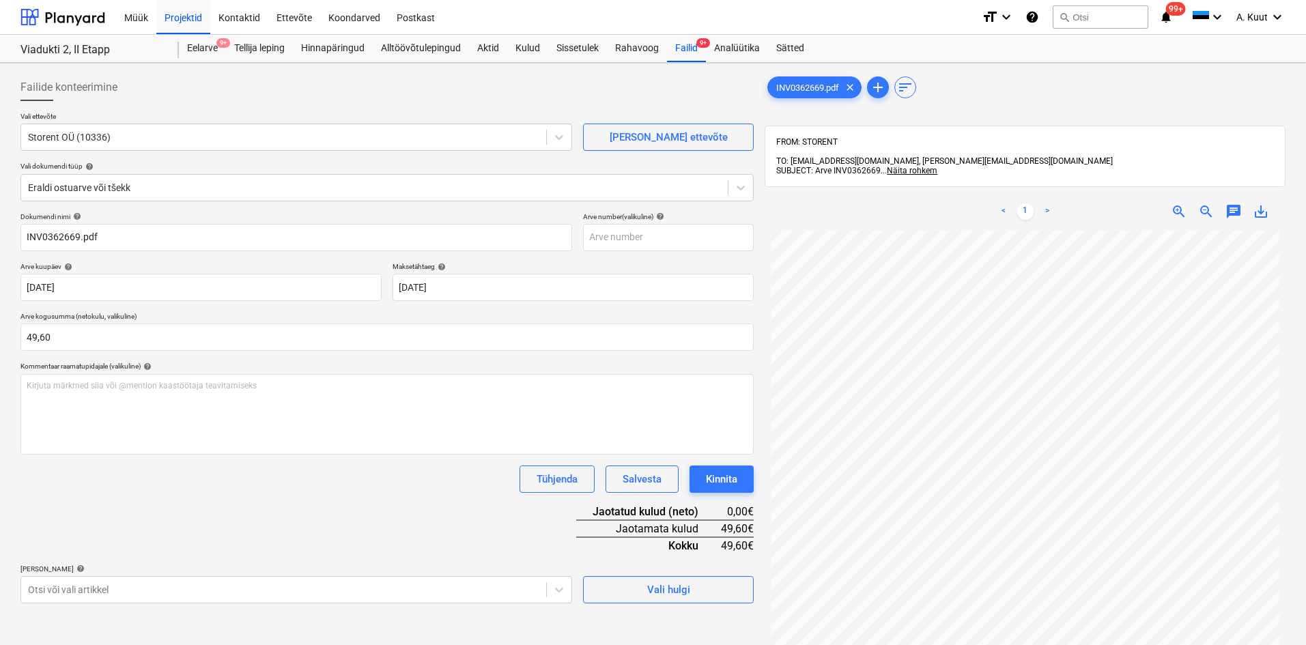
click at [338, 509] on div "Dokumendi nimi help INV0362669.pdf Arve number (valikuline) help Arve kuupäev h…" at bounding box center [386, 407] width 733 height 391
